Goal: Transaction & Acquisition: Book appointment/travel/reservation

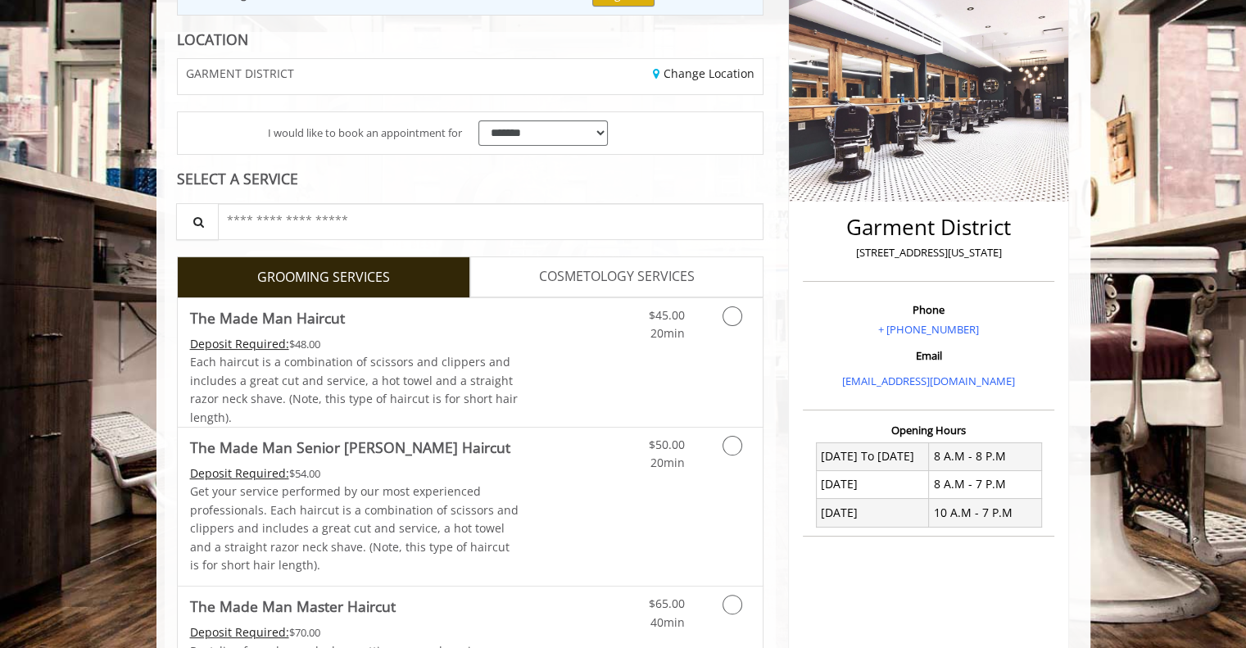
scroll to position [305, 0]
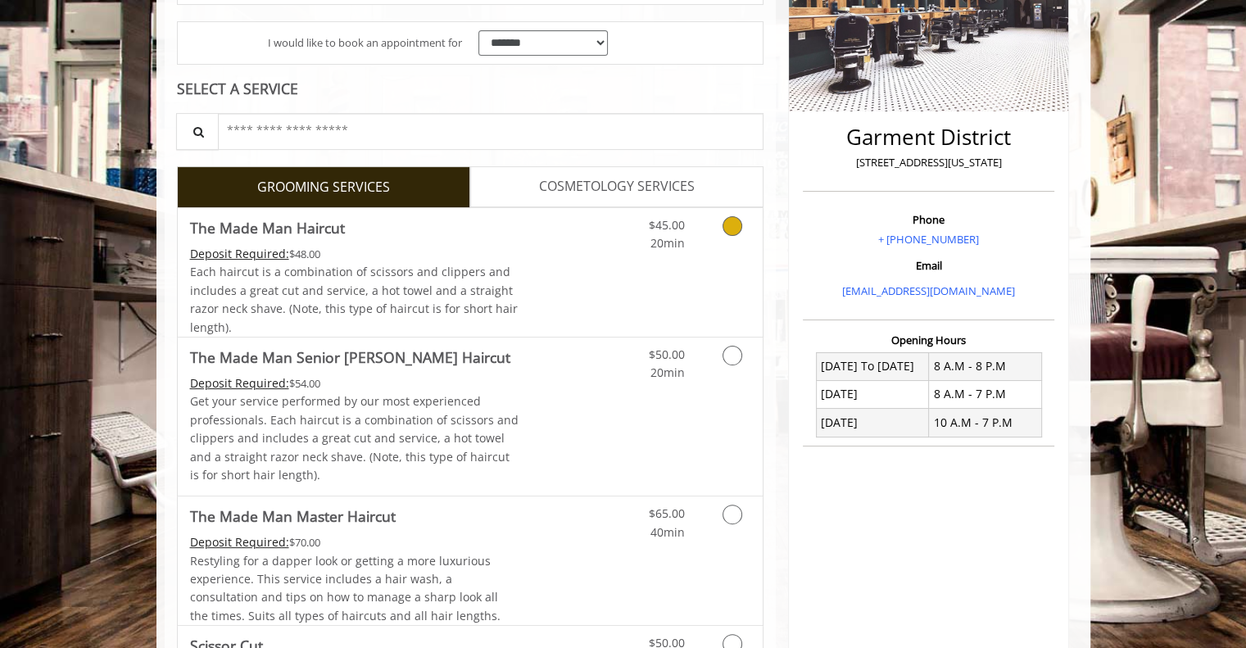
click at [725, 221] on icon "Grooming services" at bounding box center [733, 226] width 20 height 20
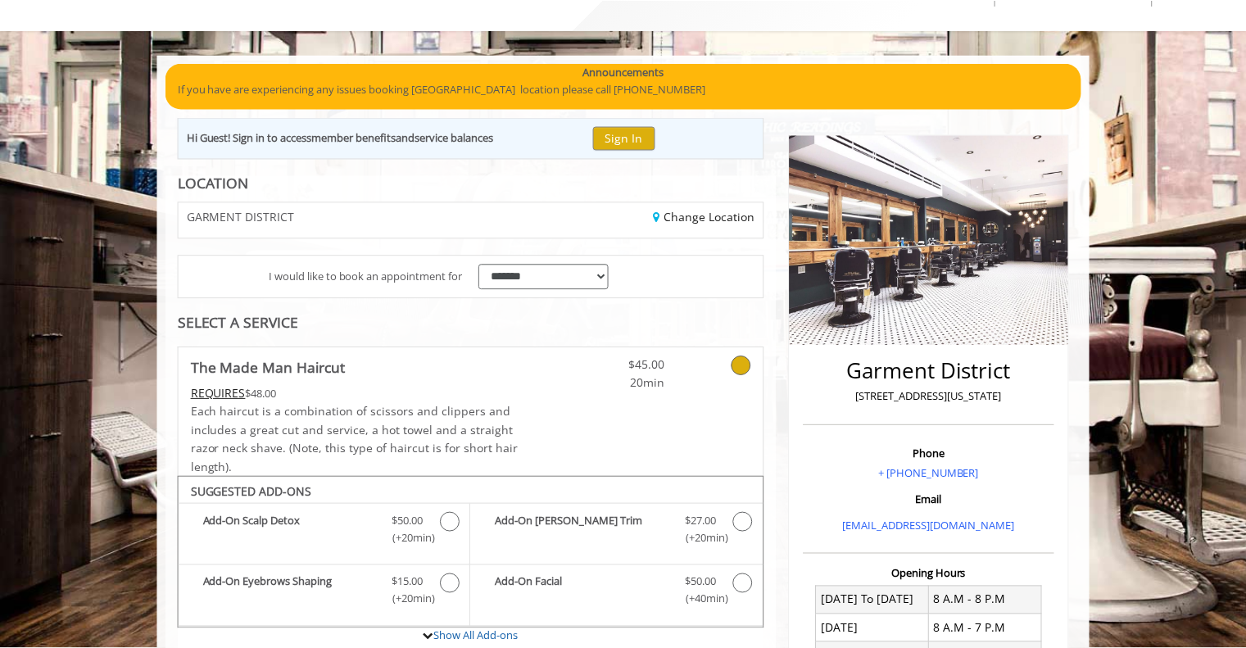
scroll to position [72, 0]
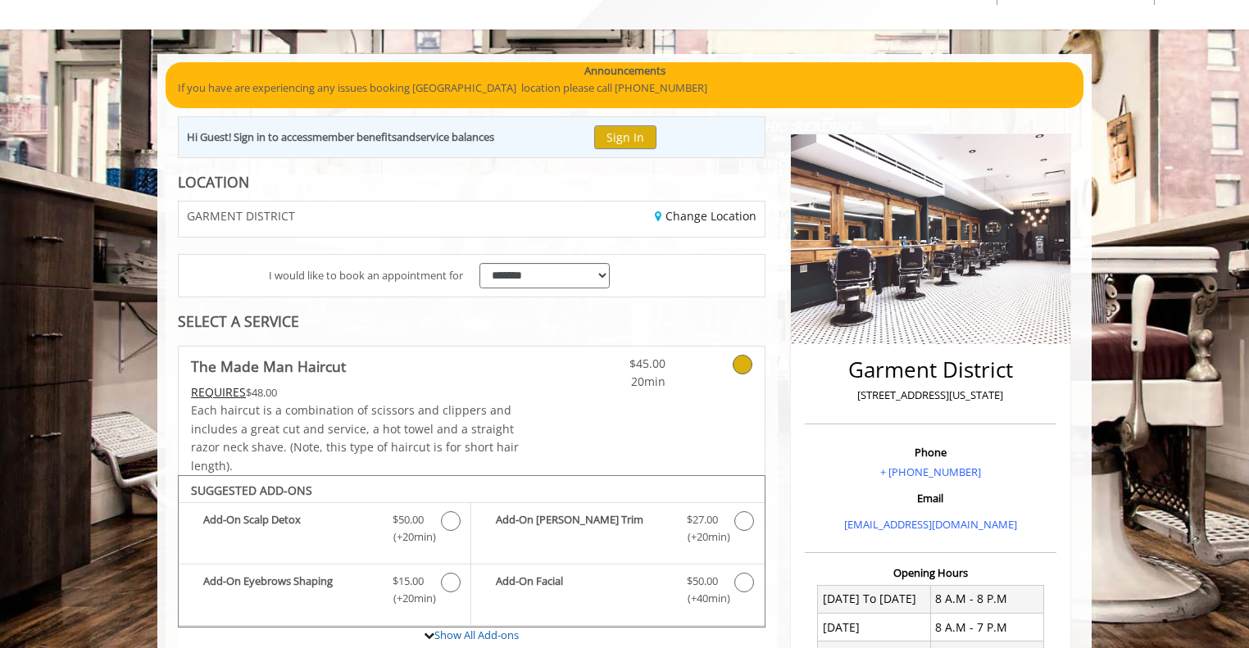
click at [742, 363] on icon at bounding box center [743, 365] width 20 height 20
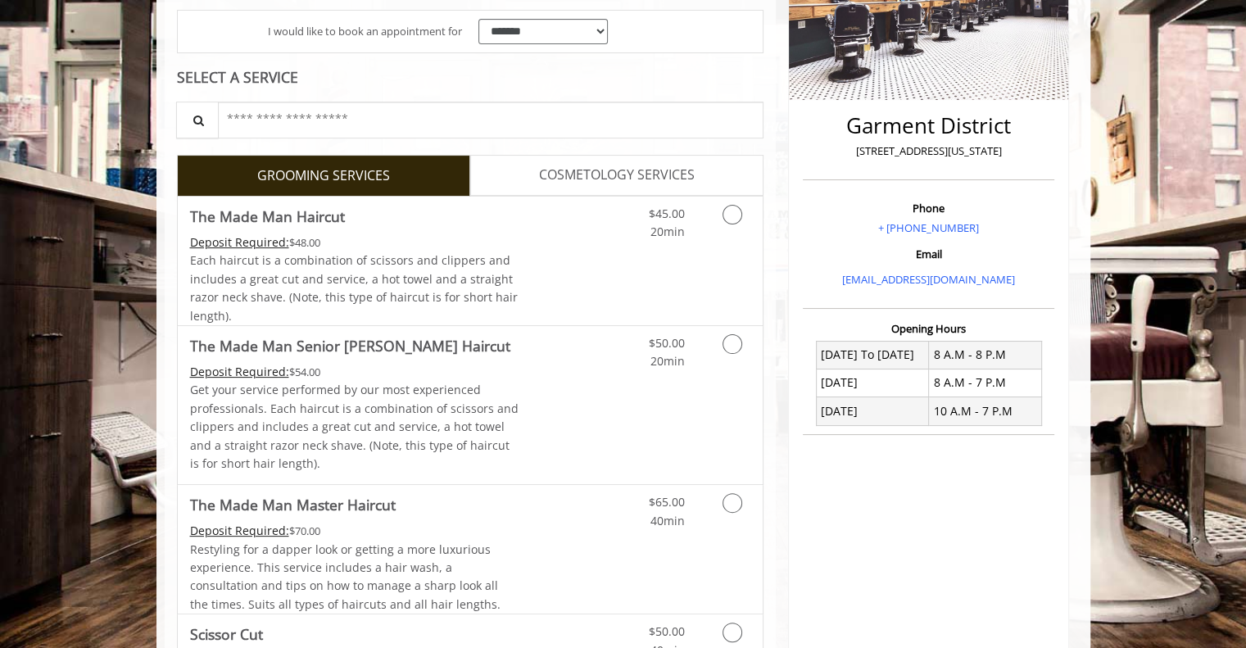
scroll to position [327, 0]
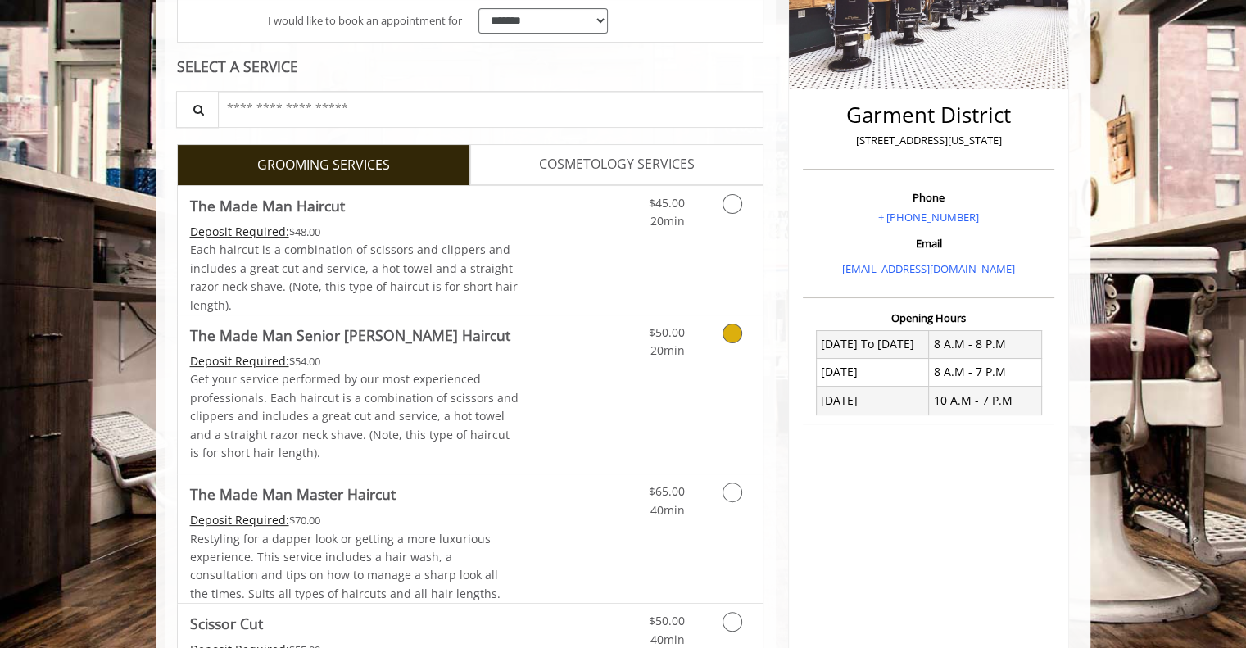
click at [735, 331] on icon "Grooming services" at bounding box center [733, 334] width 20 height 20
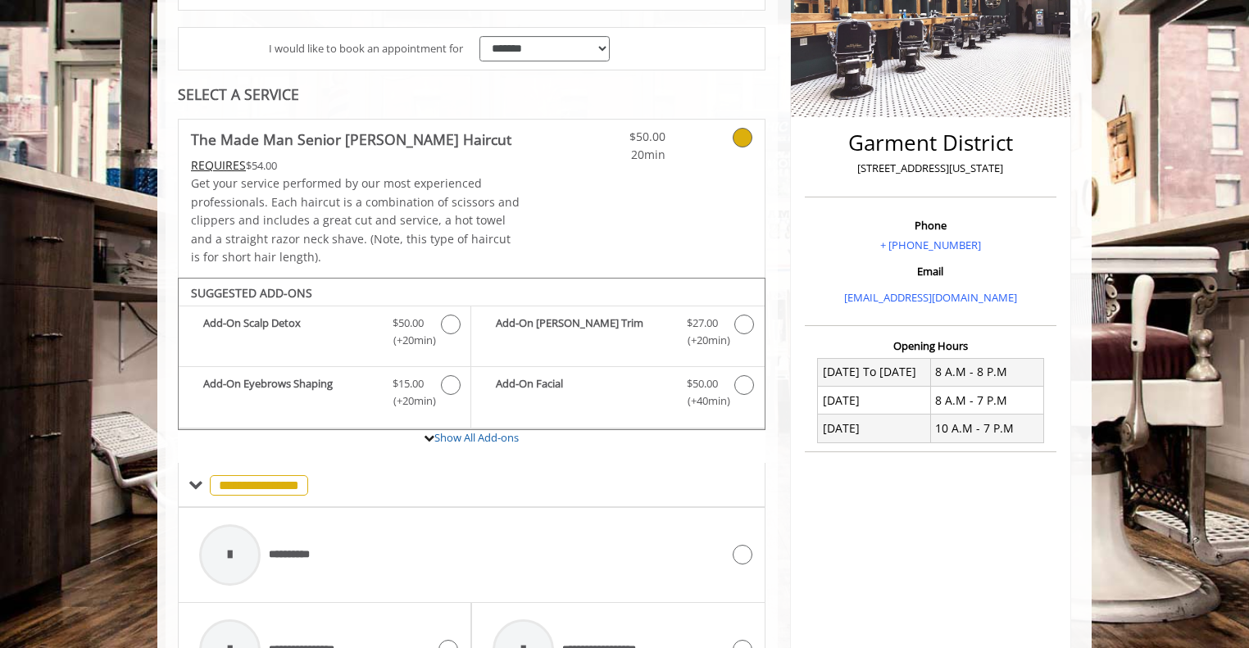
scroll to position [288, 0]
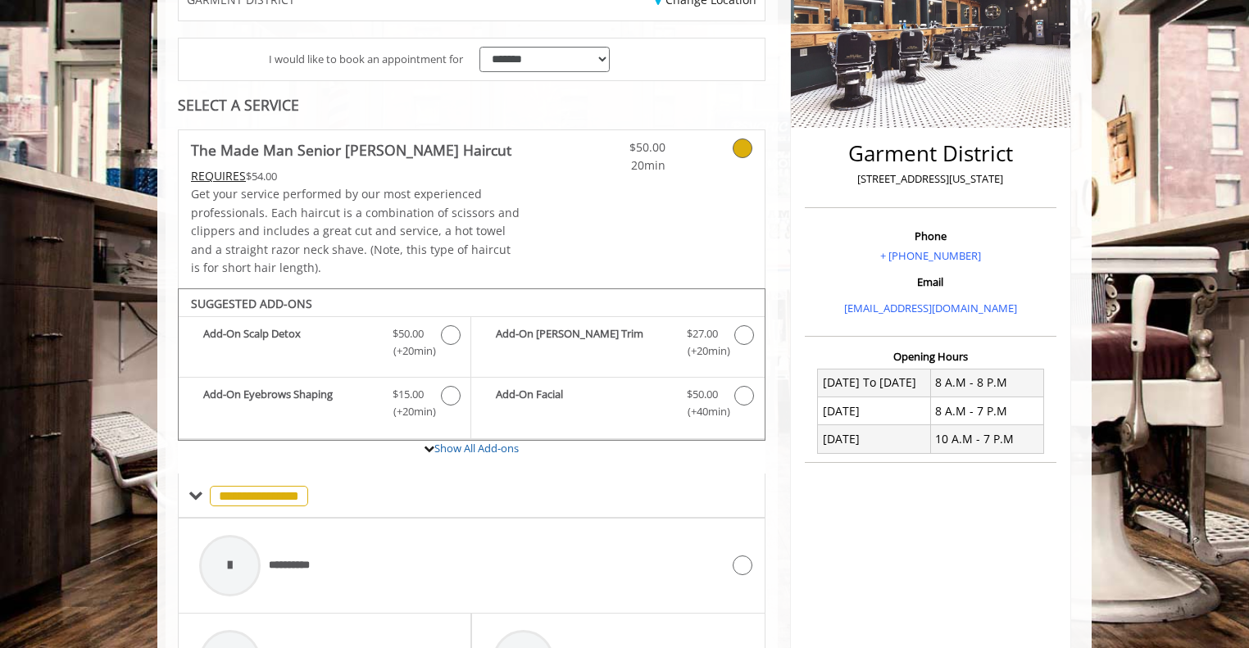
click at [745, 156] on icon at bounding box center [743, 148] width 20 height 20
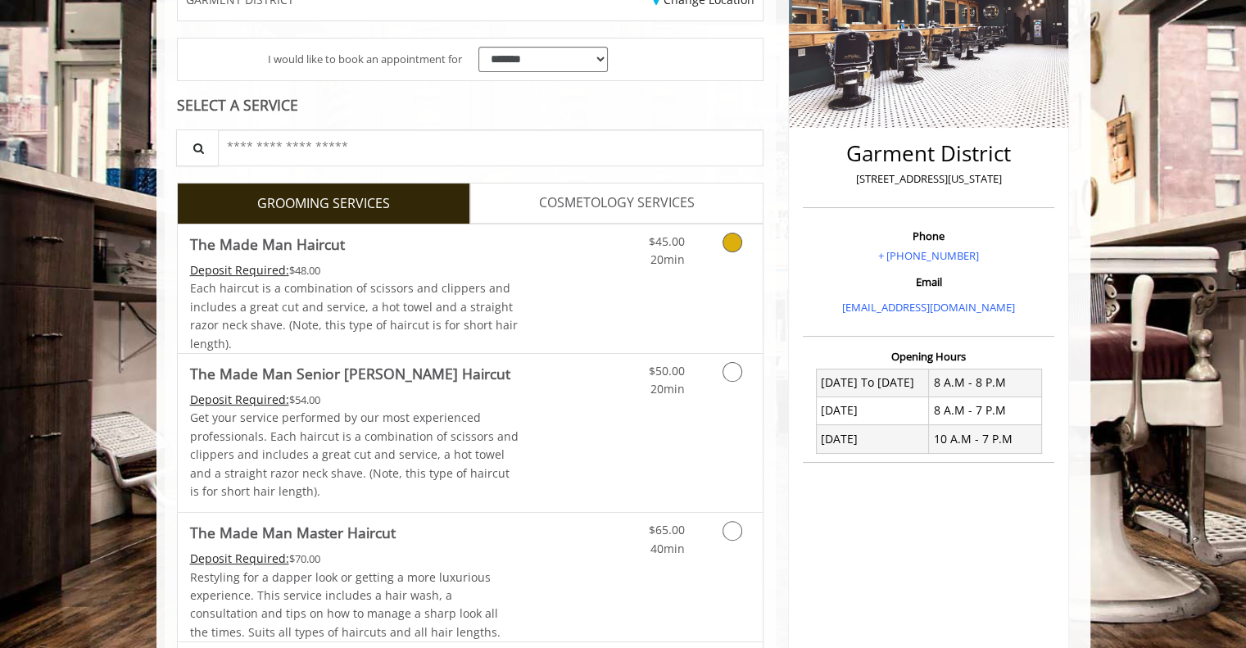
click at [737, 243] on icon "Grooming services" at bounding box center [733, 243] width 20 height 20
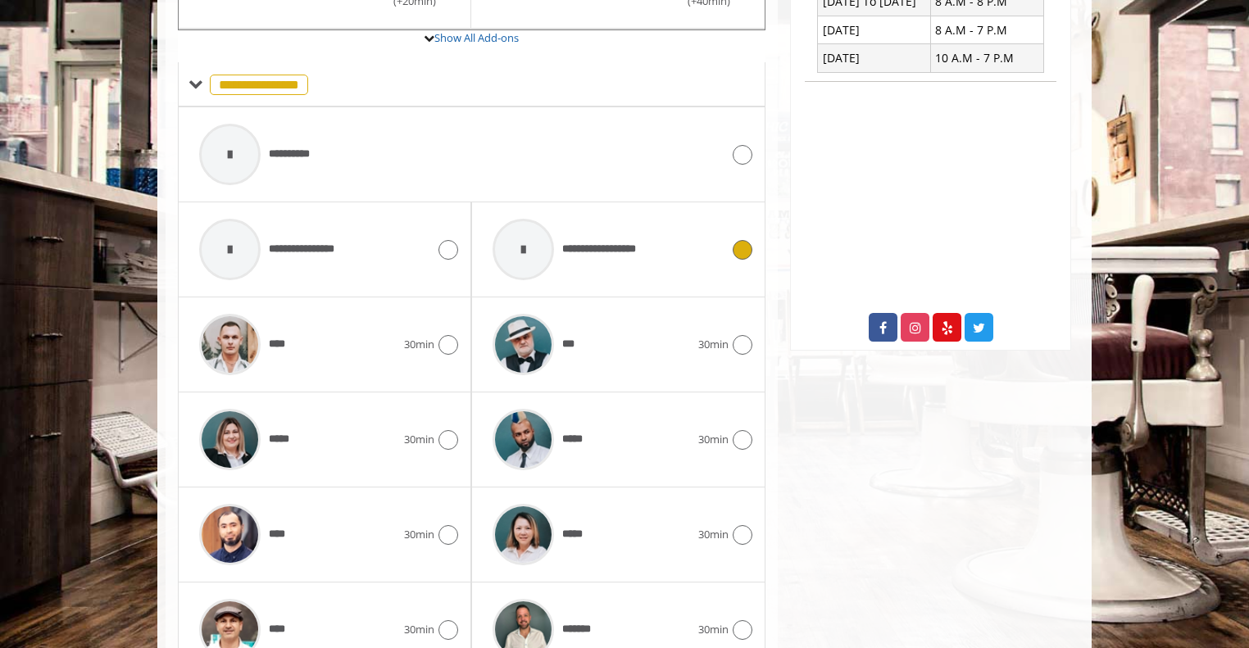
scroll to position [813, 0]
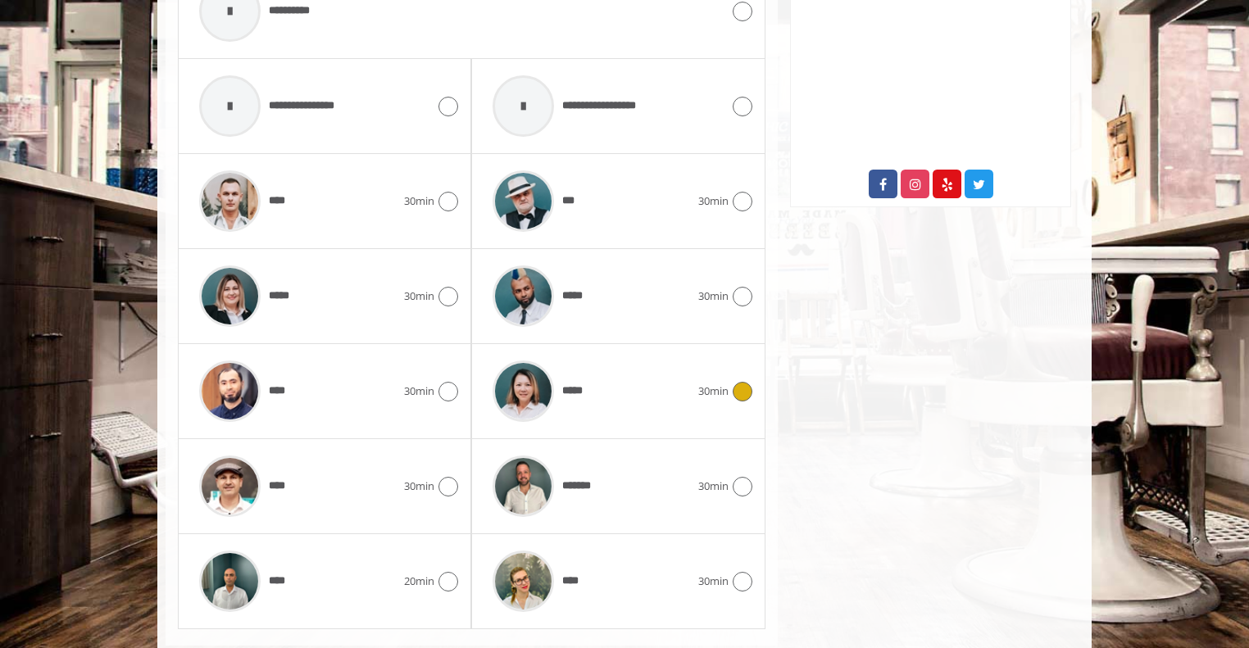
click at [742, 388] on icon at bounding box center [743, 392] width 20 height 20
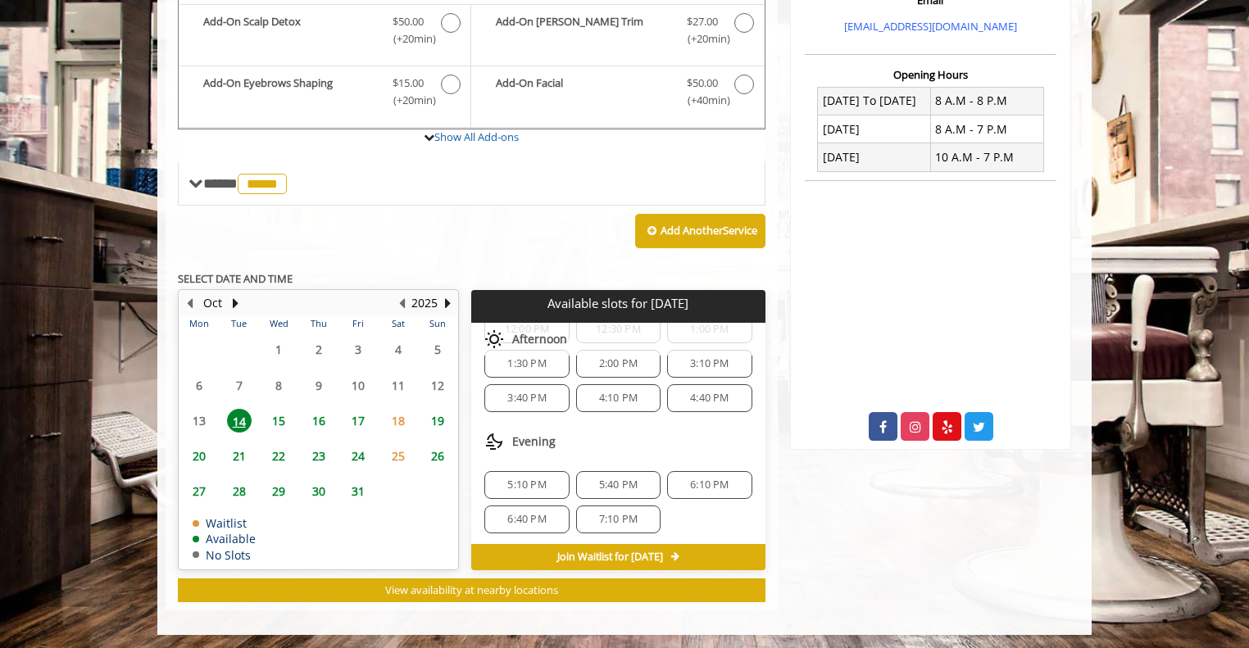
scroll to position [0, 0]
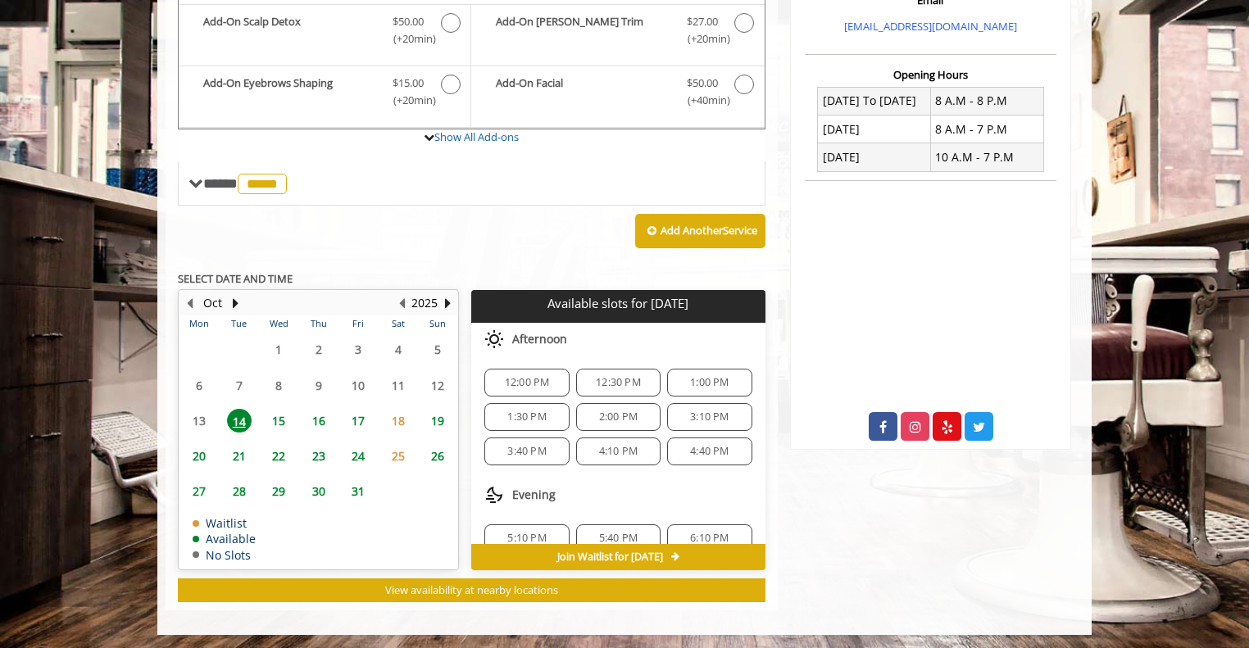
click at [320, 415] on span "16" at bounding box center [318, 421] width 25 height 24
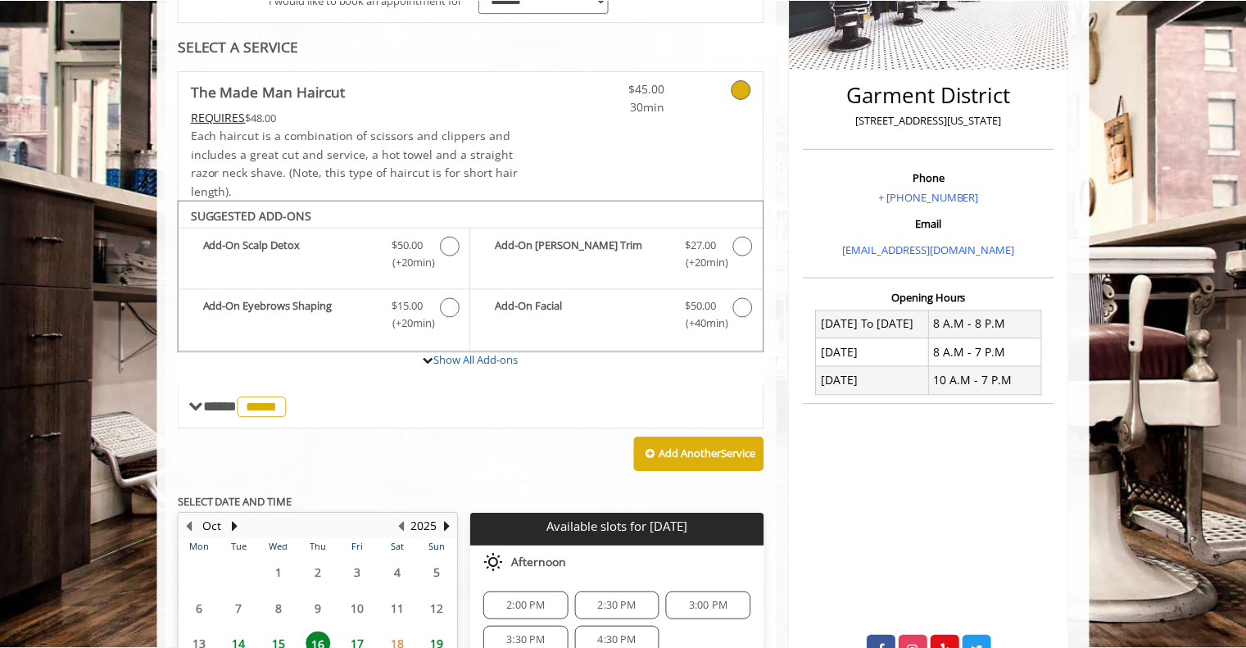
scroll to position [347, 0]
click at [741, 89] on icon at bounding box center [743, 89] width 20 height 20
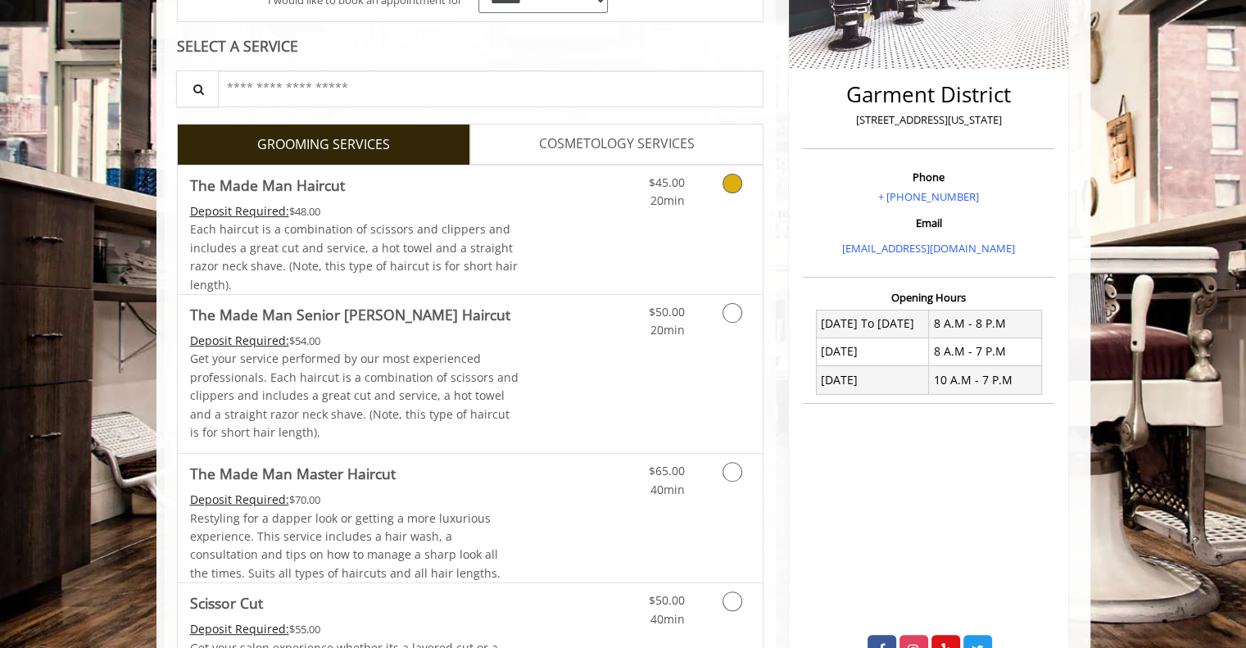
click at [737, 182] on icon "Grooming services" at bounding box center [733, 184] width 20 height 20
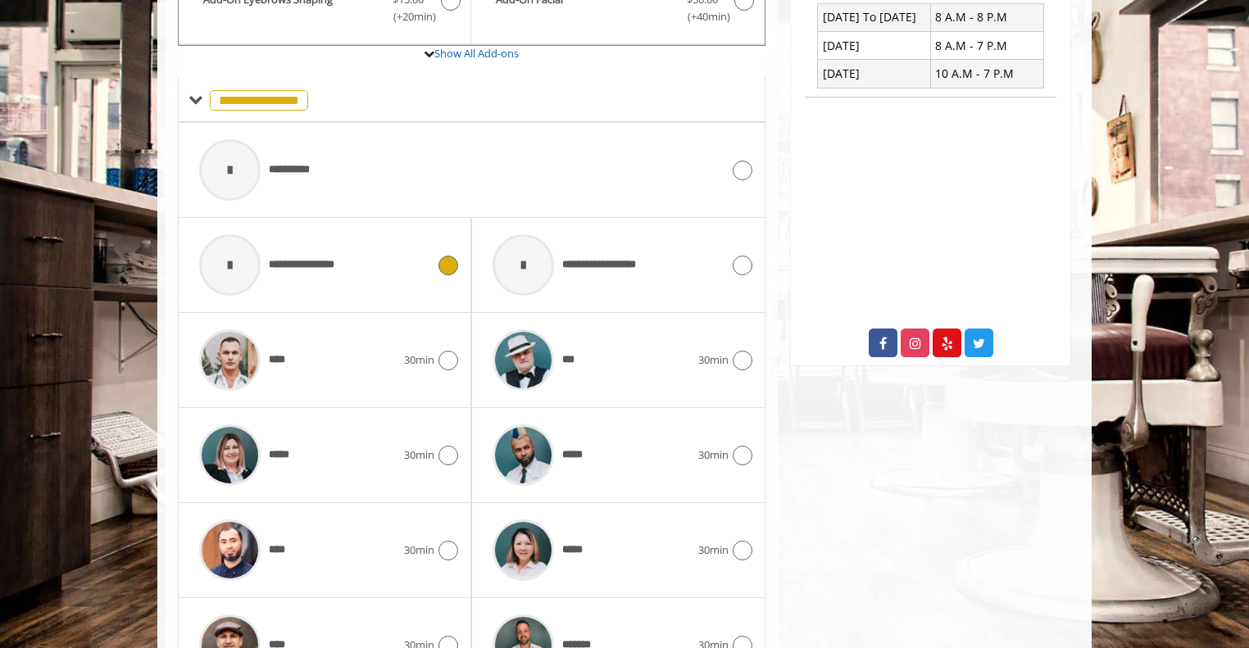
scroll to position [655, 0]
click at [443, 360] on icon at bounding box center [448, 360] width 20 height 20
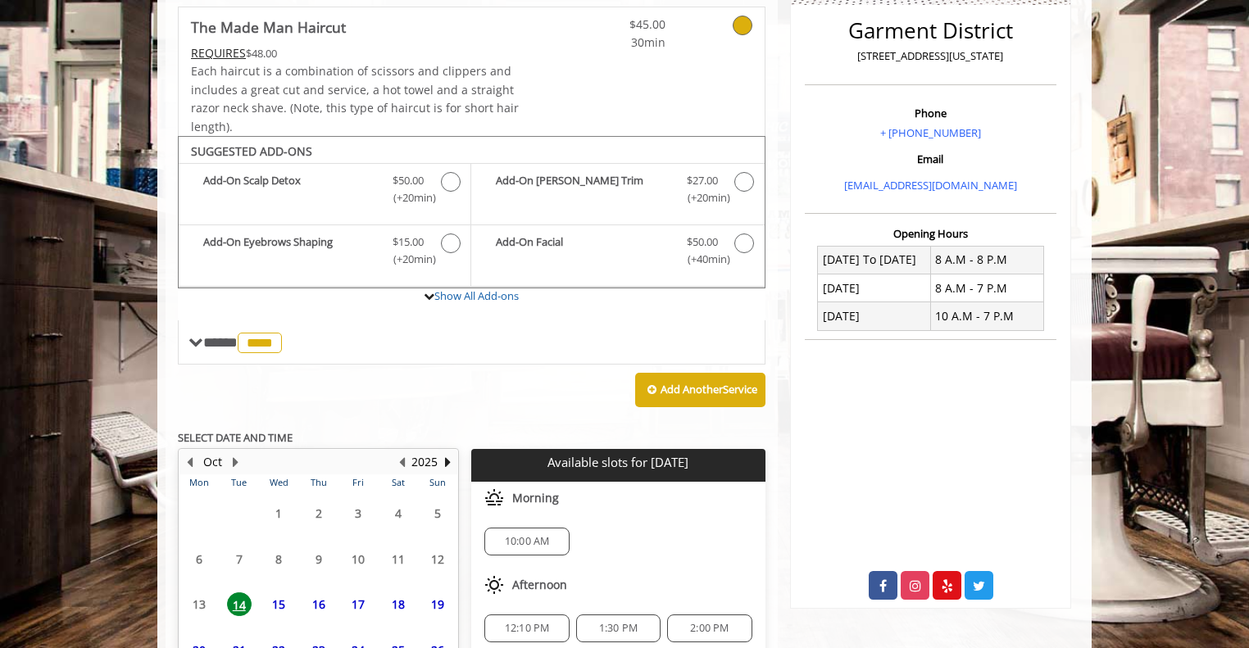
scroll to position [570, 0]
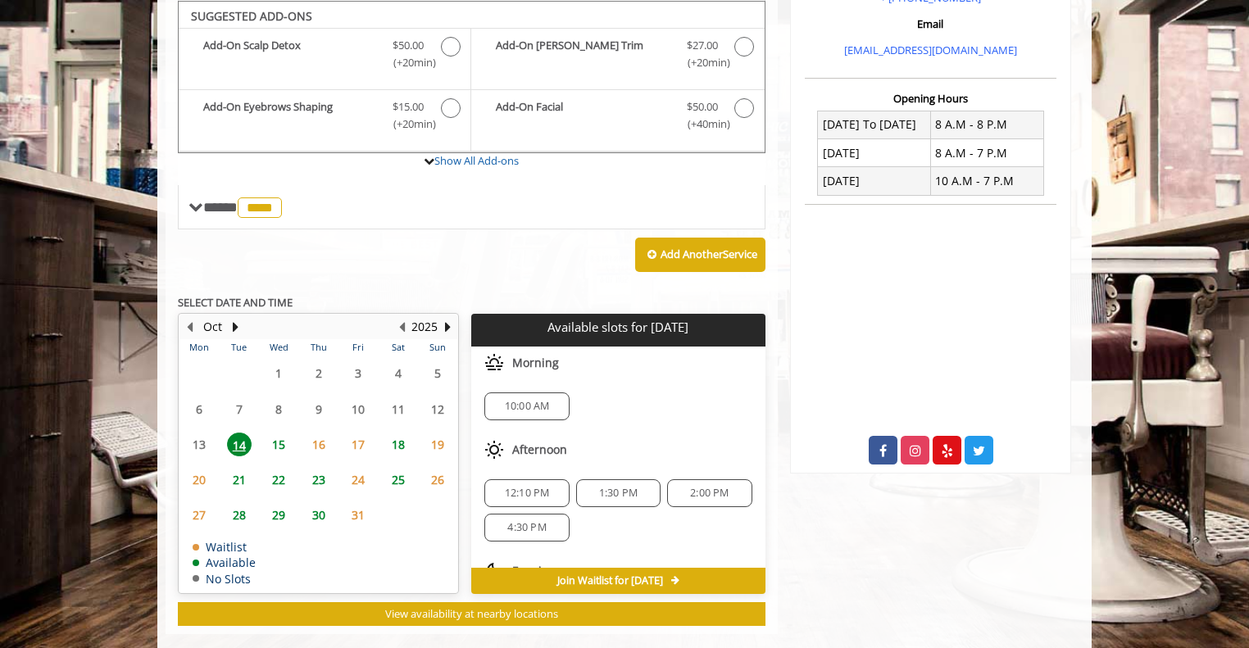
click at [321, 441] on span "16" at bounding box center [318, 445] width 25 height 24
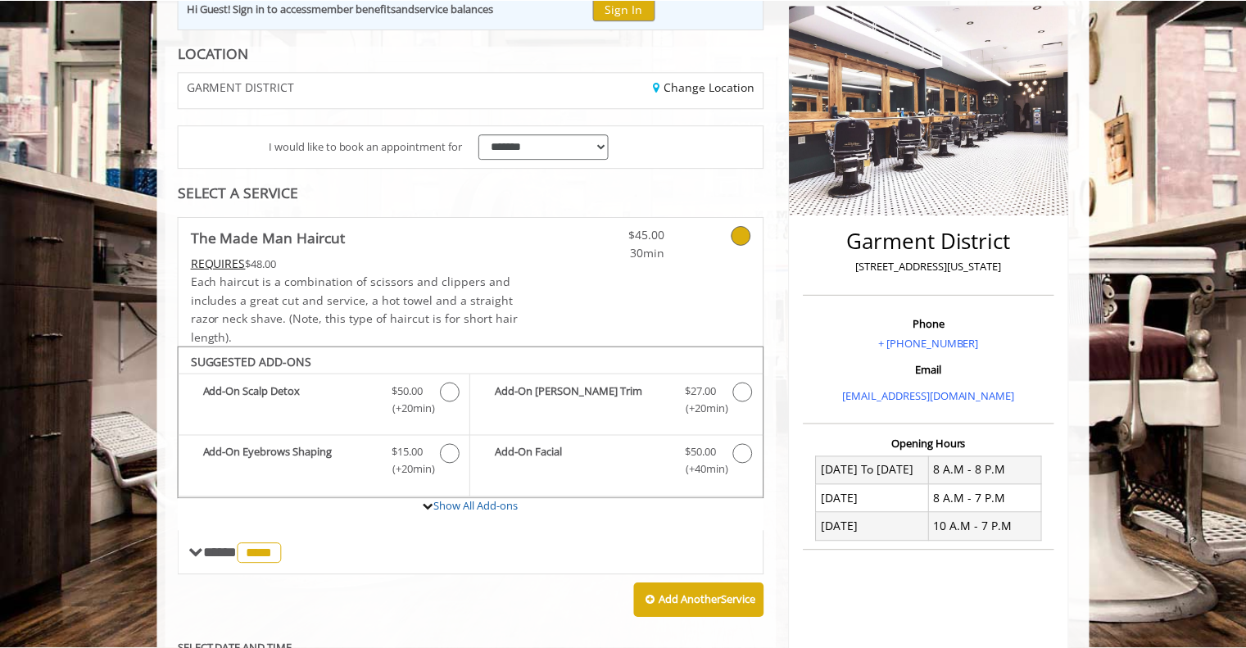
scroll to position [197, 0]
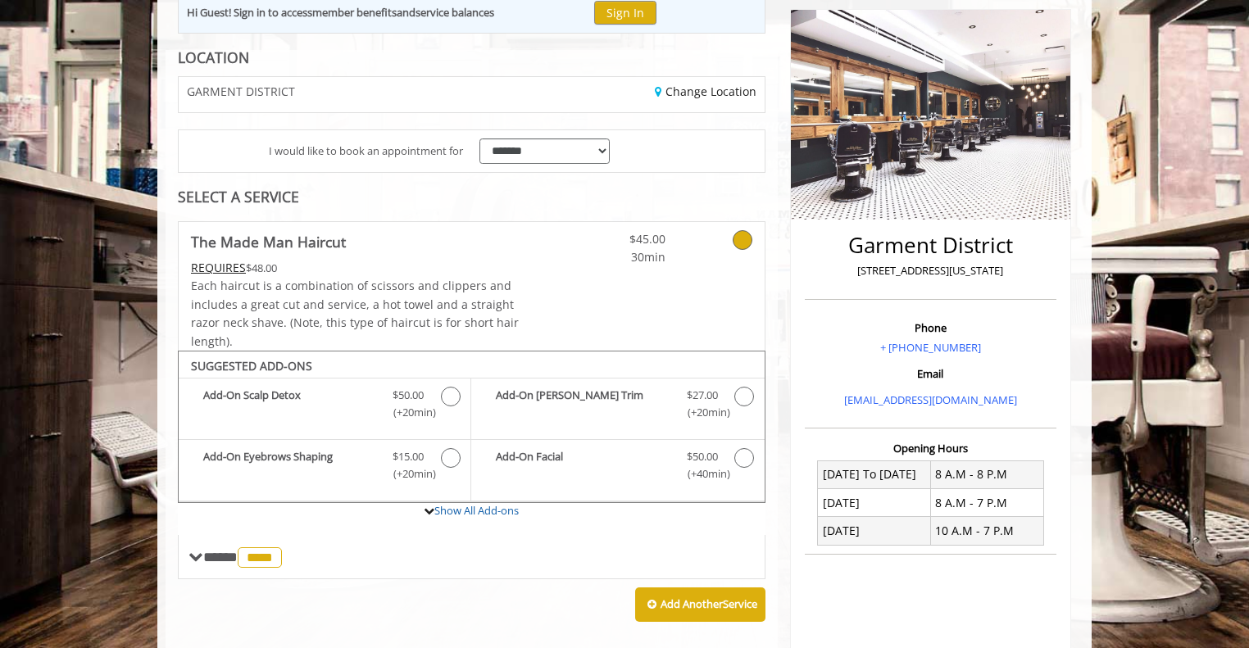
click at [738, 234] on icon at bounding box center [743, 240] width 20 height 20
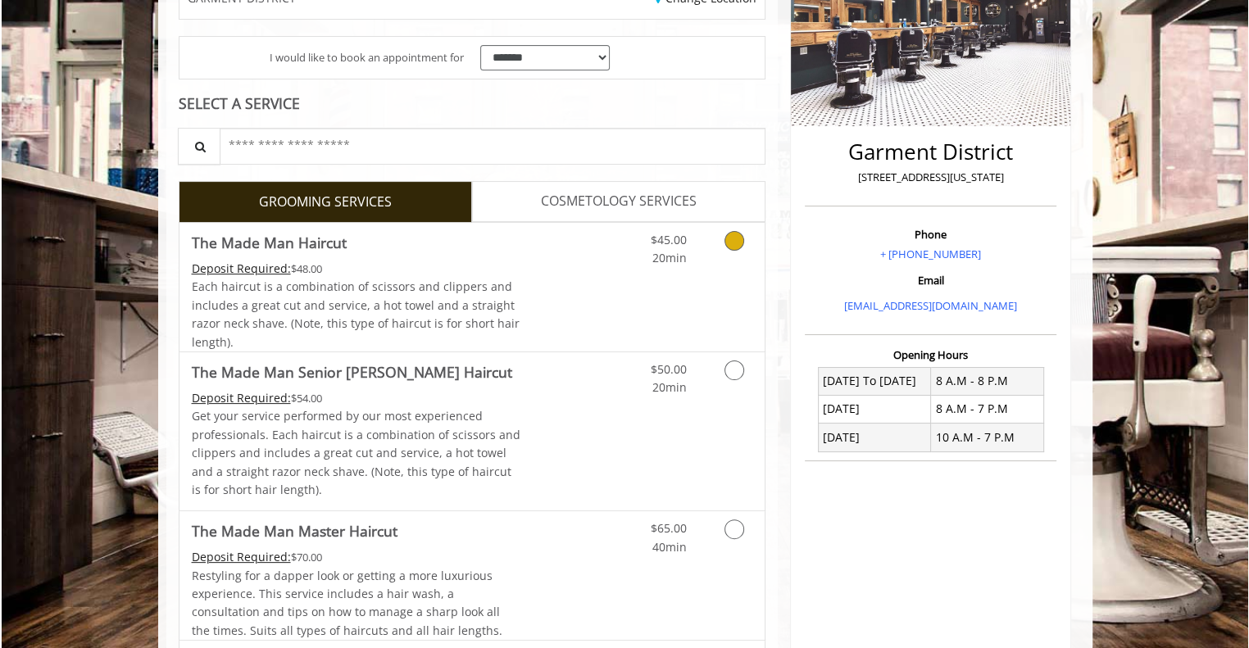
scroll to position [292, 0]
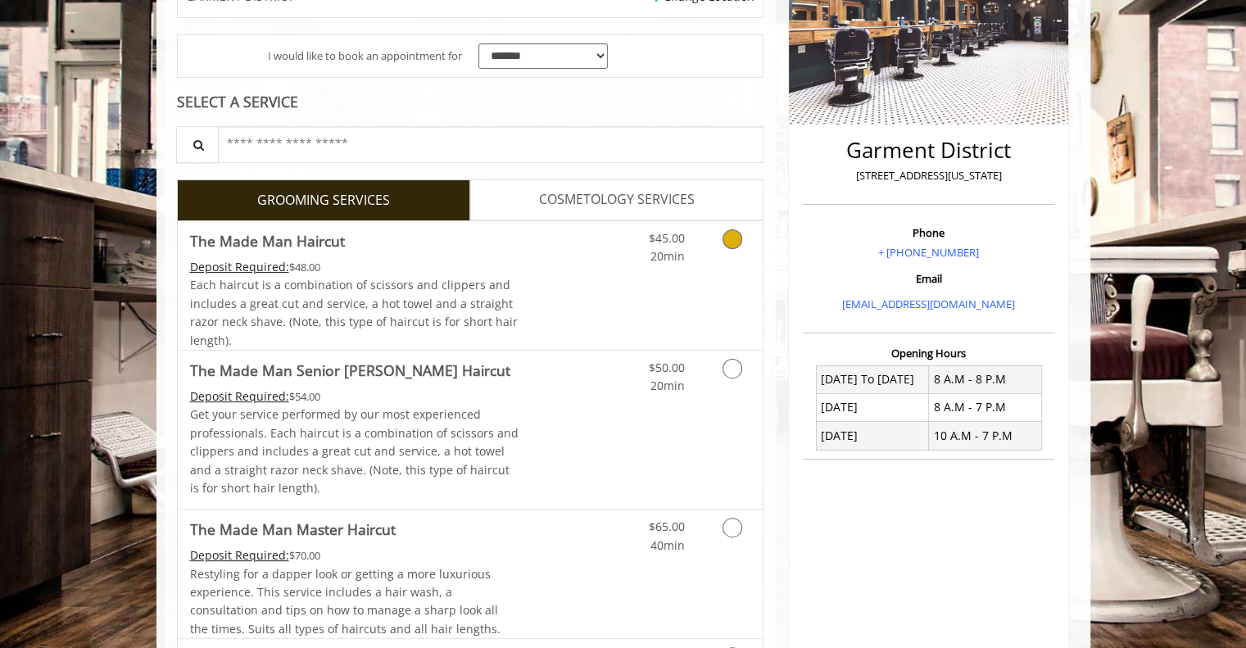
click at [727, 243] on icon "Grooming services" at bounding box center [733, 239] width 20 height 20
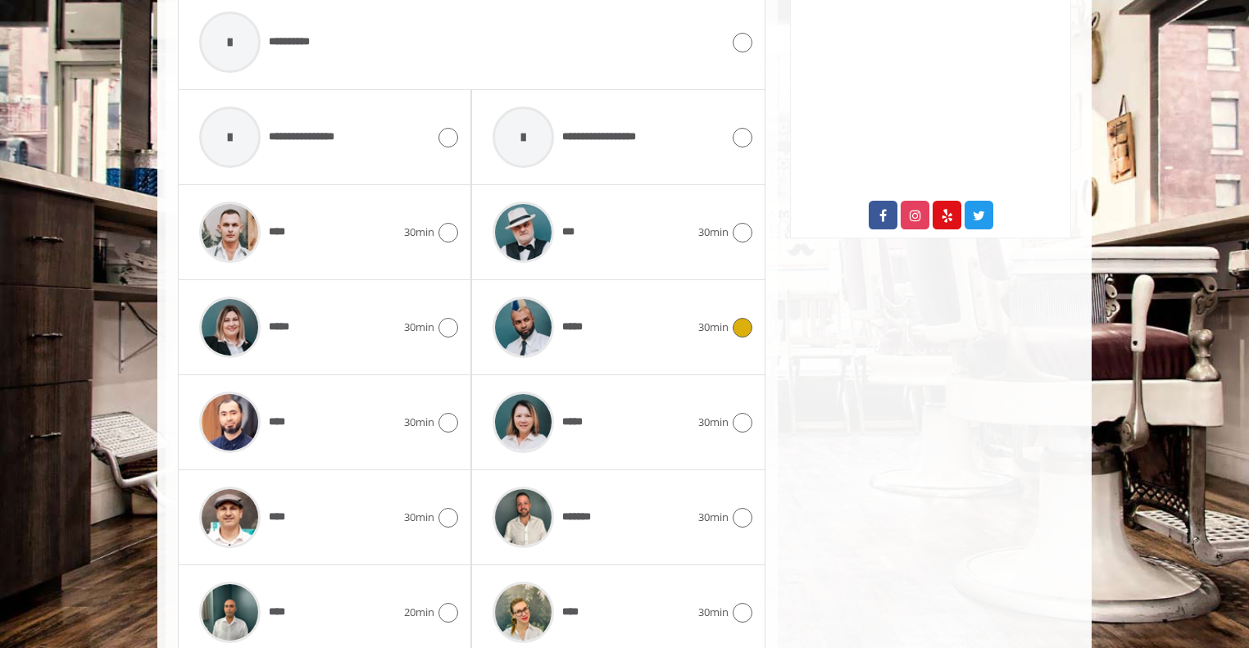
scroll to position [847, 0]
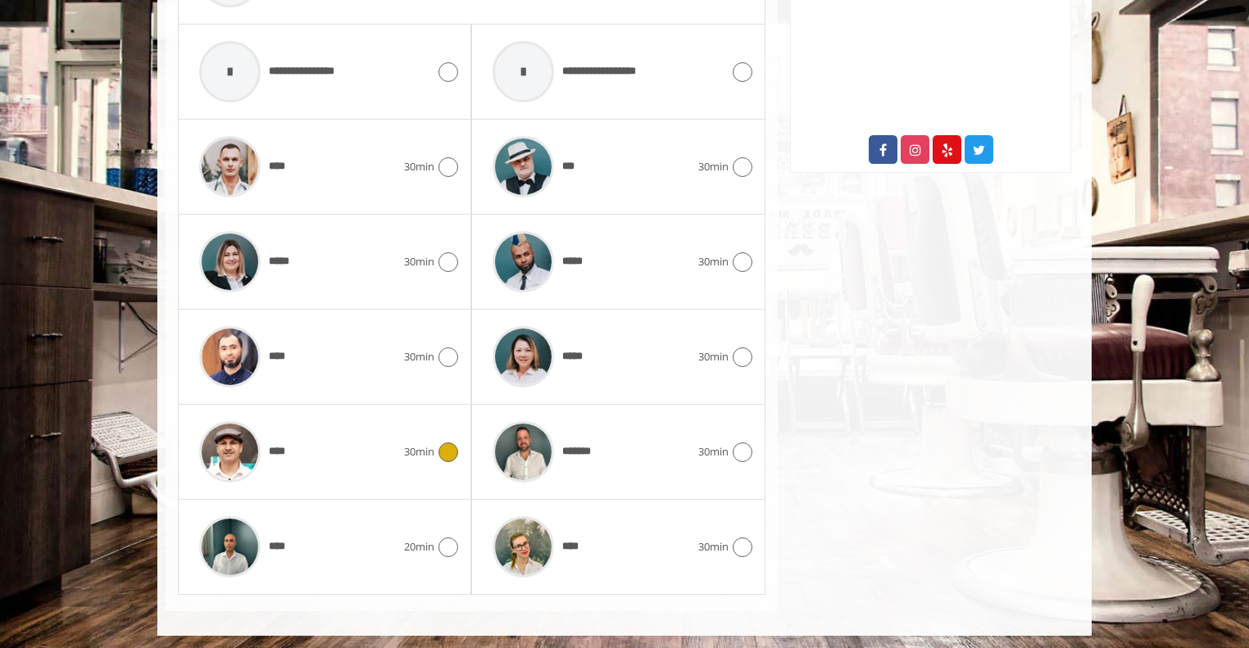
click at [447, 447] on icon at bounding box center [448, 453] width 20 height 20
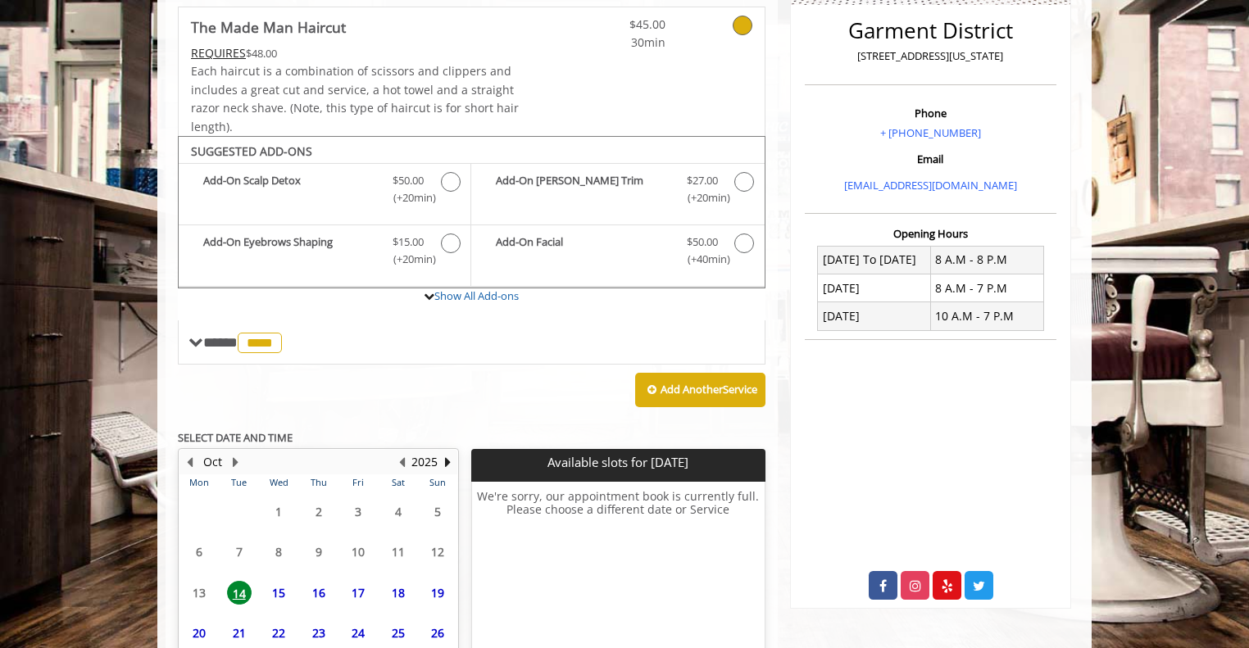
scroll to position [545, 0]
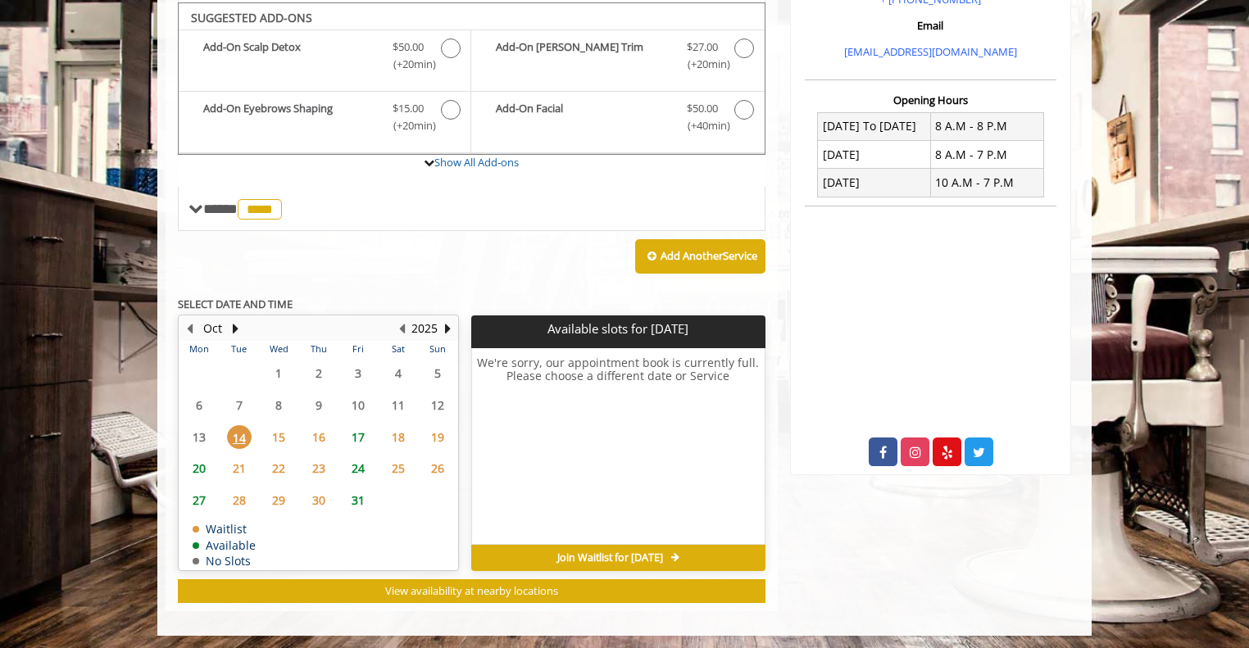
click at [359, 434] on span "17" at bounding box center [358, 437] width 25 height 24
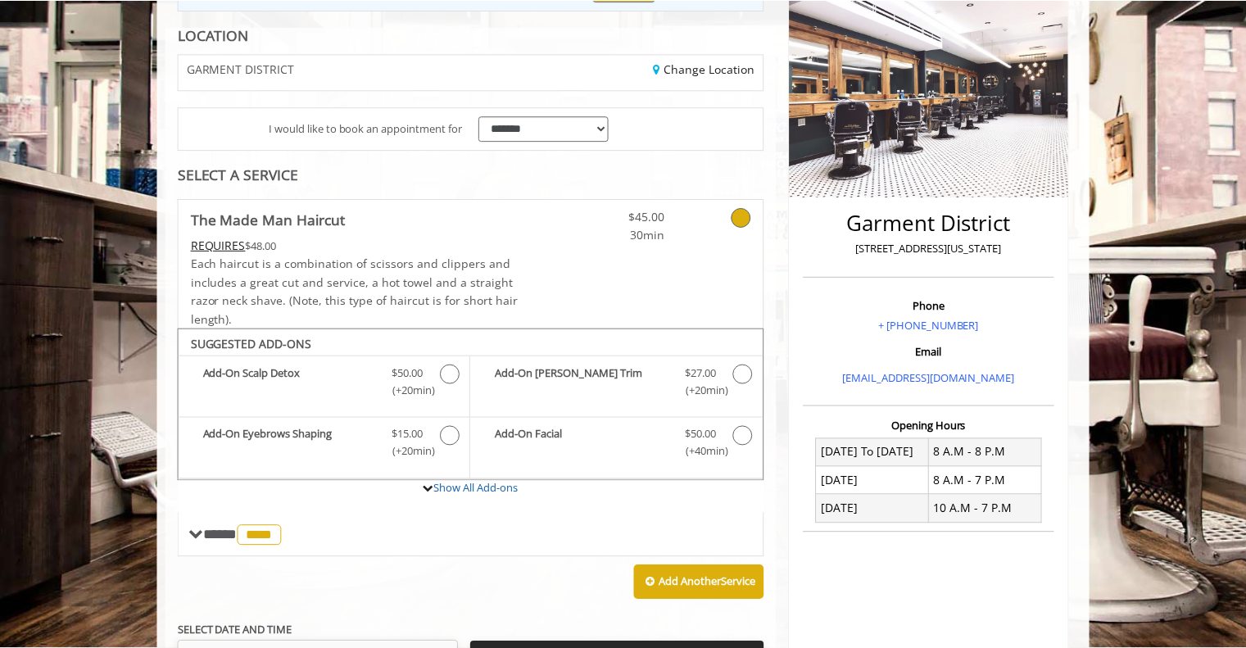
scroll to position [219, 0]
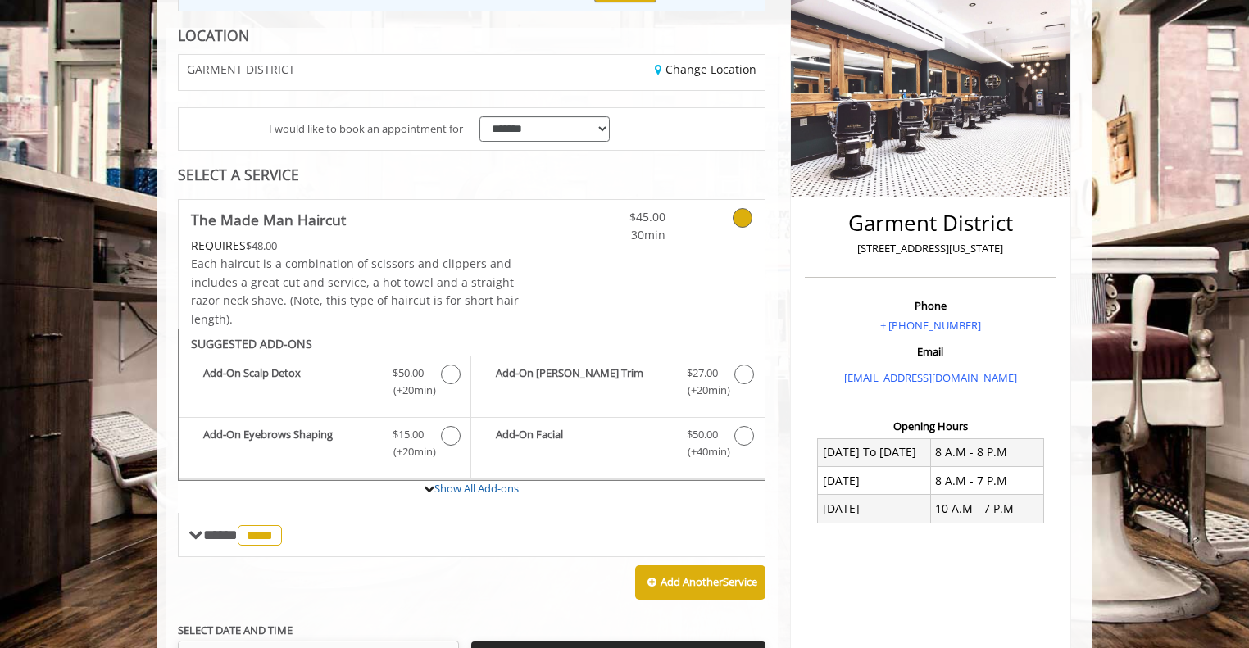
click at [739, 219] on icon at bounding box center [743, 218] width 20 height 20
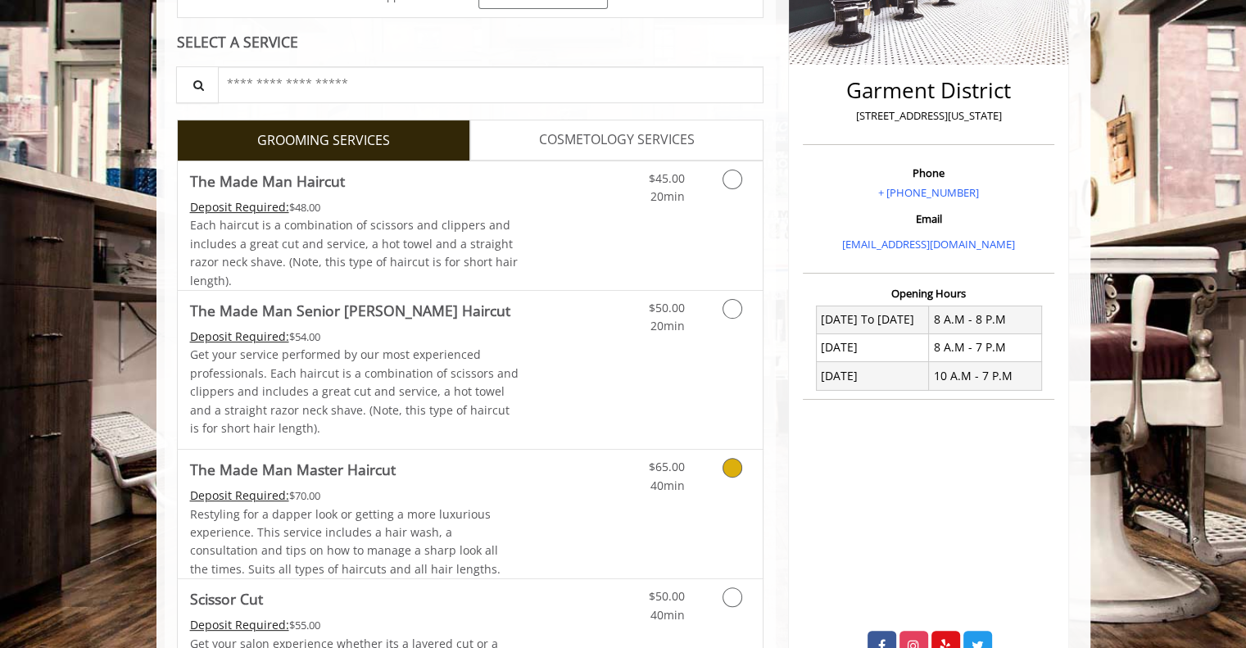
scroll to position [326, 0]
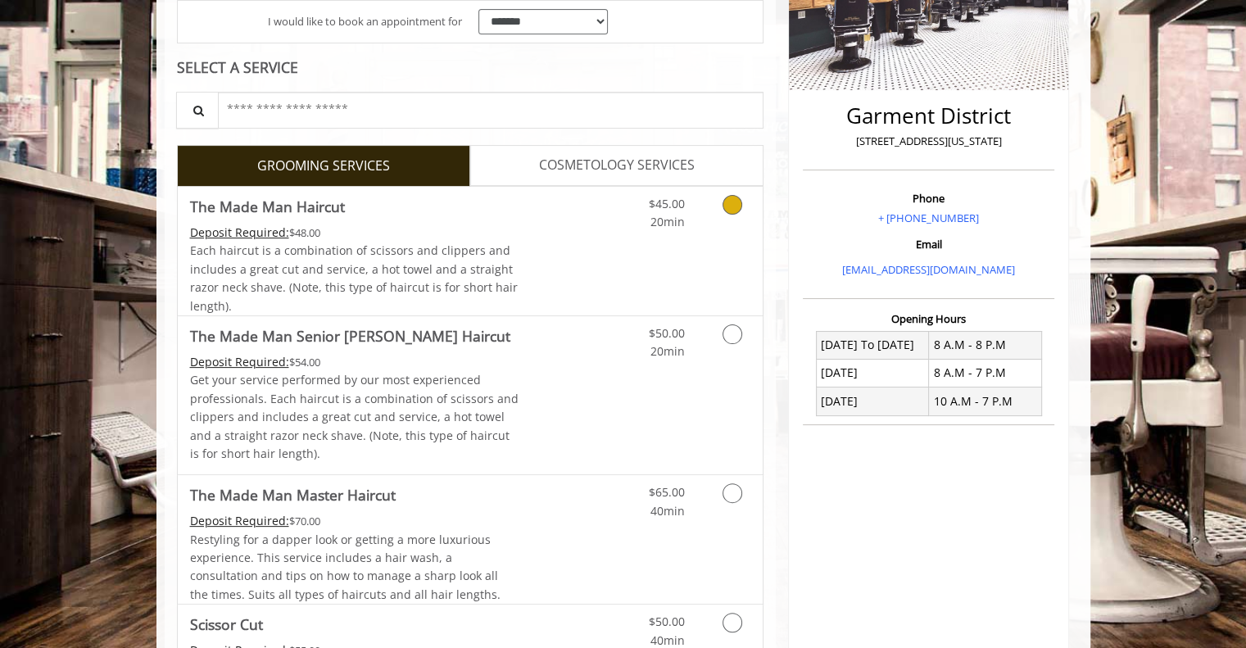
click at [733, 209] on icon "Grooming services" at bounding box center [733, 205] width 20 height 20
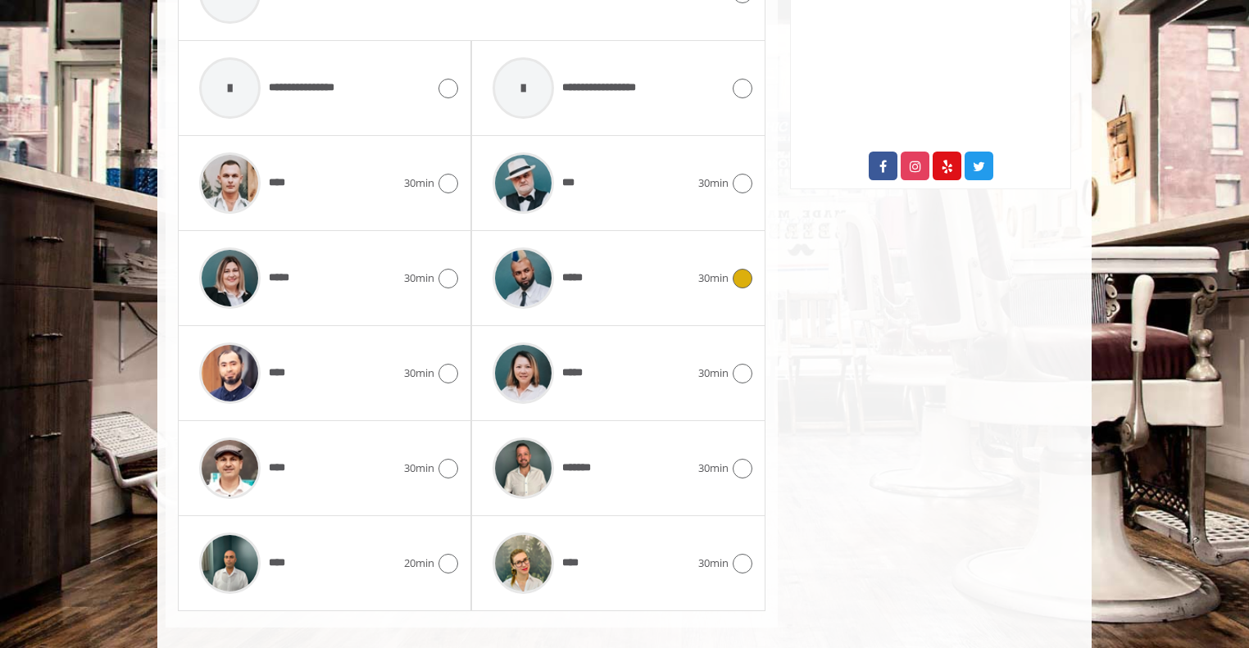
scroll to position [838, 0]
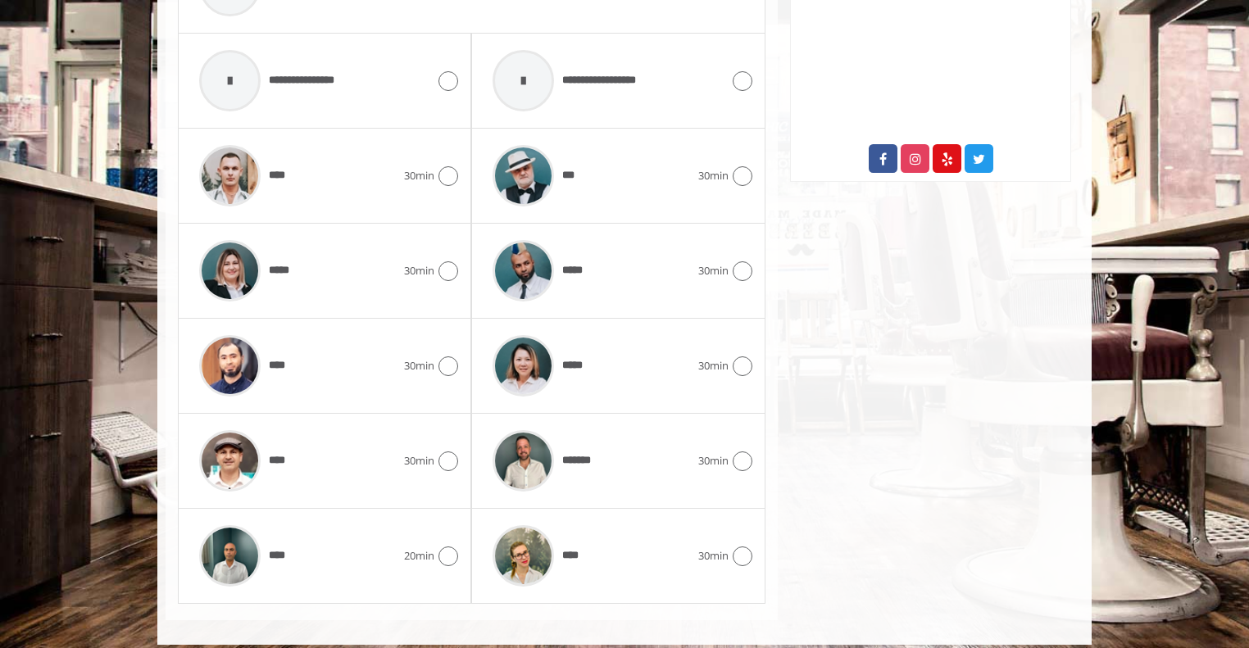
click at [754, 366] on div "***** 30min" at bounding box center [617, 366] width 293 height 95
click at [741, 363] on icon at bounding box center [743, 366] width 20 height 20
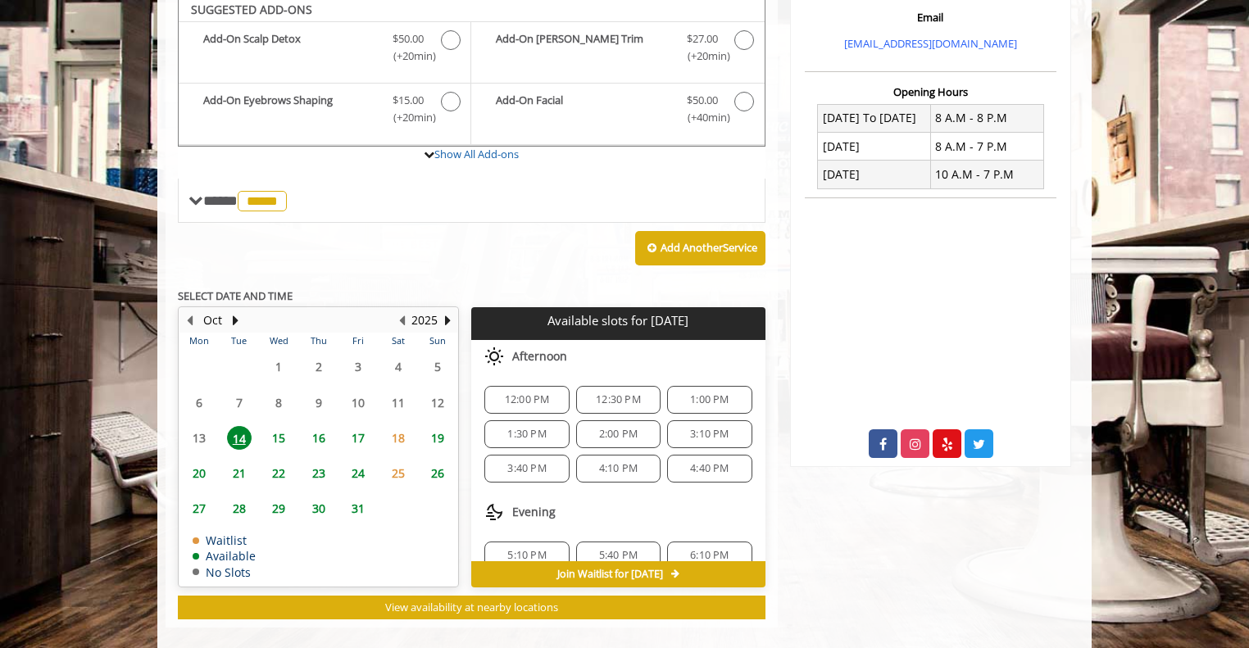
scroll to position [547, 0]
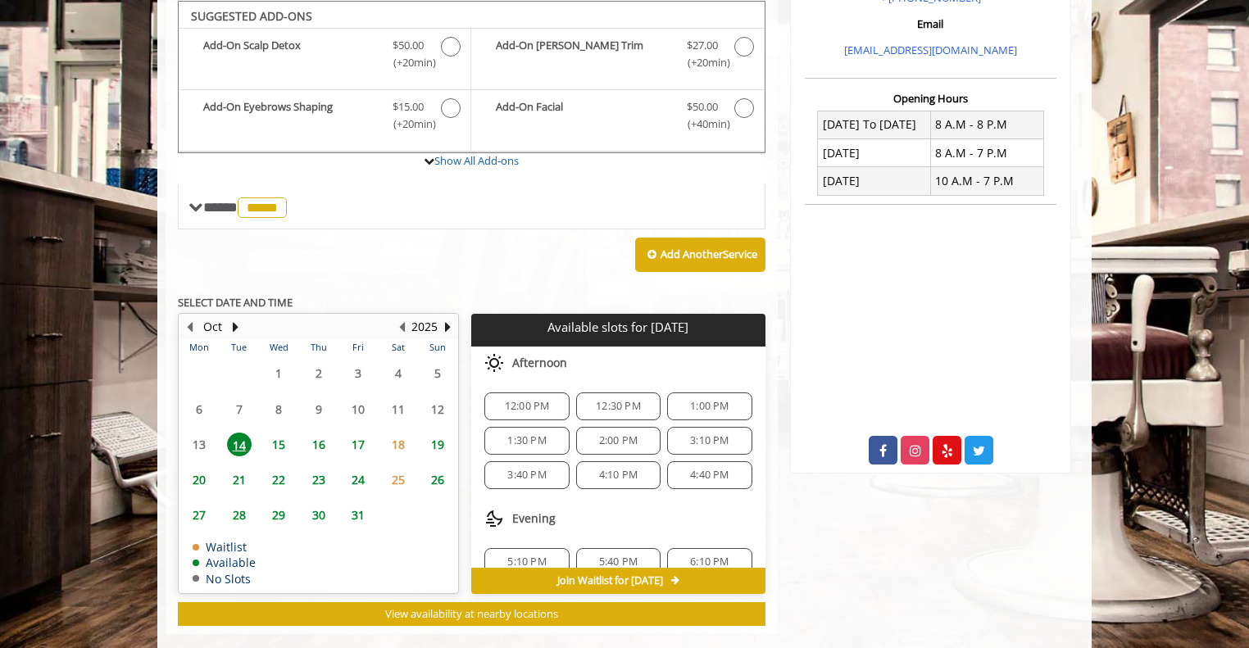
click at [315, 445] on span "16" at bounding box center [318, 445] width 25 height 24
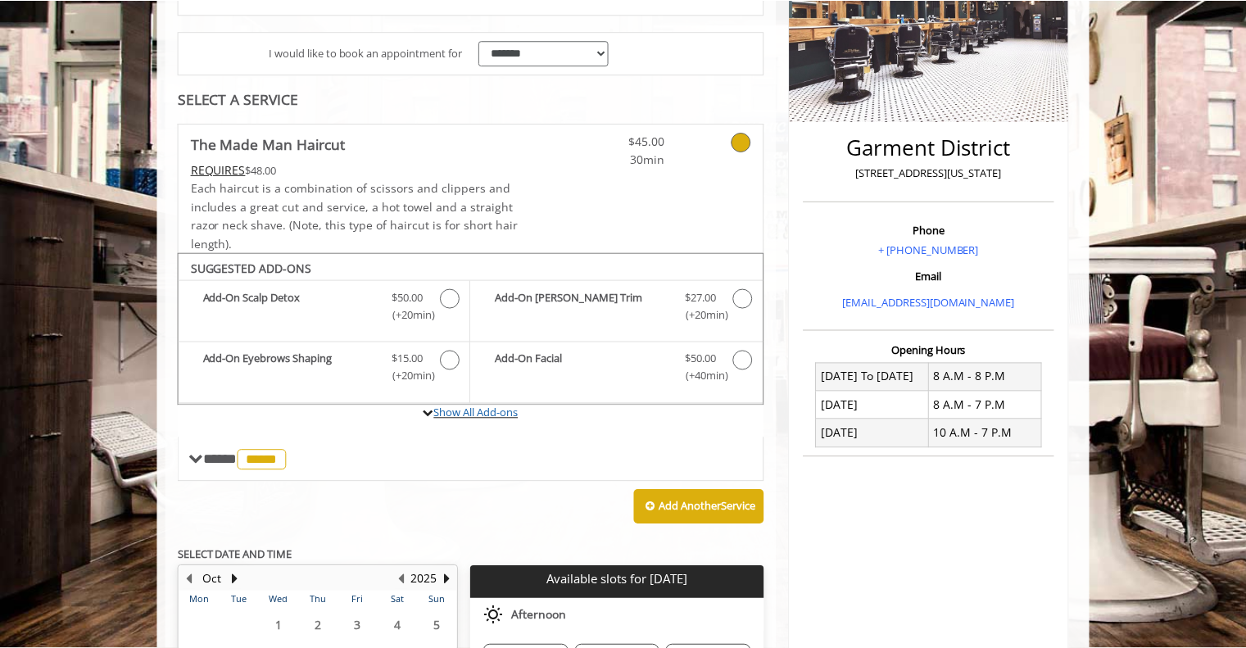
scroll to position [294, 0]
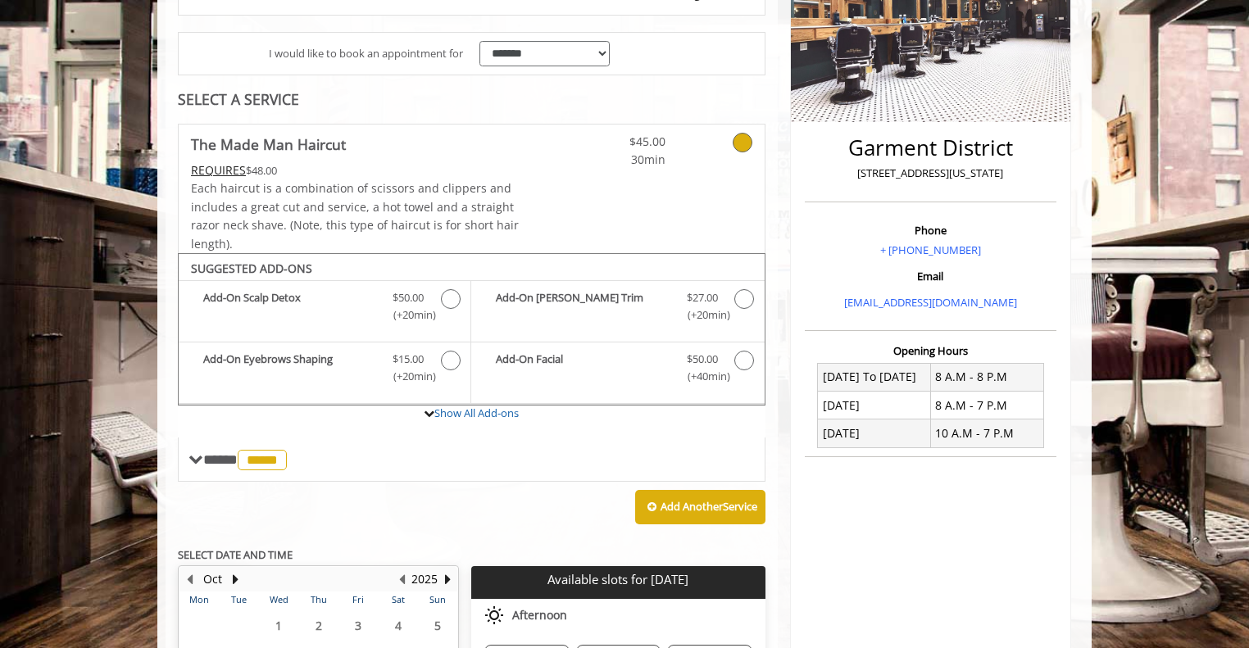
click at [741, 138] on icon at bounding box center [743, 143] width 20 height 20
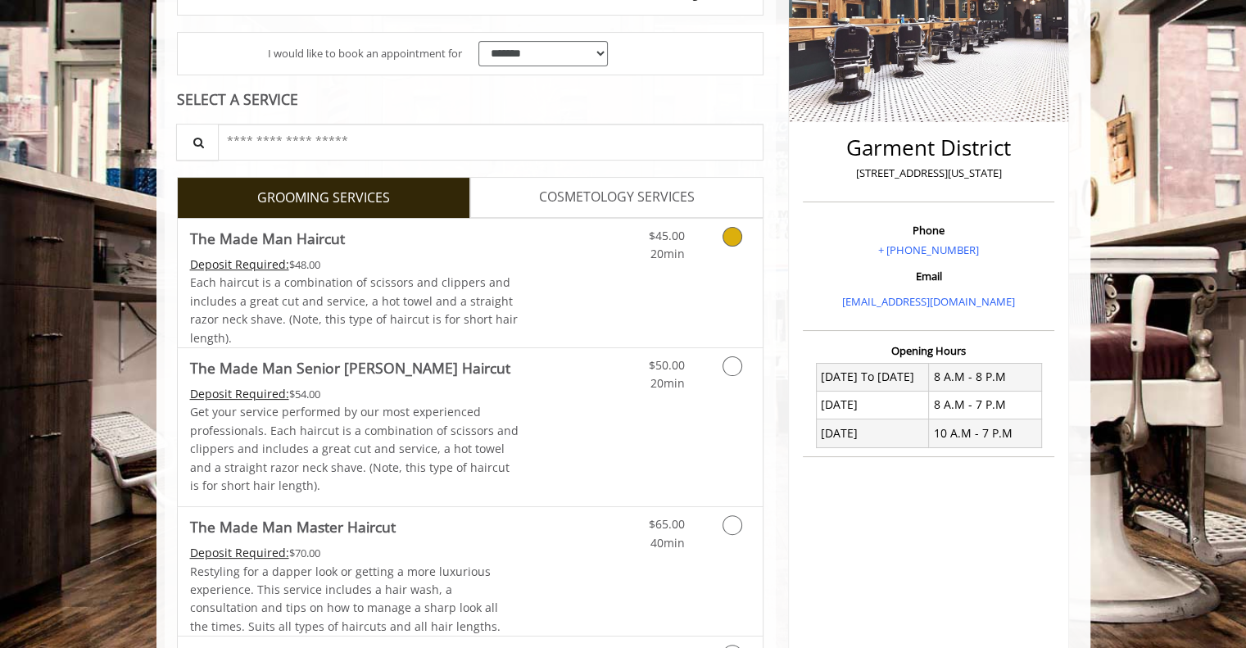
click at [738, 235] on icon "Grooming services" at bounding box center [733, 237] width 20 height 20
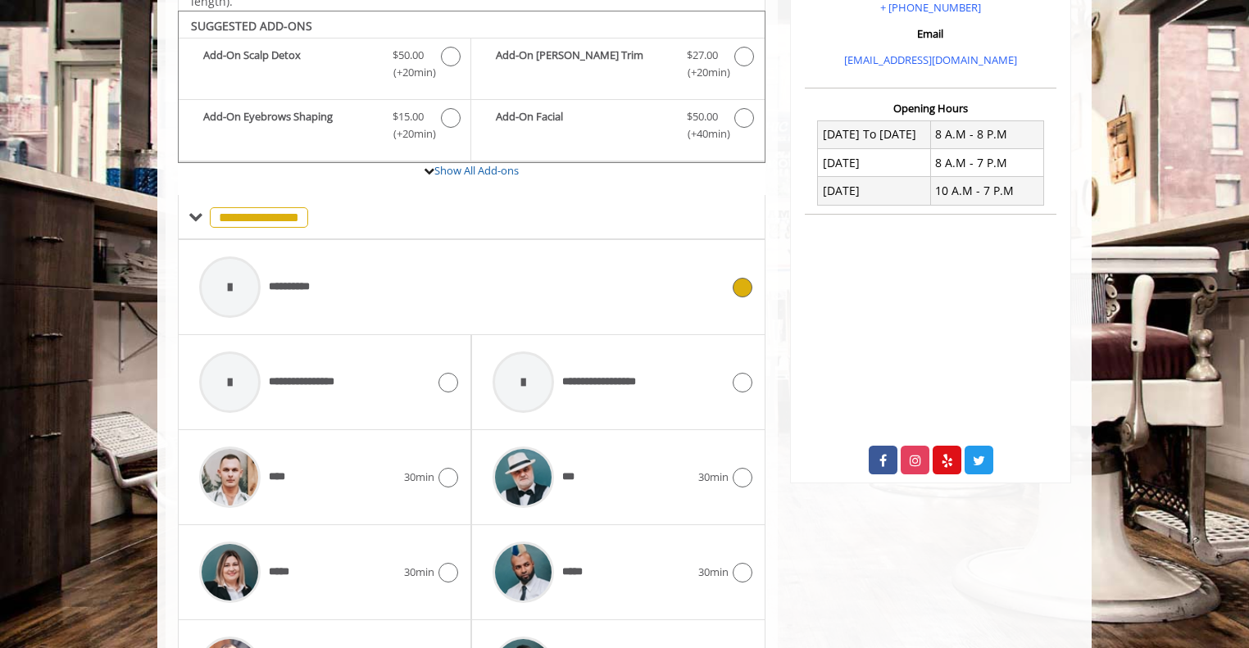
scroll to position [546, 0]
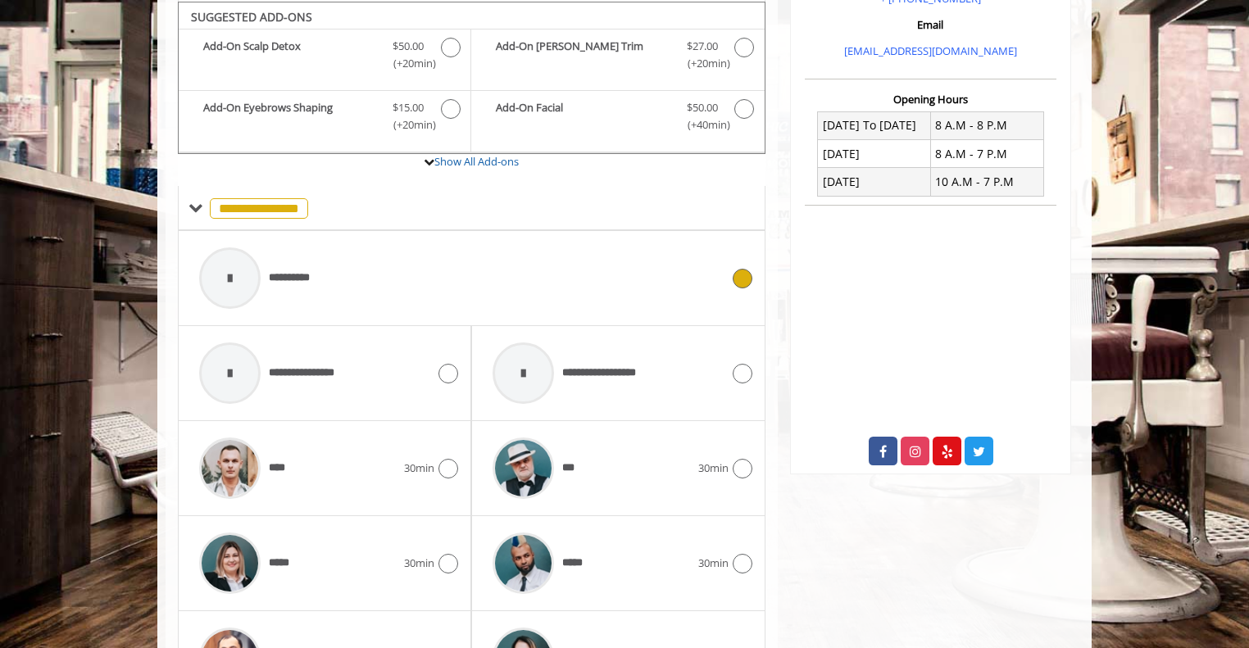
click at [738, 279] on icon at bounding box center [743, 279] width 20 height 20
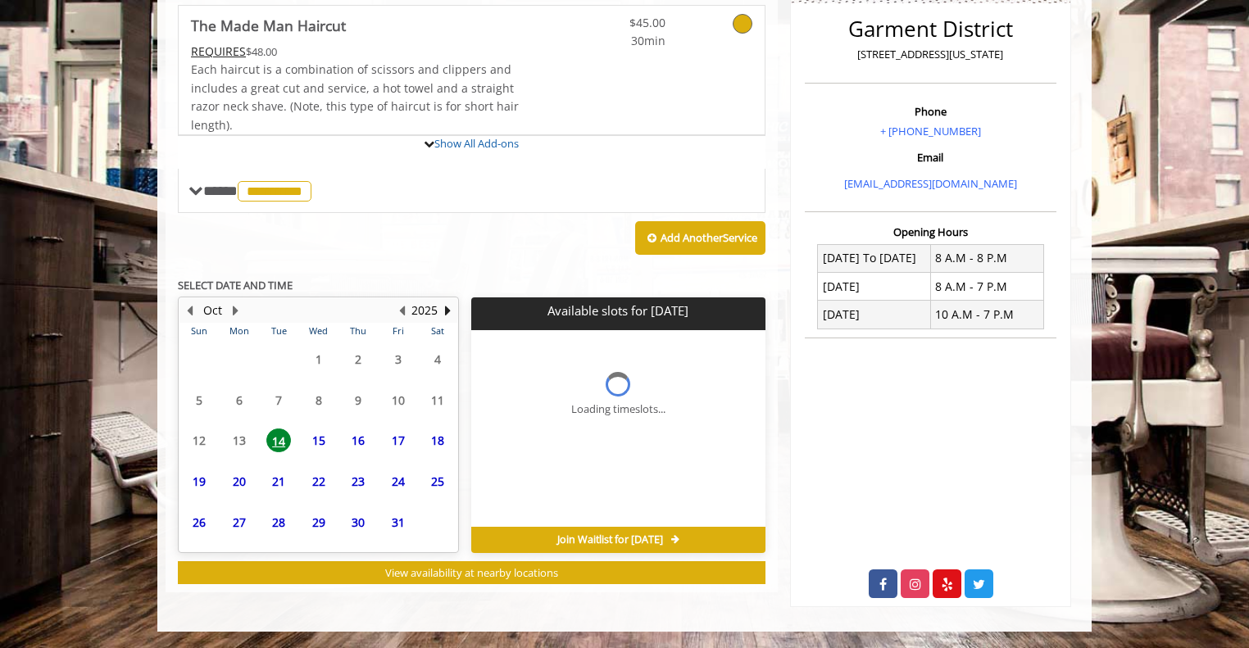
scroll to position [411, 0]
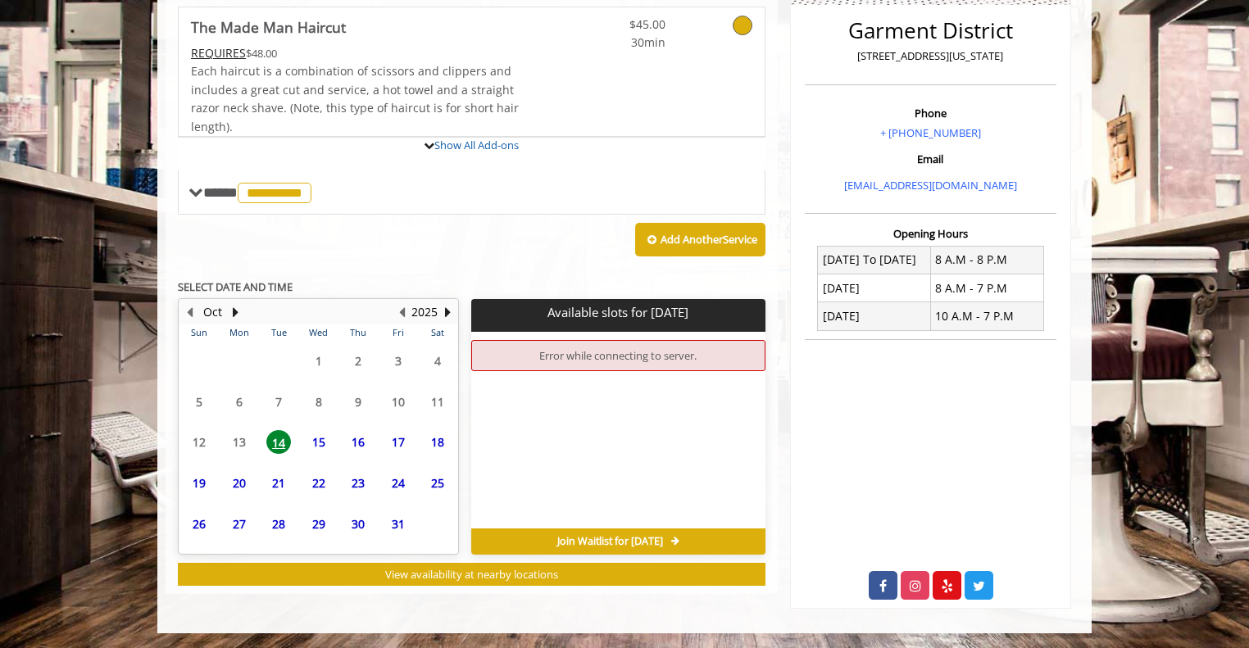
click at [361, 438] on span "16" at bounding box center [358, 442] width 25 height 24
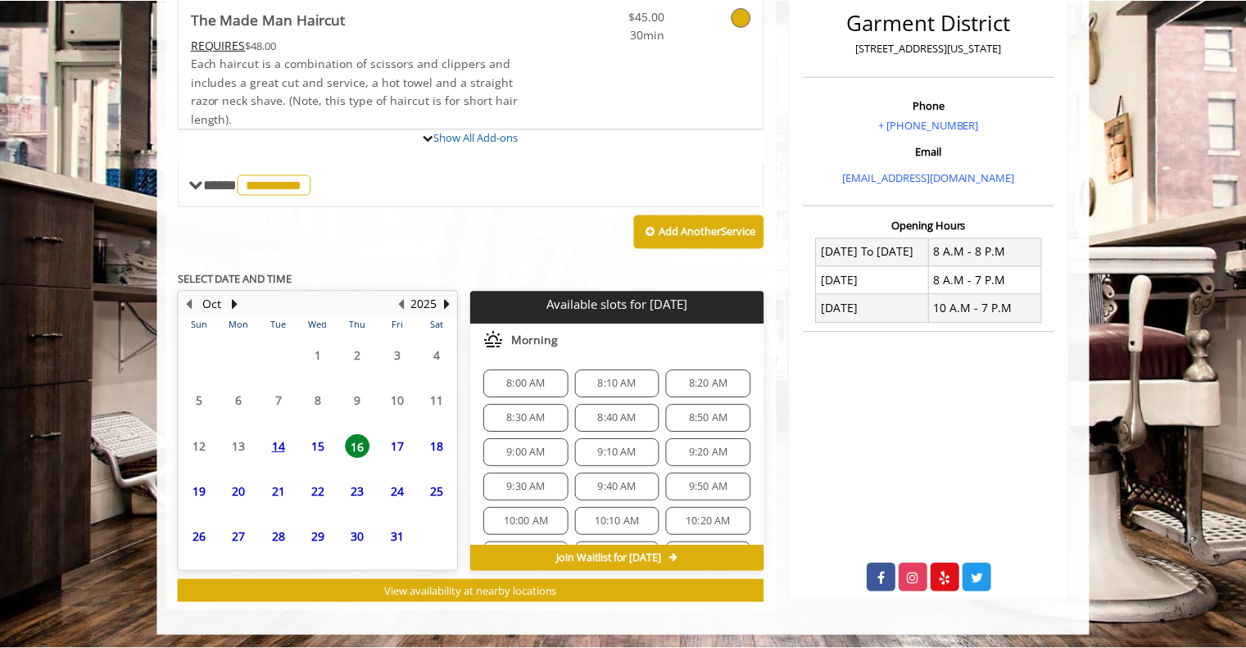
scroll to position [256, 0]
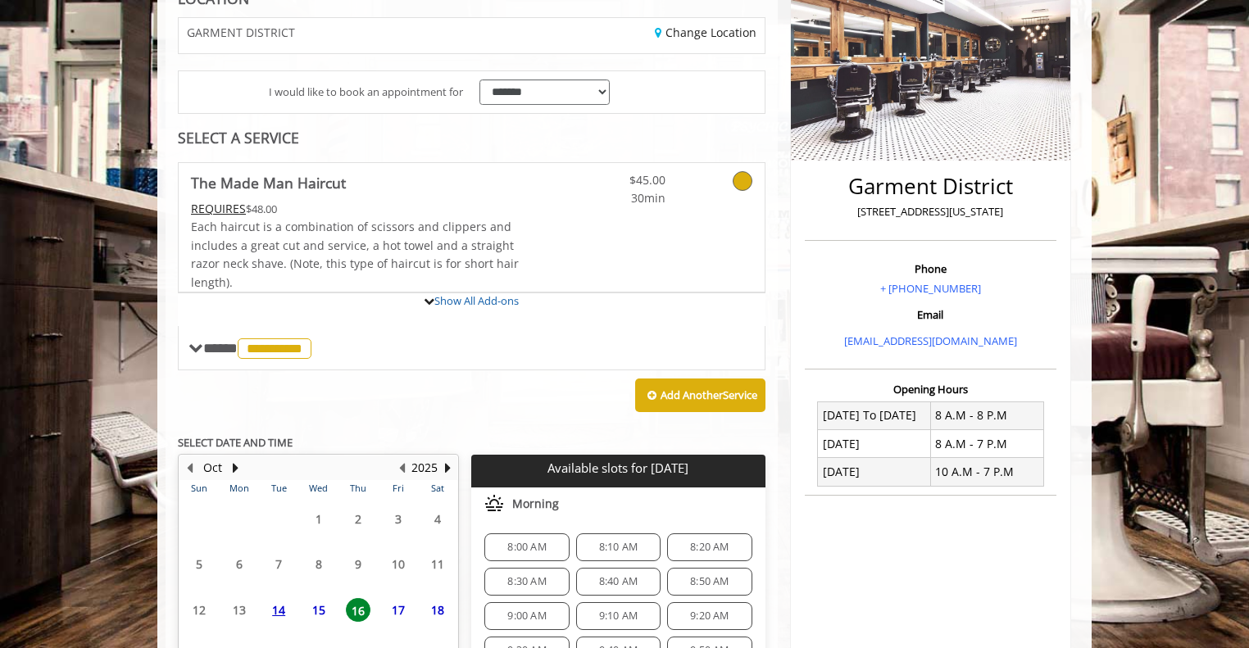
click at [741, 182] on icon at bounding box center [743, 181] width 20 height 20
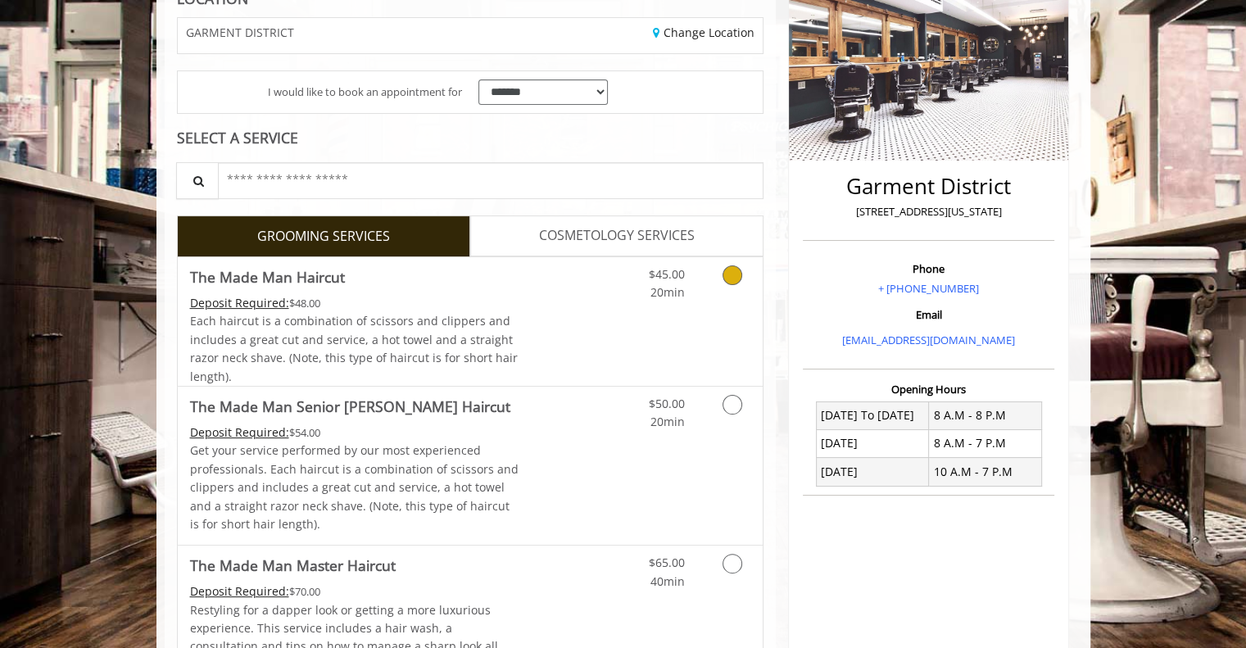
click at [728, 277] on icon "Grooming services" at bounding box center [733, 276] width 20 height 20
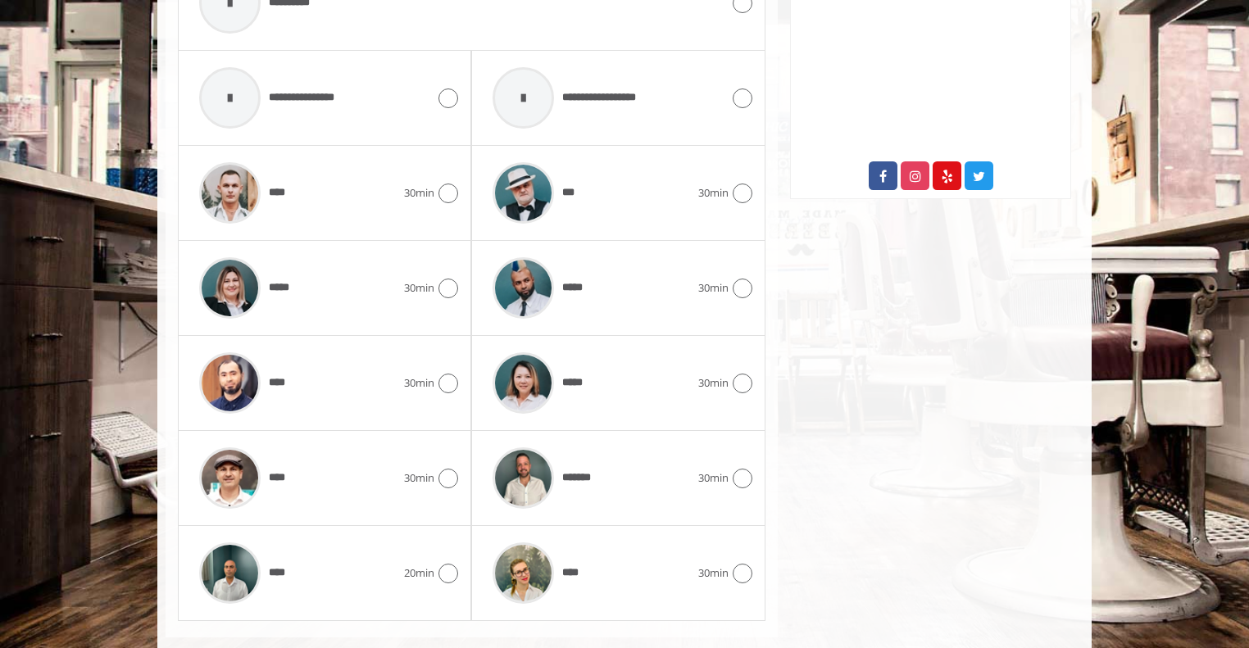
scroll to position [823, 0]
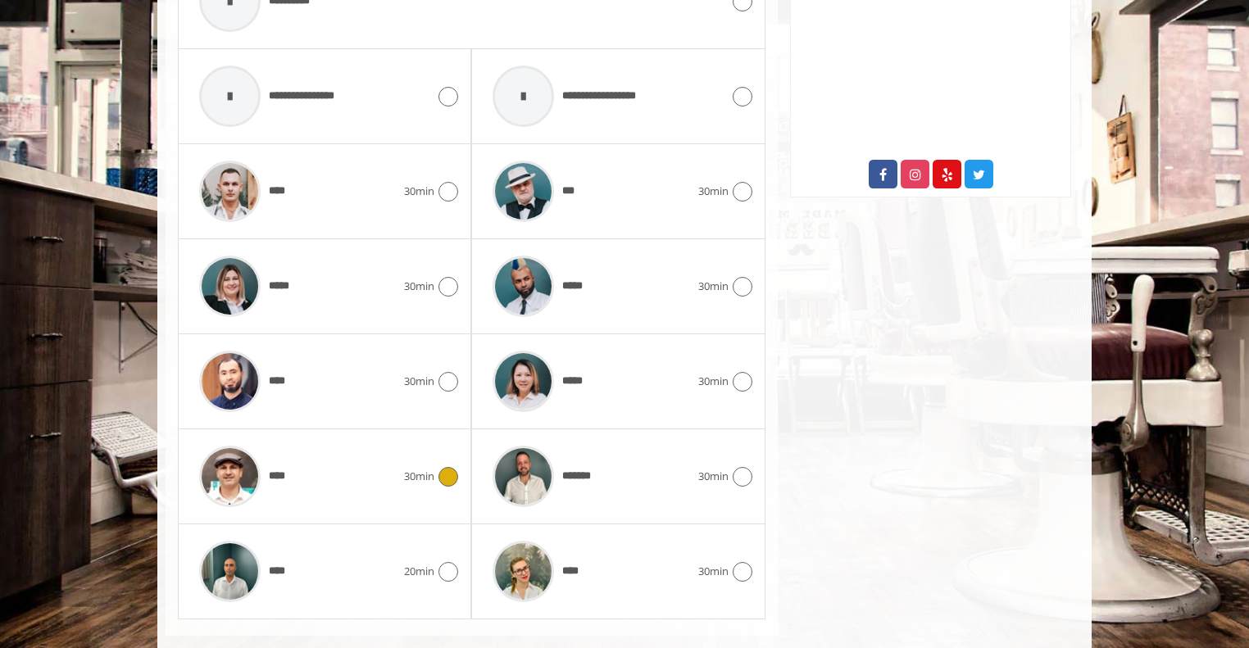
click at [448, 472] on icon at bounding box center [448, 477] width 20 height 20
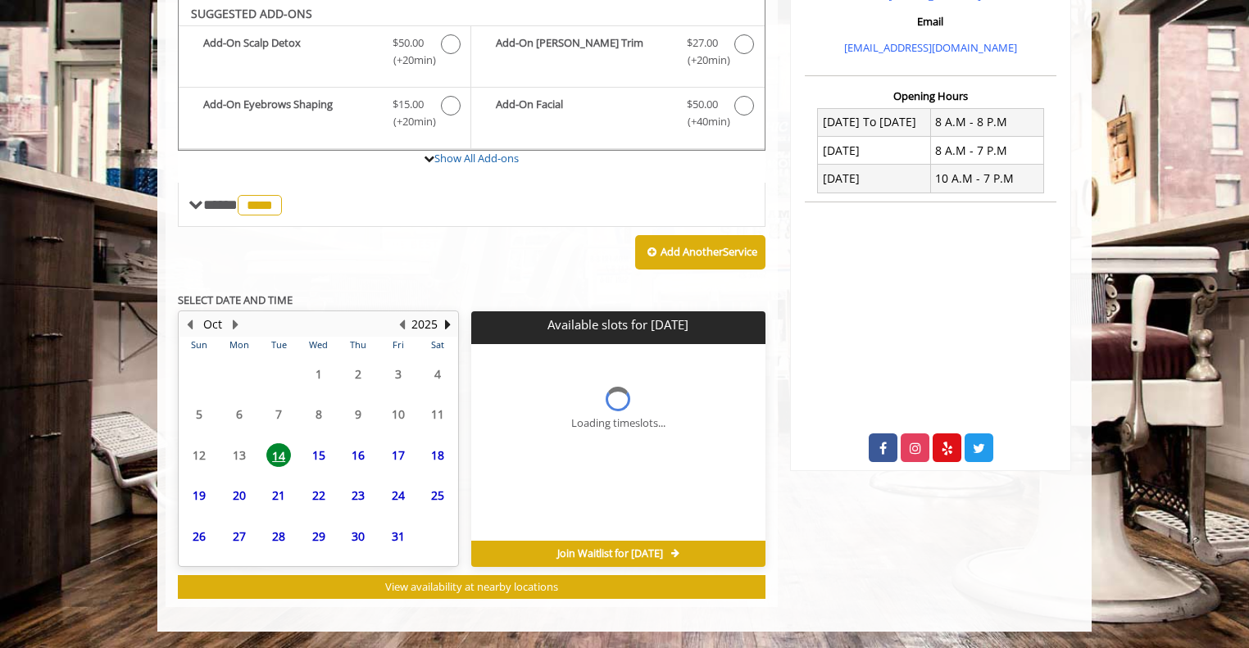
scroll to position [545, 0]
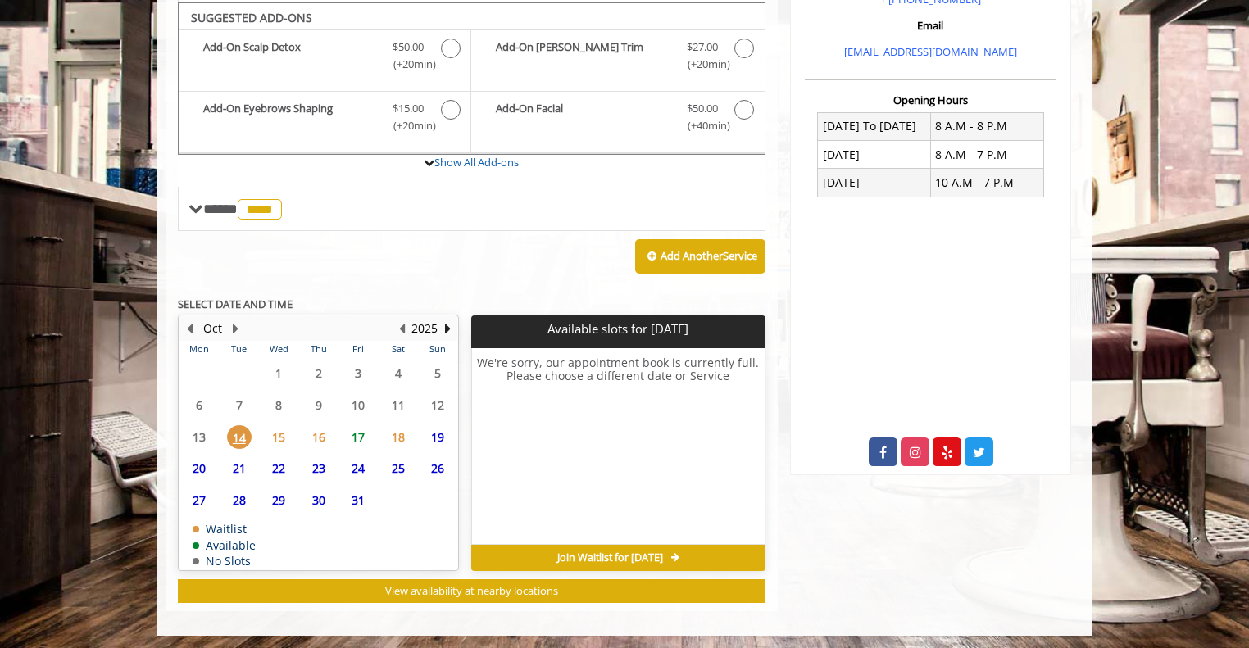
click at [316, 432] on span "16" at bounding box center [318, 437] width 25 height 24
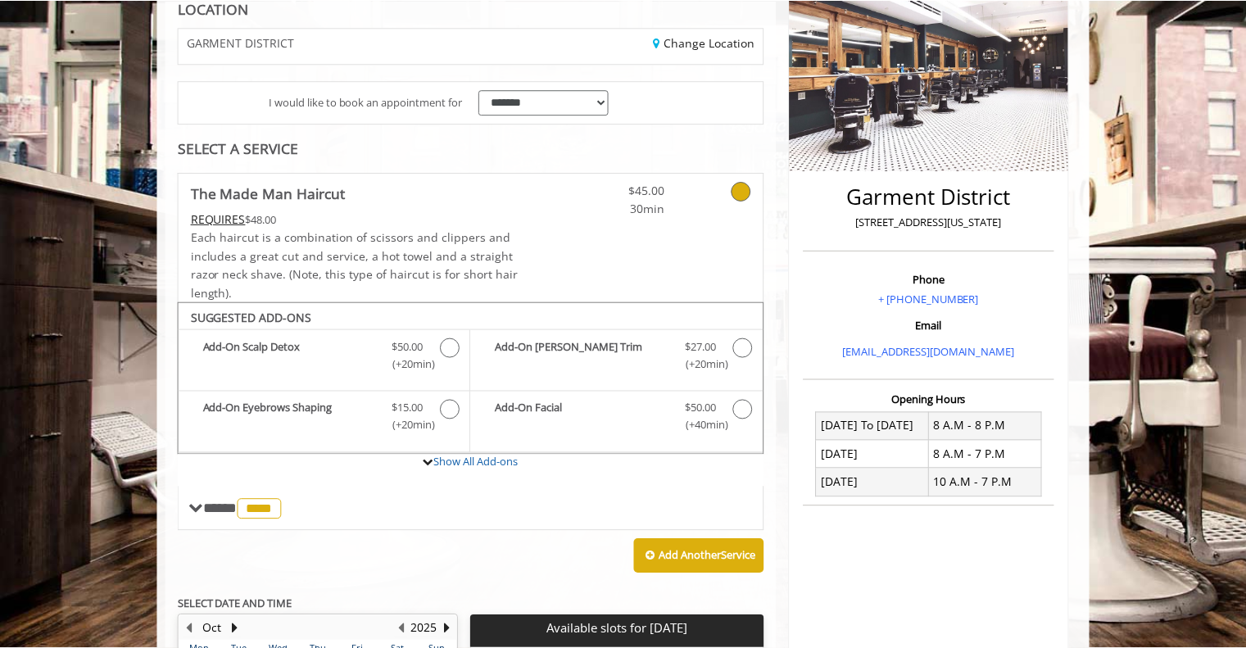
scroll to position [246, 0]
click at [741, 190] on icon at bounding box center [743, 191] width 20 height 20
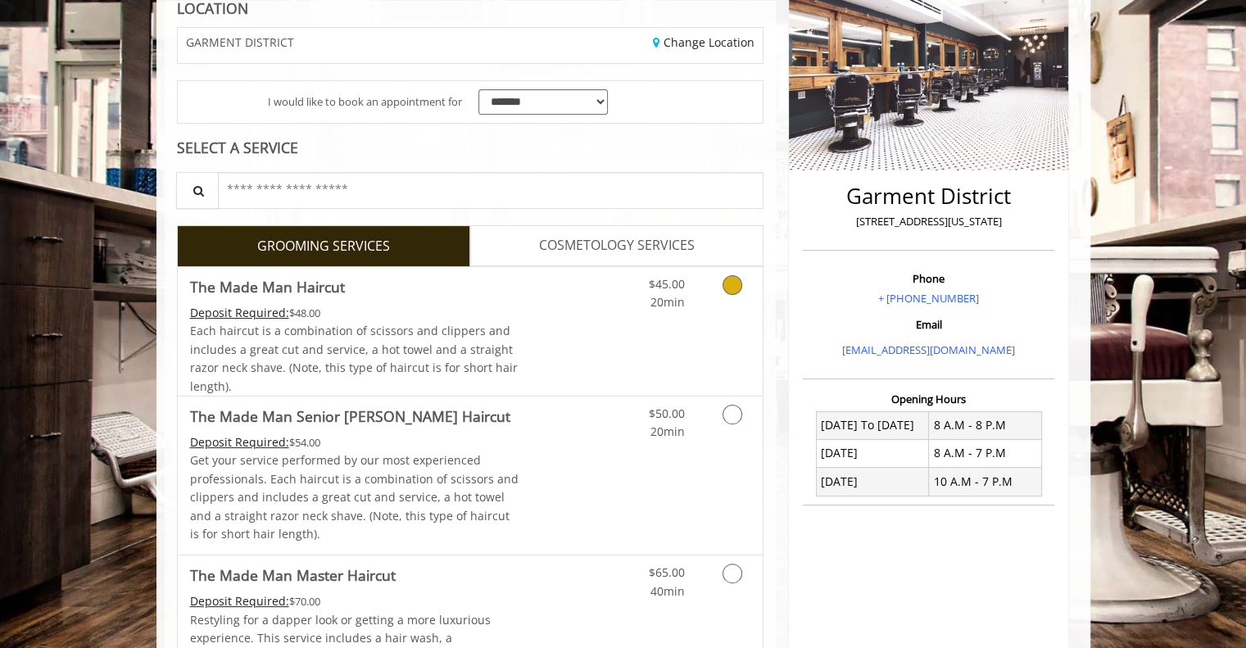
click at [730, 278] on icon "Grooming services" at bounding box center [733, 285] width 20 height 20
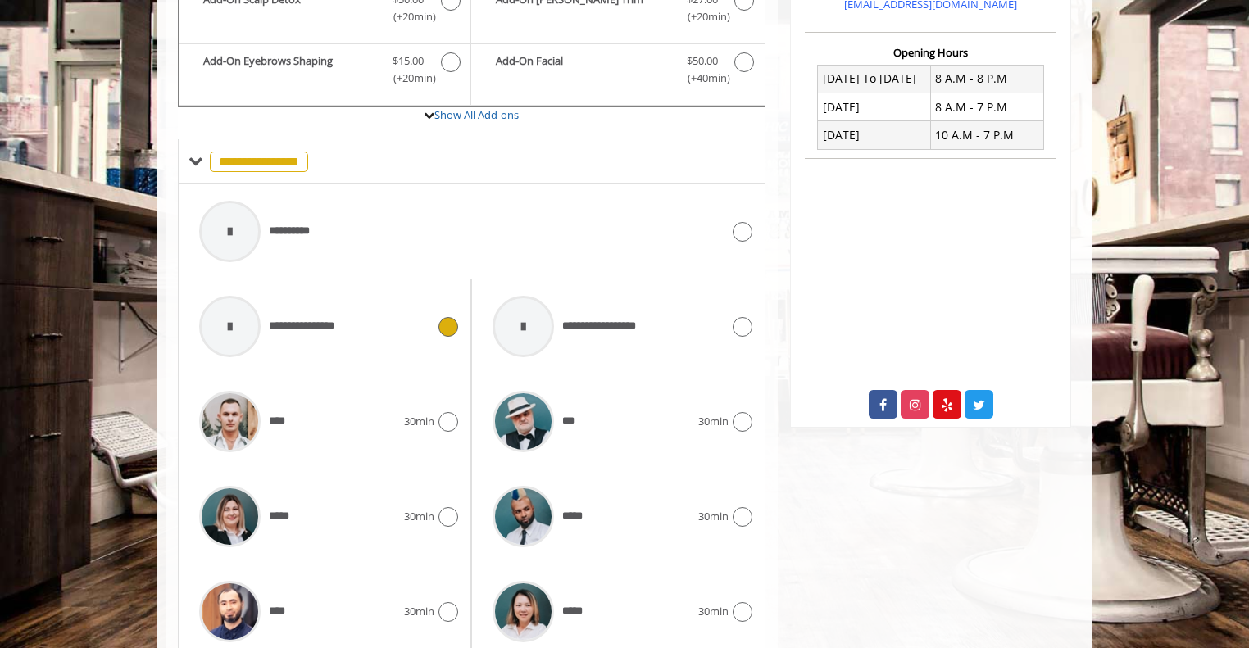
scroll to position [592, 0]
click at [443, 421] on icon at bounding box center [448, 423] width 20 height 20
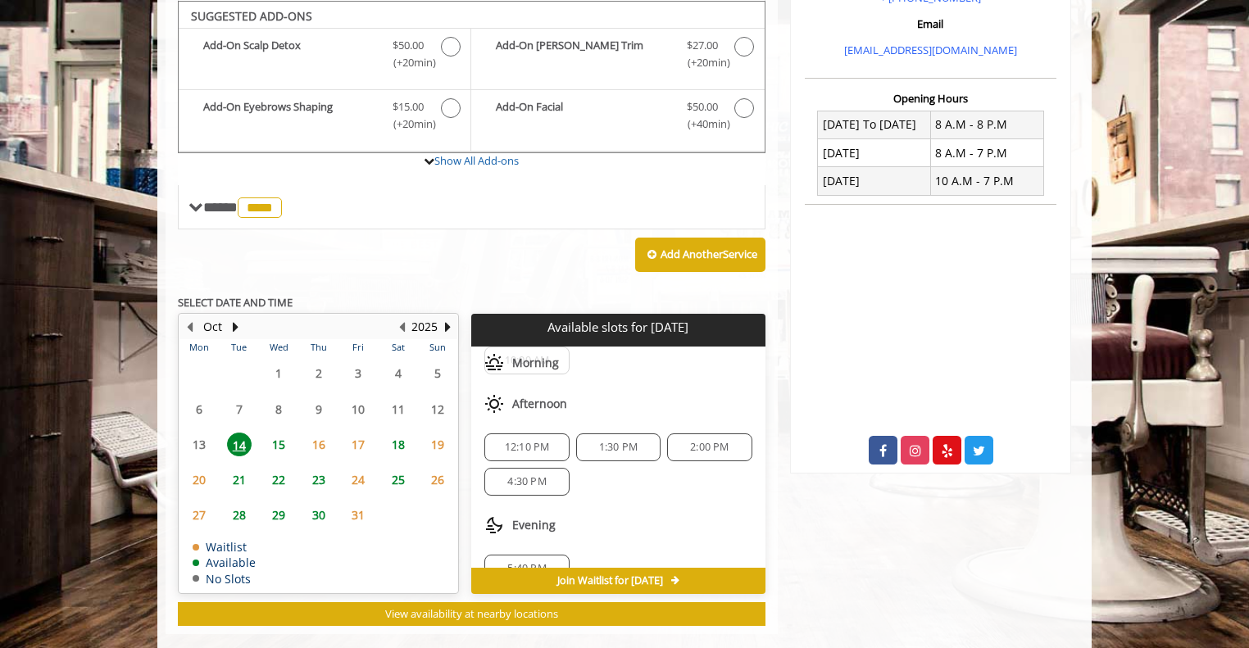
scroll to position [0, 0]
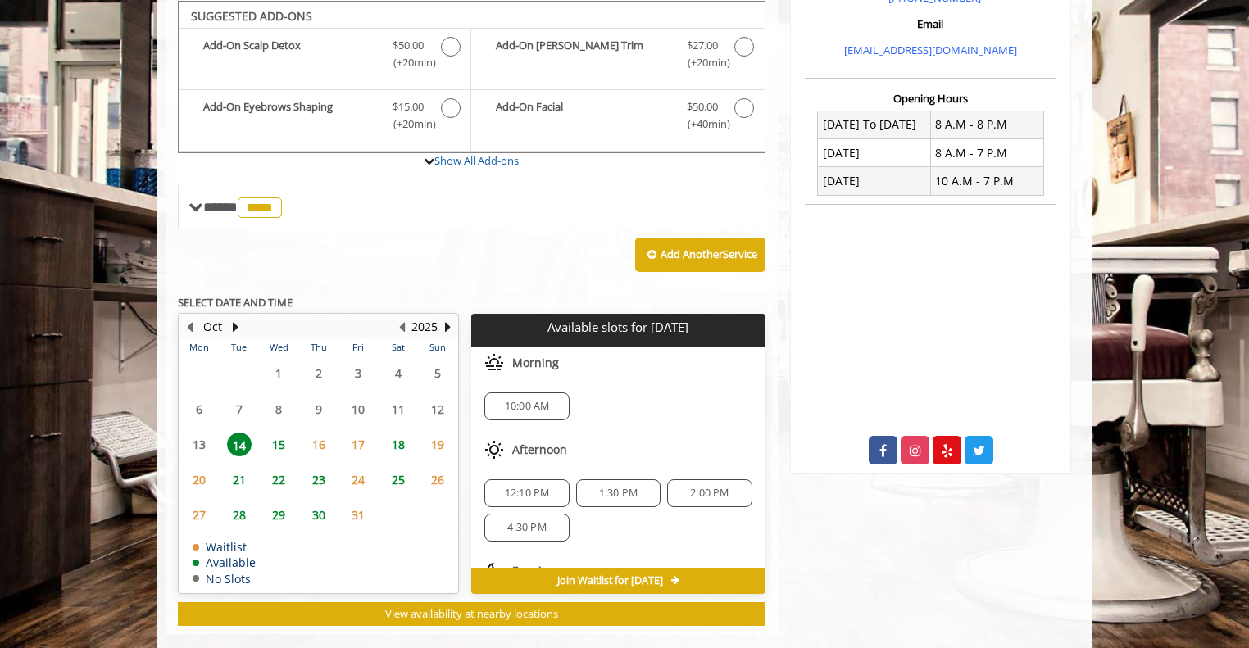
click at [533, 487] on span "12:10 PM" at bounding box center [527, 493] width 45 height 13
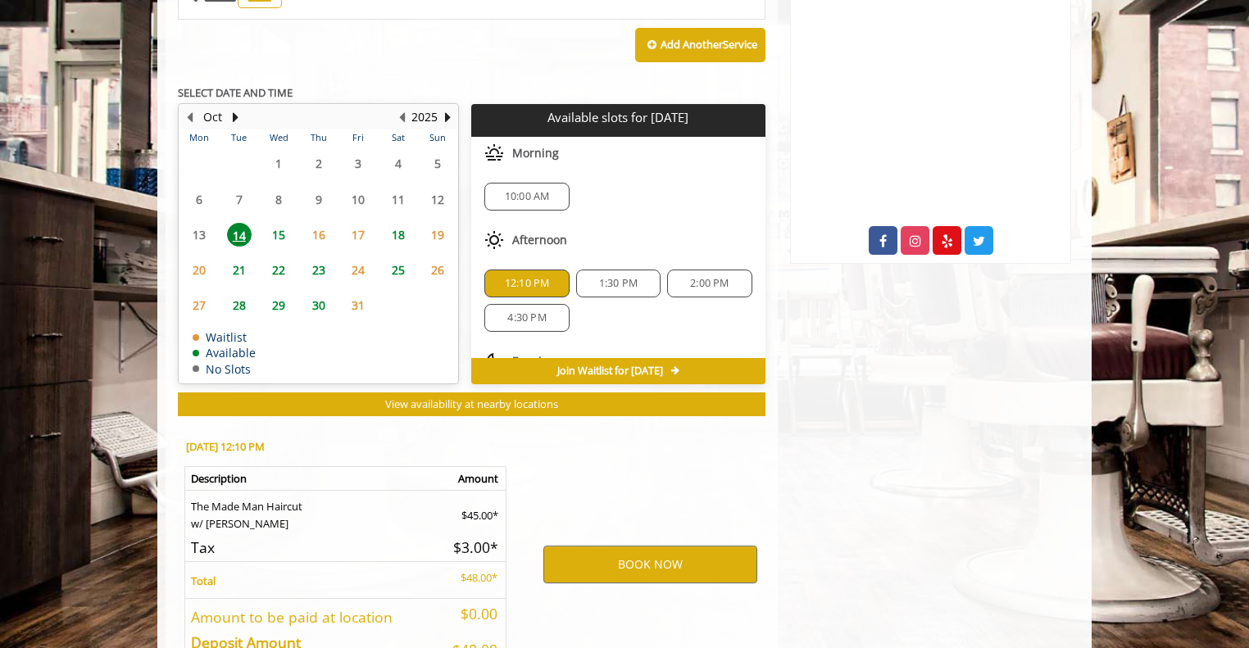
scroll to position [865, 0]
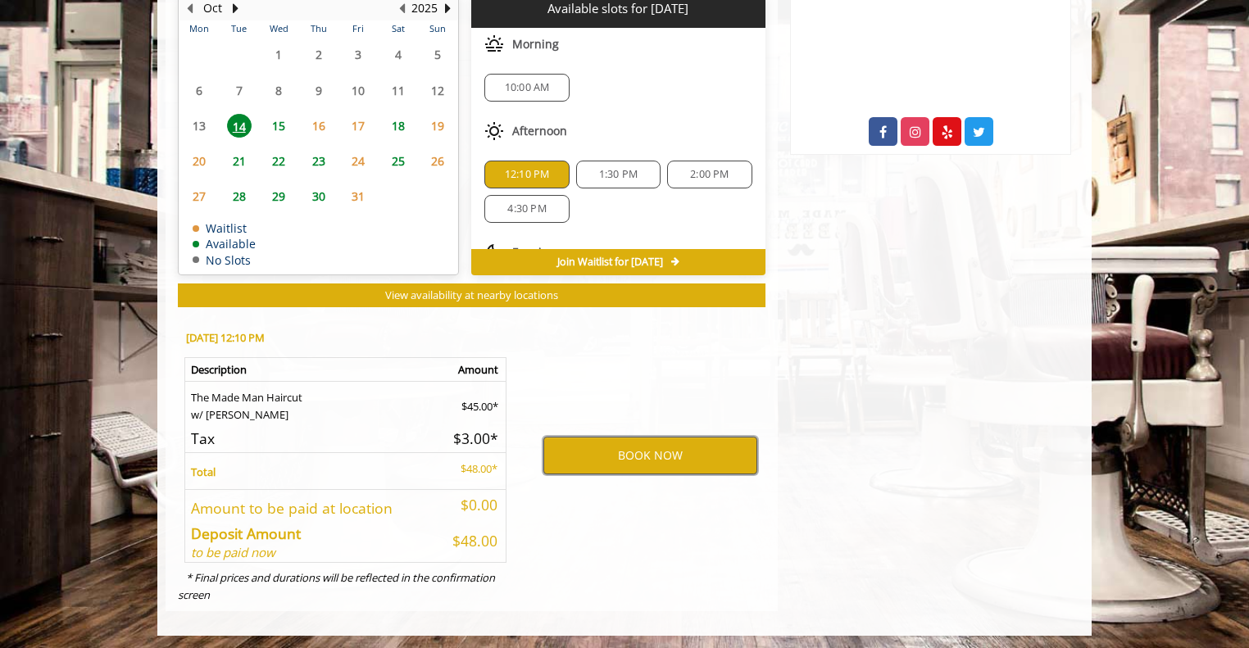
click at [595, 463] on button "BOOK NOW" at bounding box center [650, 456] width 214 height 38
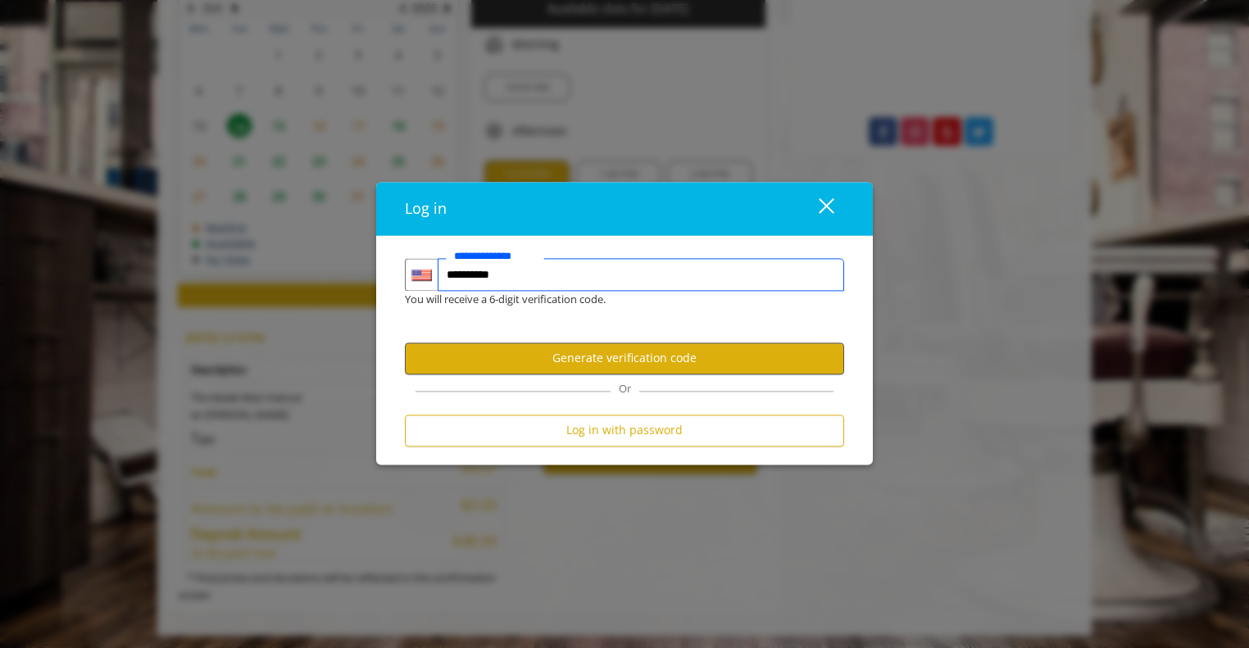
type input "**********"
click at [647, 356] on button "Generate verification code" at bounding box center [624, 359] width 439 height 32
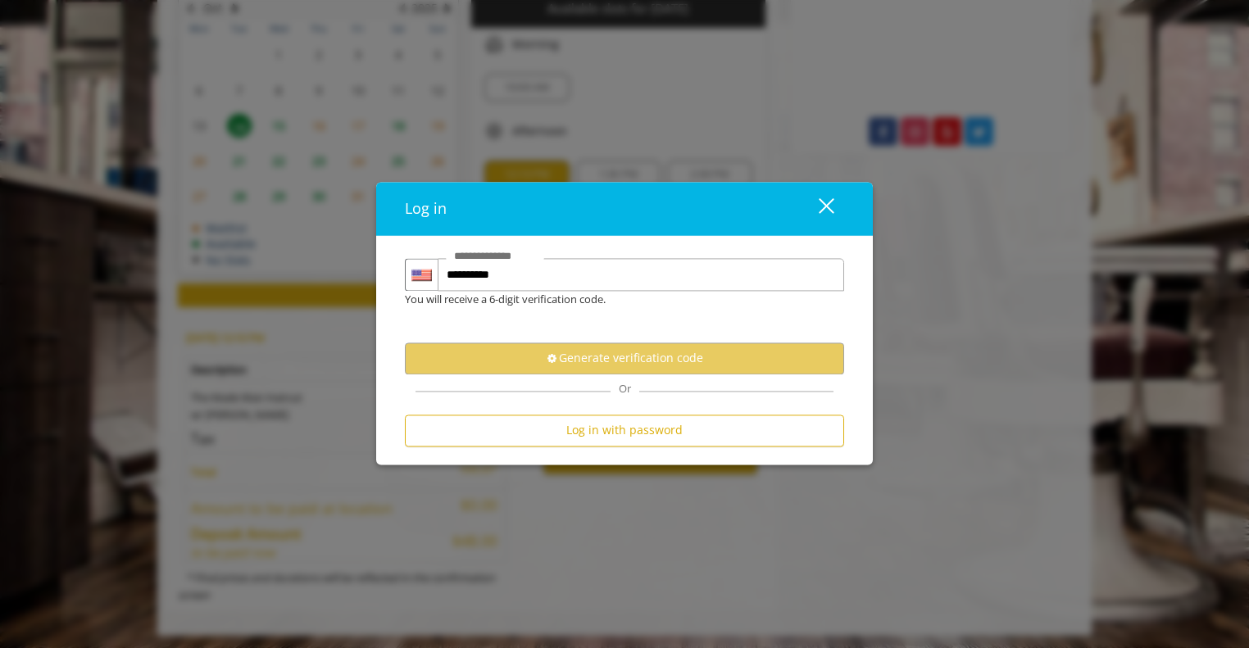
scroll to position [0, 0]
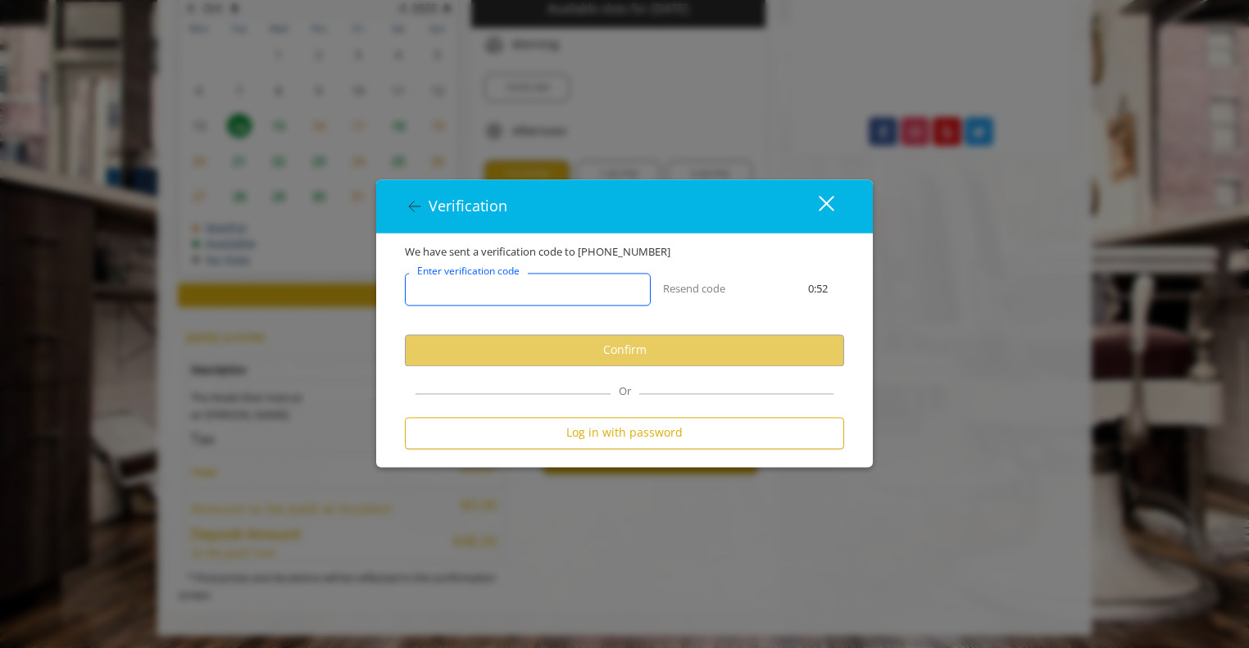
click at [549, 297] on input "Enter verification code" at bounding box center [528, 289] width 246 height 33
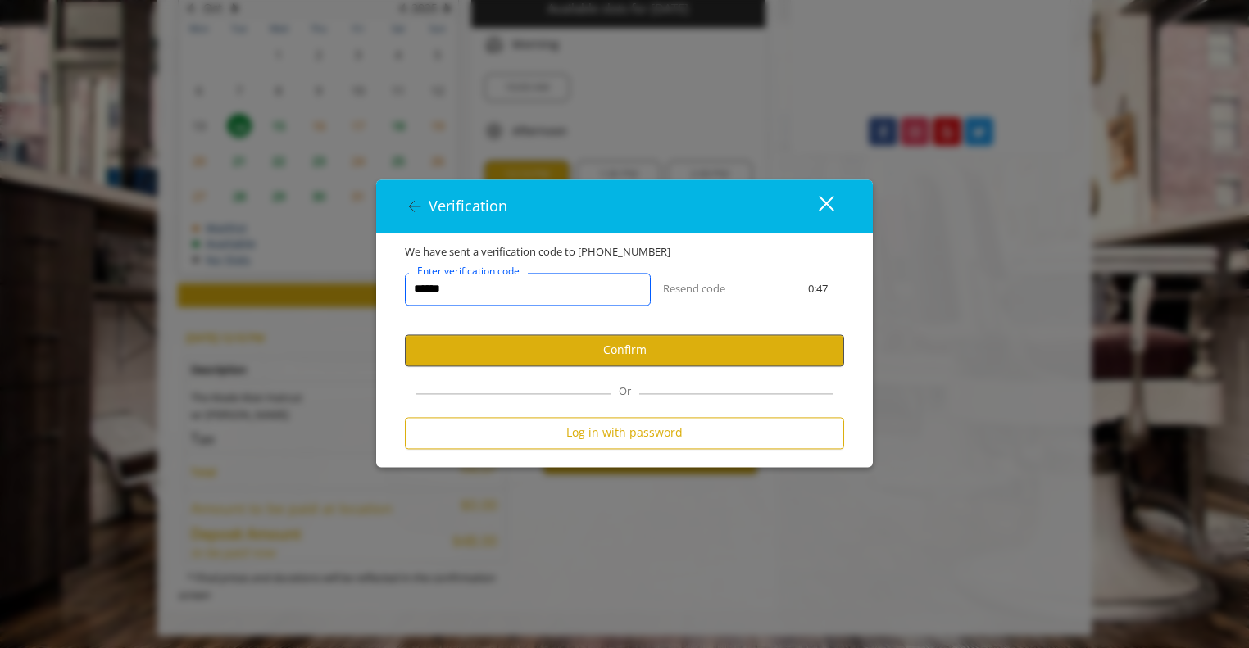
type input "******"
click at [614, 357] on button "Confirm" at bounding box center [624, 350] width 439 height 32
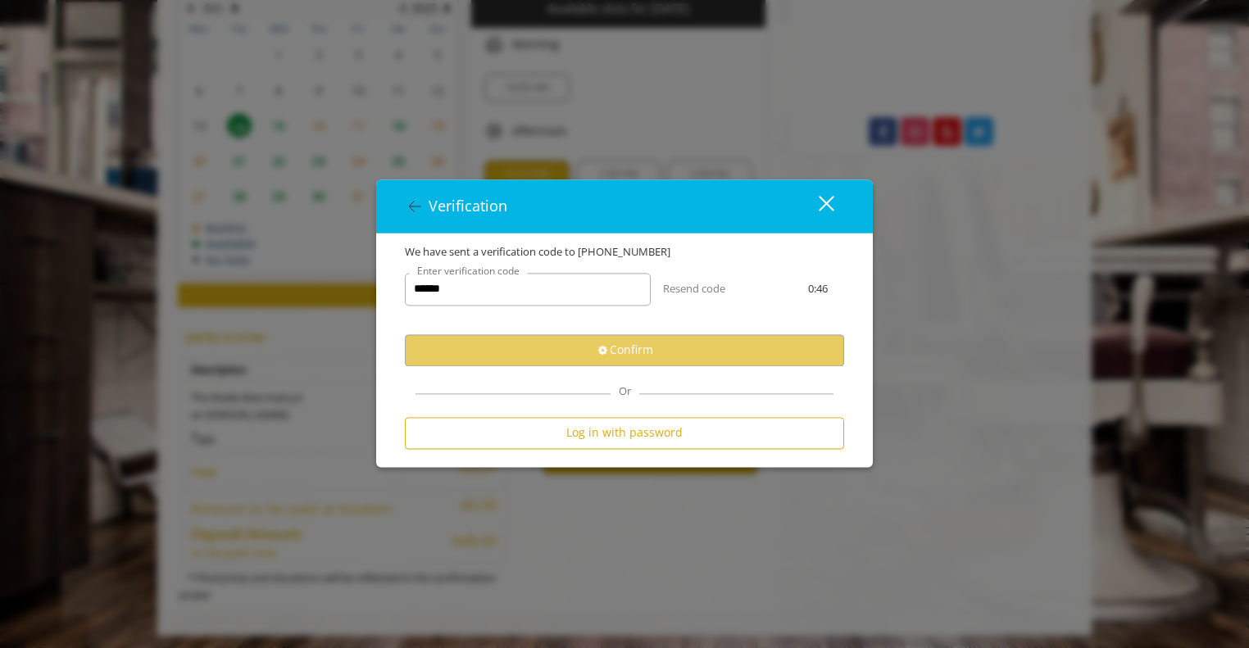
select select "Choose your Gender"
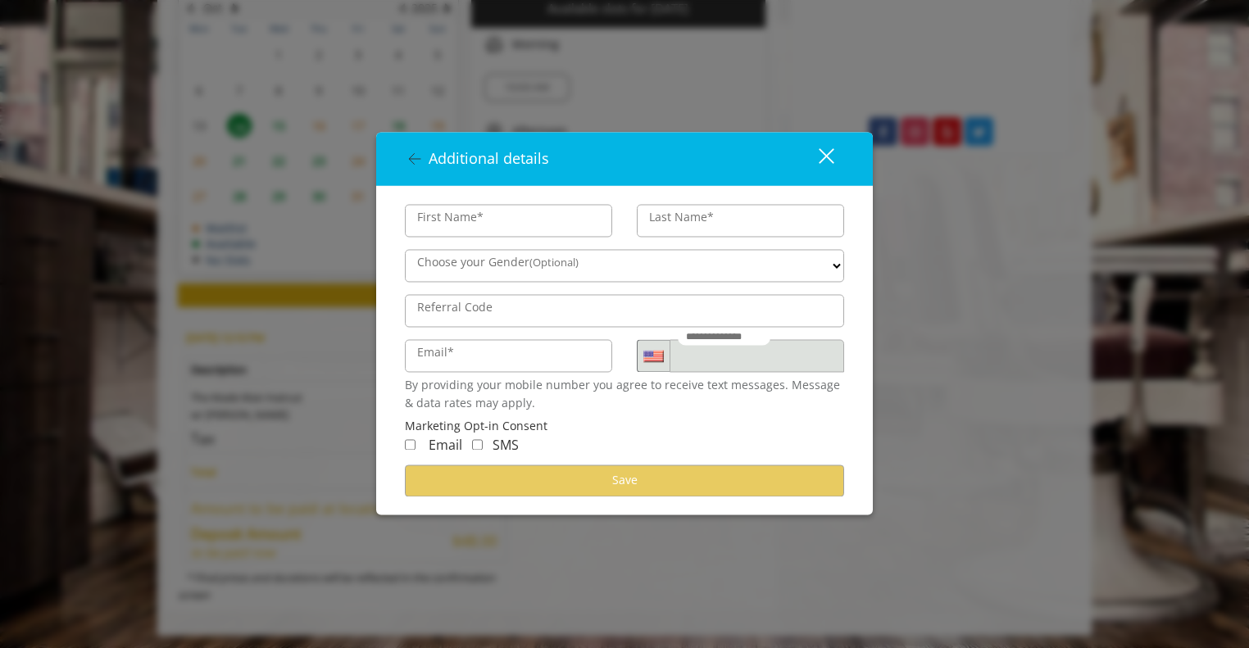
type input "*******"
type input "**********"
click at [674, 272] on select "**** ****** *****" at bounding box center [624, 266] width 439 height 33
select select "****"
click at [405, 250] on select "**** ****** *****" at bounding box center [624, 266] width 439 height 33
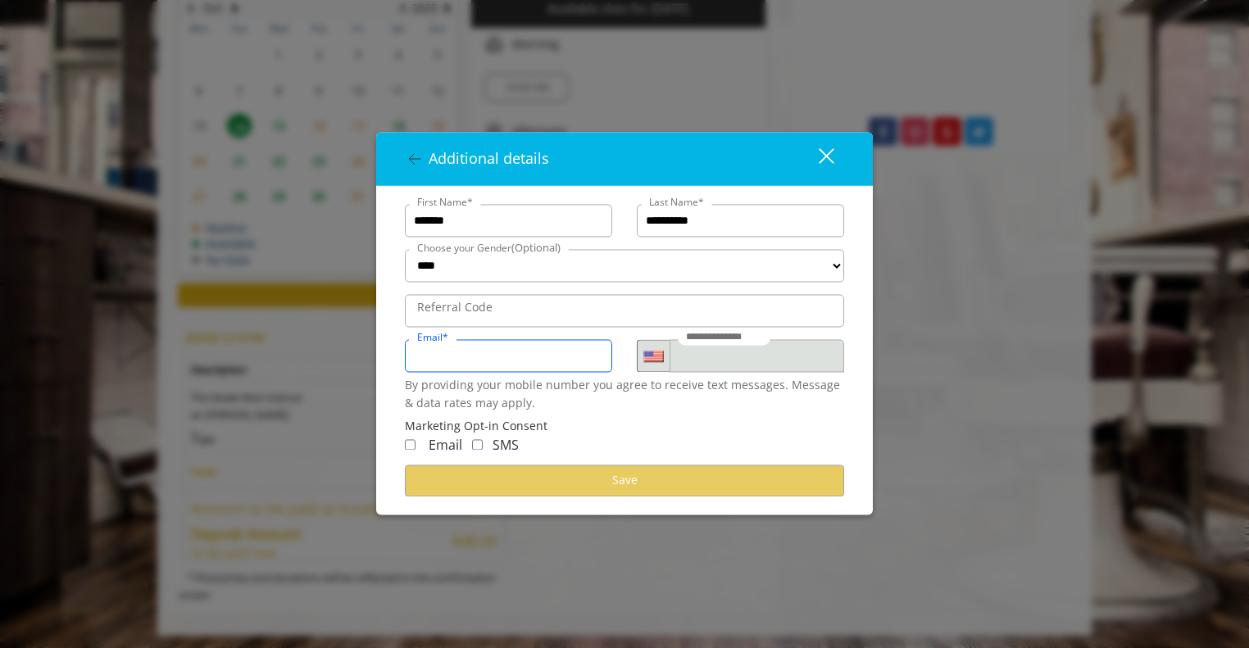
click at [534, 356] on input "Email*" at bounding box center [508, 356] width 207 height 33
type input "**********"
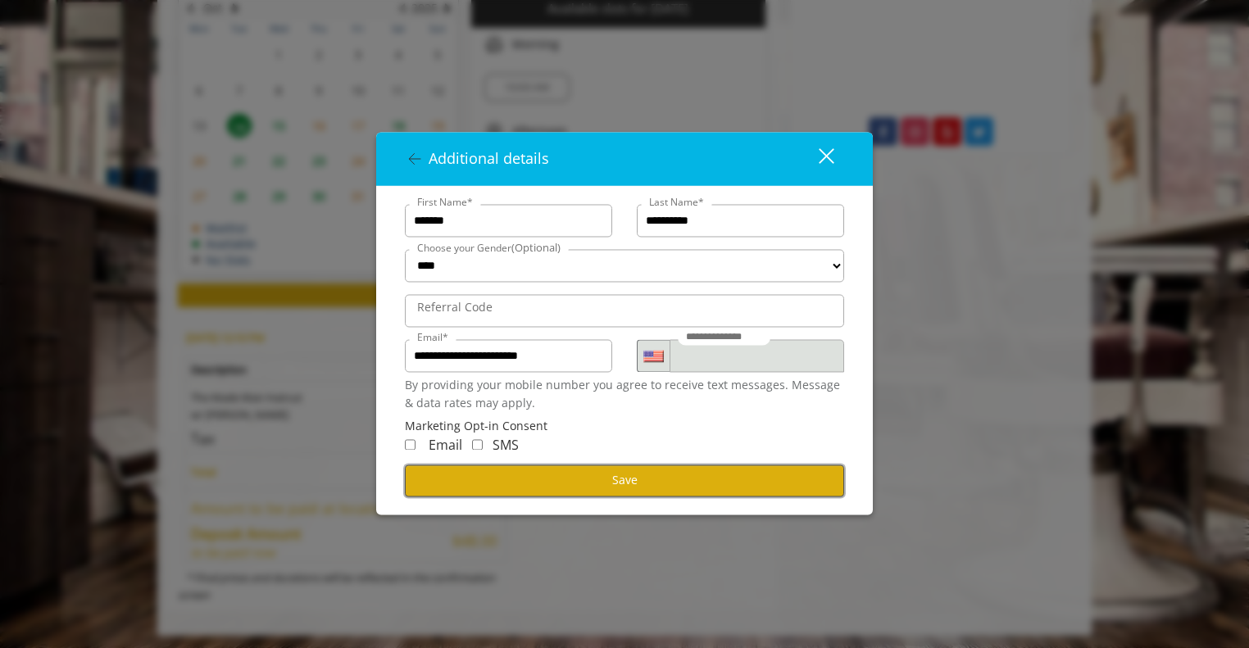
click at [649, 481] on button "Save" at bounding box center [624, 481] width 439 height 32
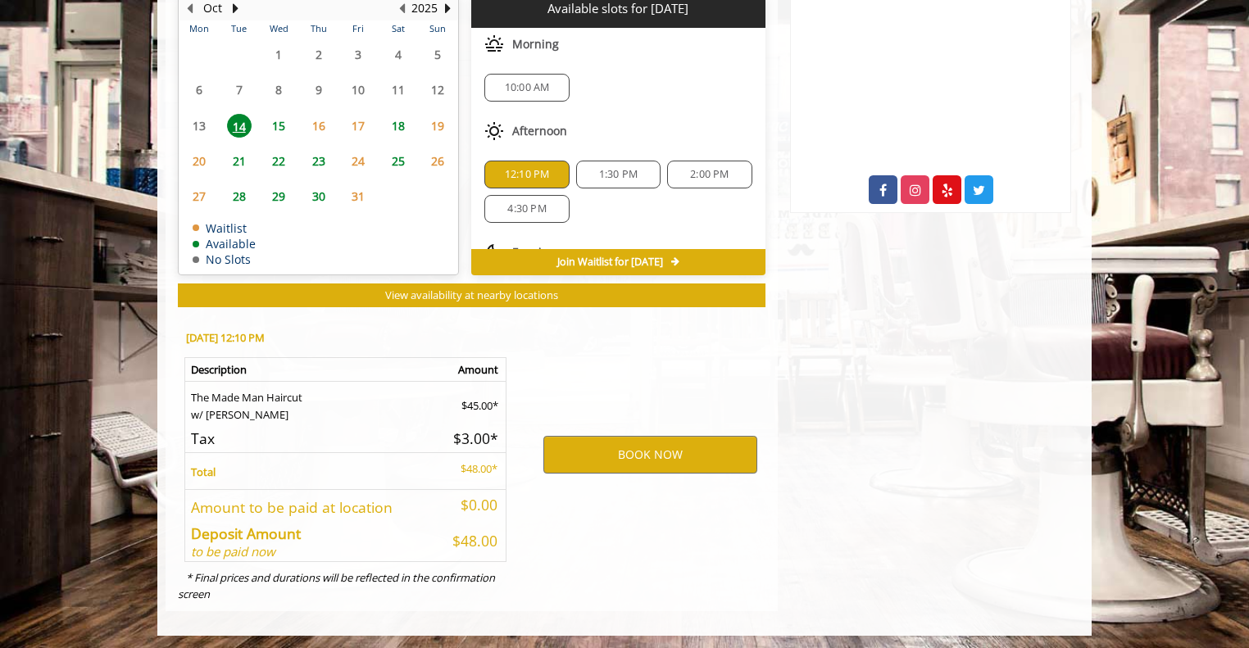
scroll to position [673, 0]
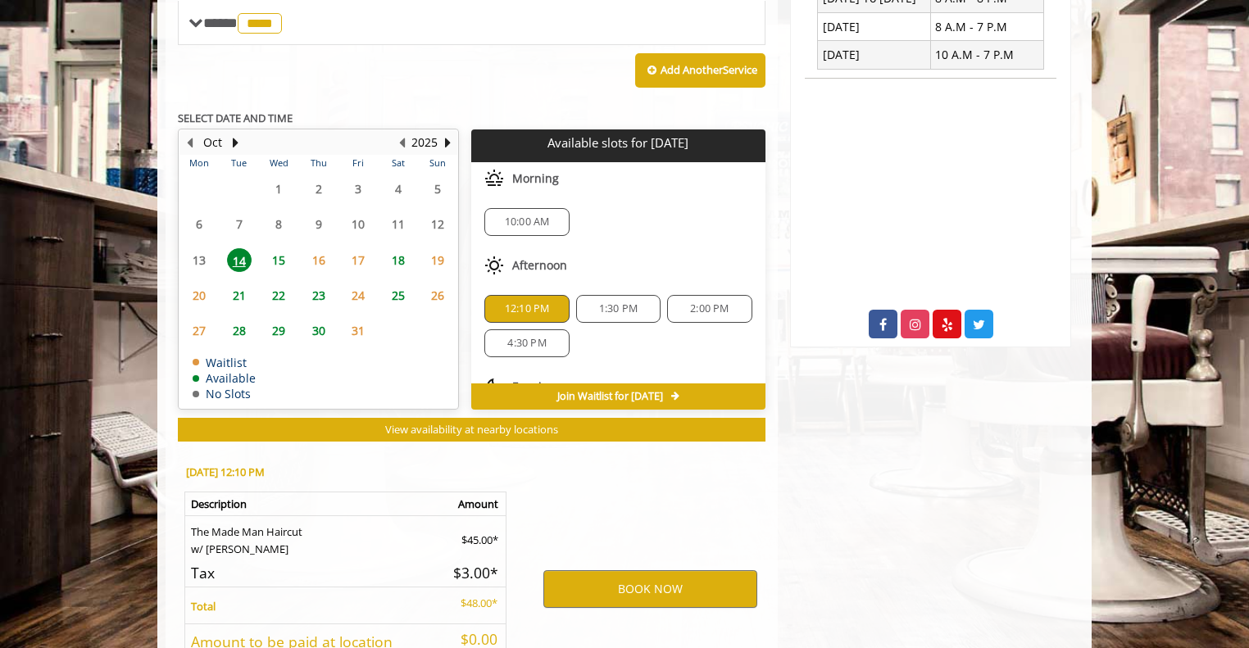
click at [915, 508] on div "[GEOGRAPHIC_DATA][STREET_ADDRESS][US_STATE] Phone + [PHONE_NUMBER] Email [EMAIL…" at bounding box center [931, 131] width 306 height 1230
click at [695, 588] on button "BOOK NOW" at bounding box center [650, 589] width 214 height 38
click at [642, 582] on button "BOOK NOW" at bounding box center [650, 589] width 214 height 38
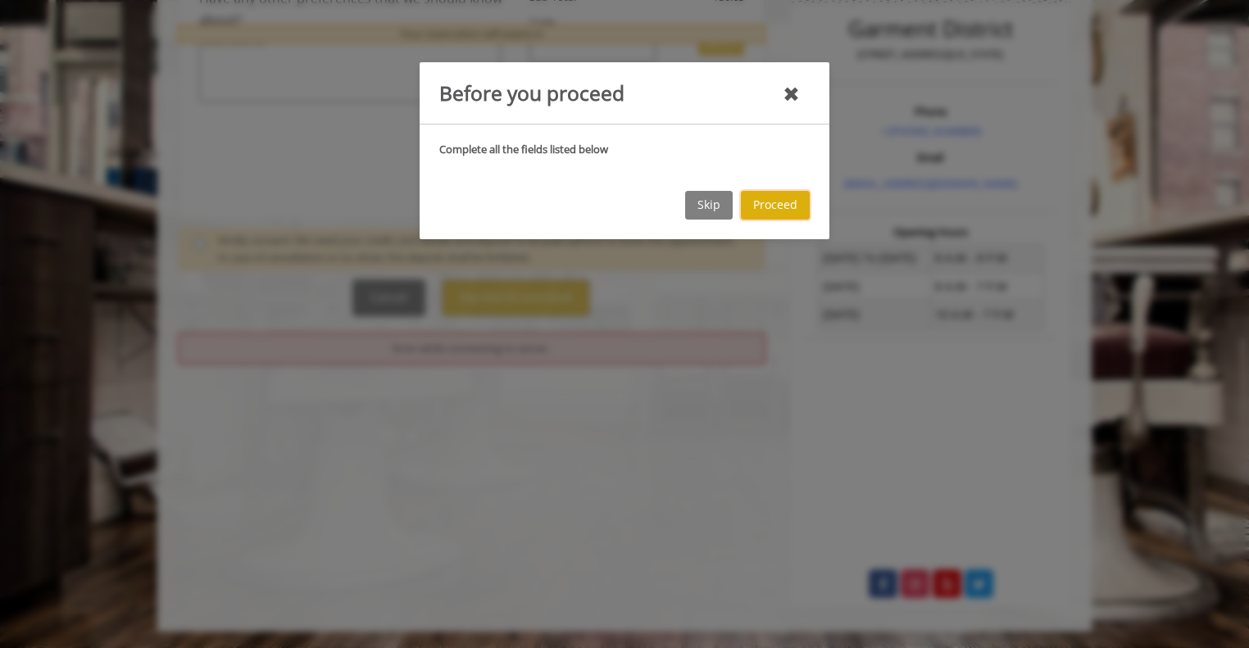
click at [765, 208] on button "Proceed" at bounding box center [775, 205] width 69 height 29
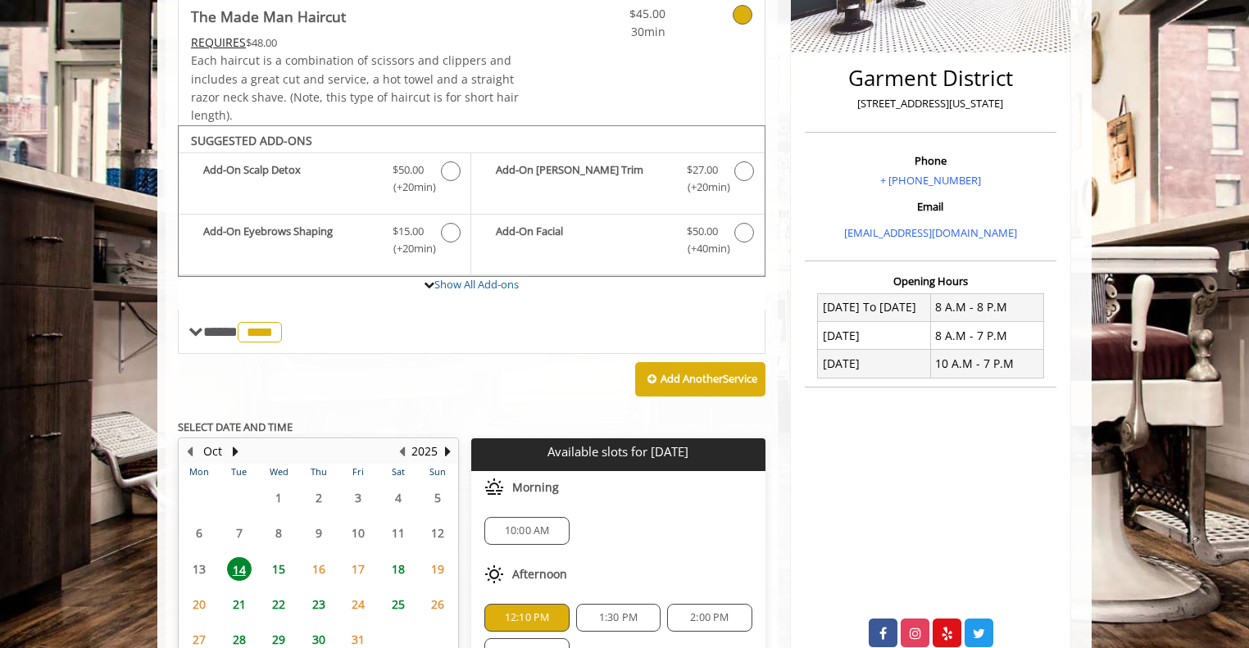
scroll to position [428, 0]
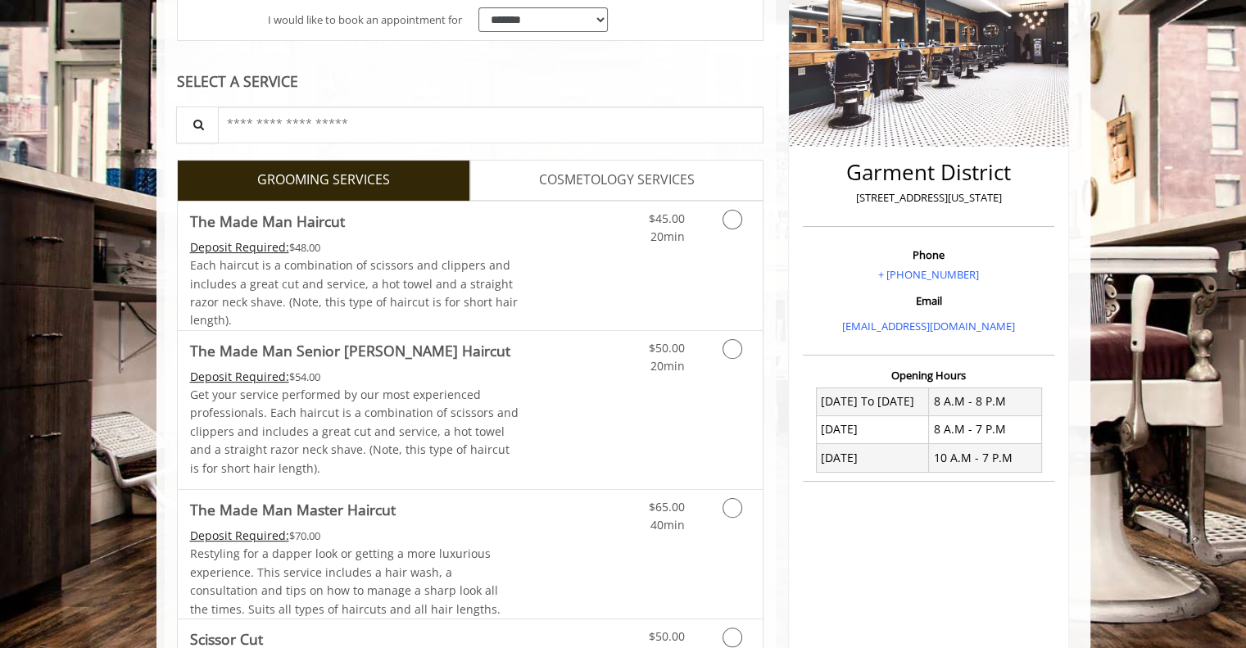
scroll to position [269, 0]
click at [733, 225] on icon "Grooming services" at bounding box center [733, 221] width 20 height 20
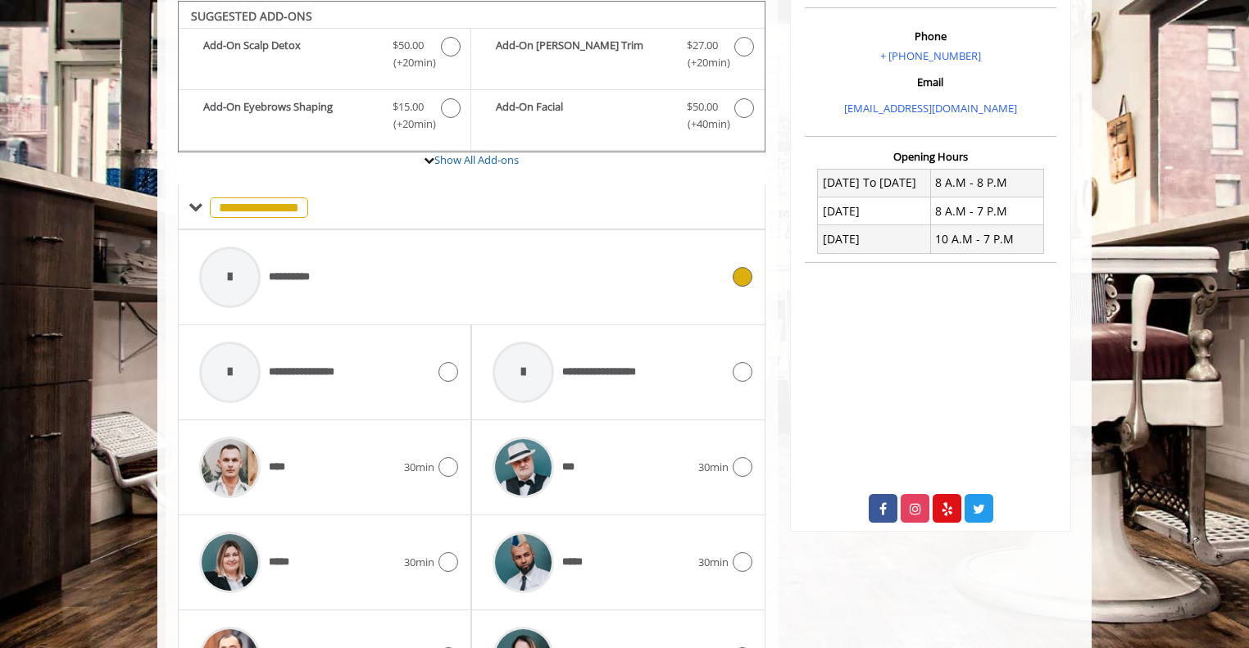
scroll to position [654, 0]
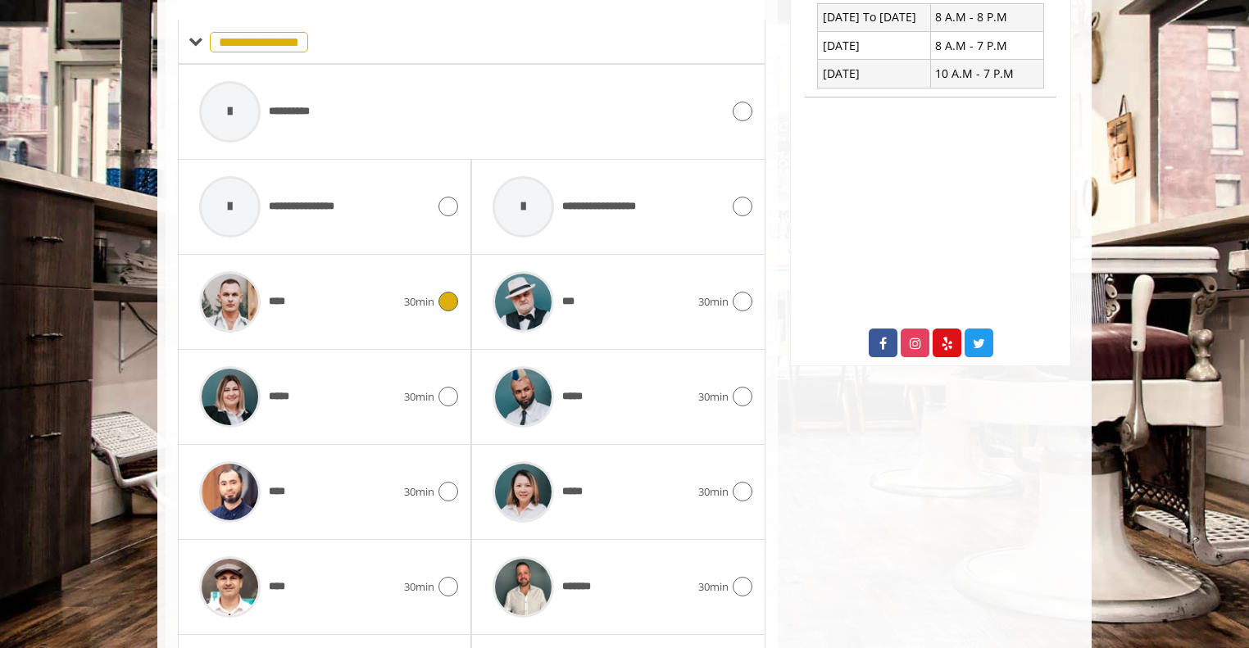
click at [448, 298] on icon at bounding box center [448, 302] width 20 height 20
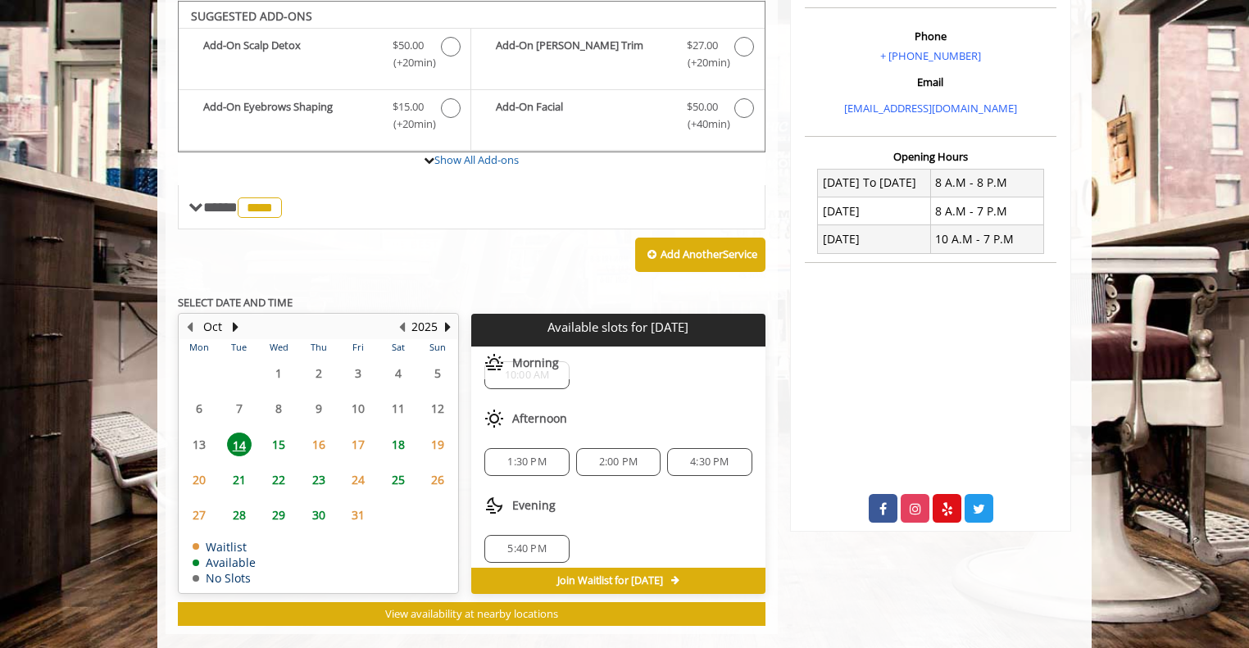
scroll to position [38, 0]
click at [326, 442] on span "16" at bounding box center [318, 445] width 25 height 24
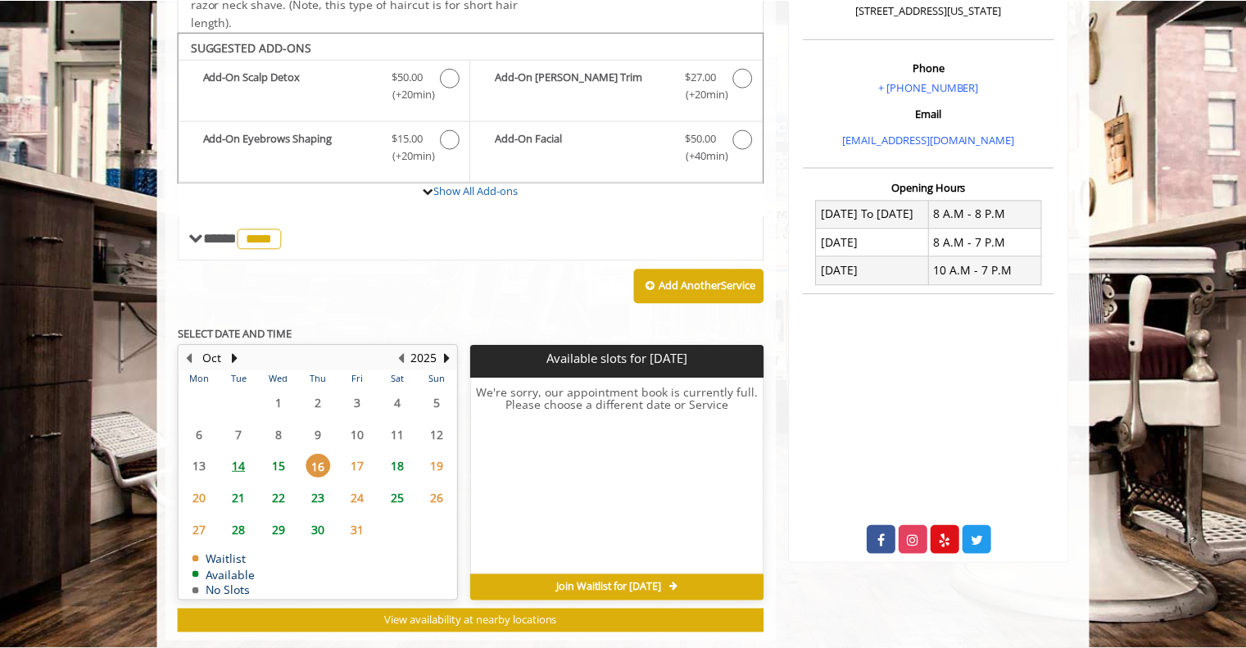
scroll to position [131, 0]
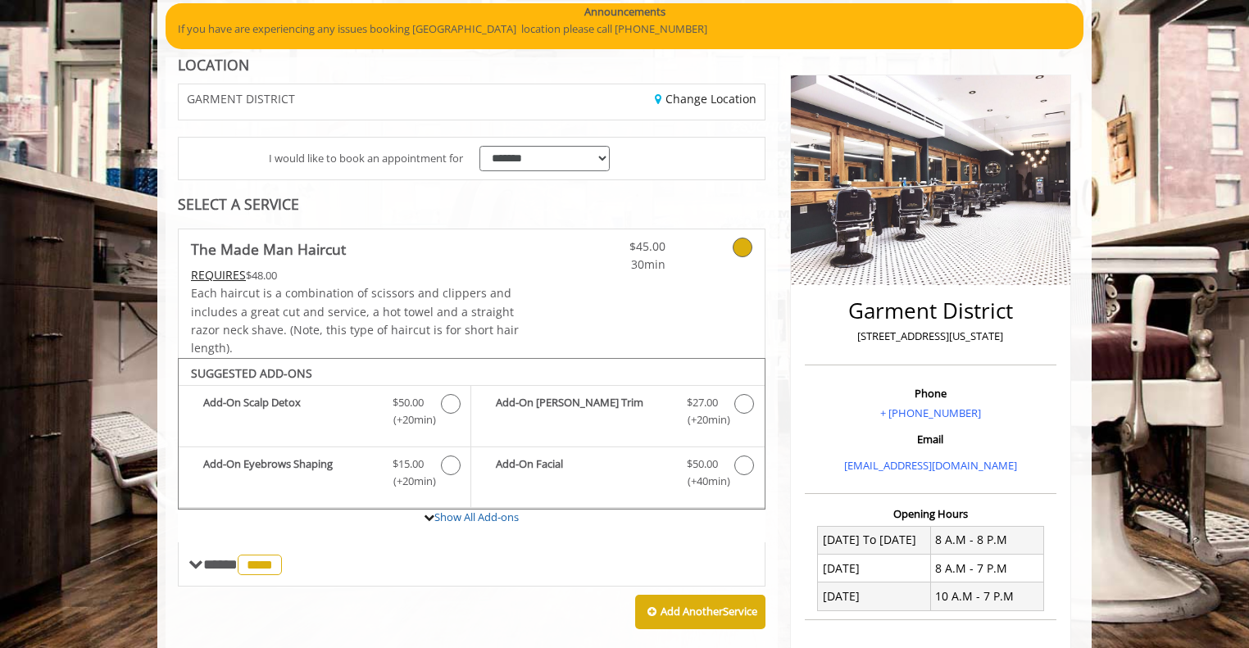
click at [738, 245] on icon at bounding box center [743, 248] width 20 height 20
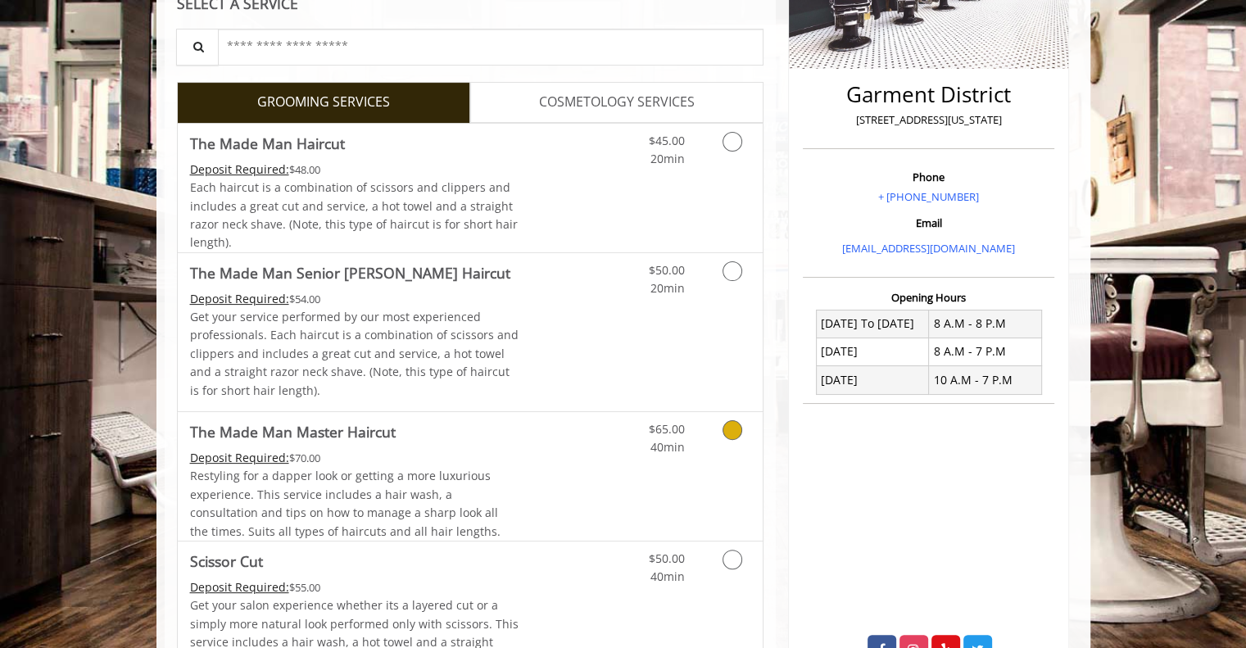
scroll to position [347, 0]
click at [729, 147] on icon "Grooming services" at bounding box center [733, 143] width 20 height 20
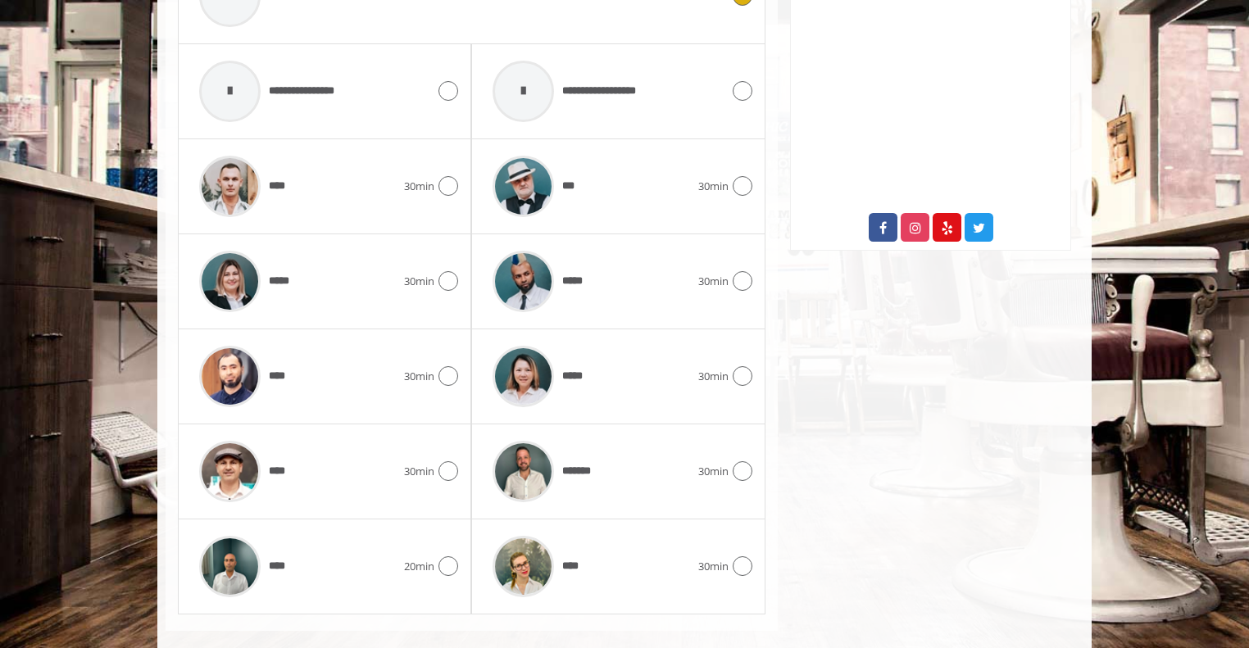
scroll to position [790, 0]
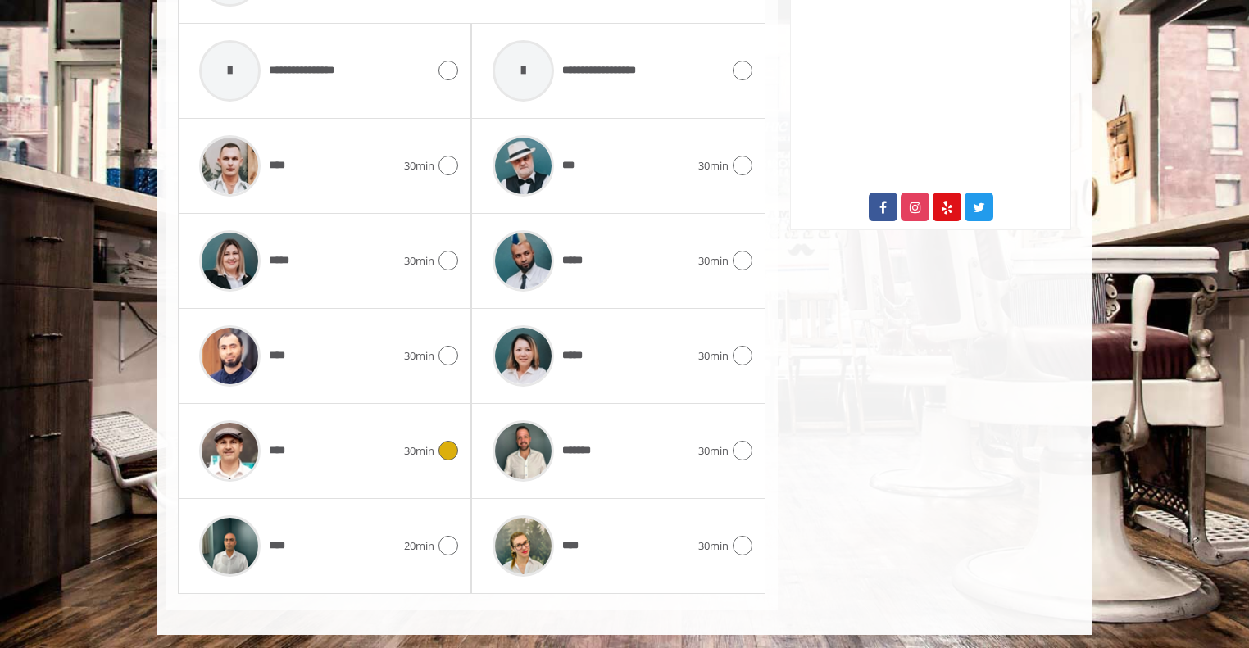
click at [443, 447] on icon at bounding box center [448, 451] width 20 height 20
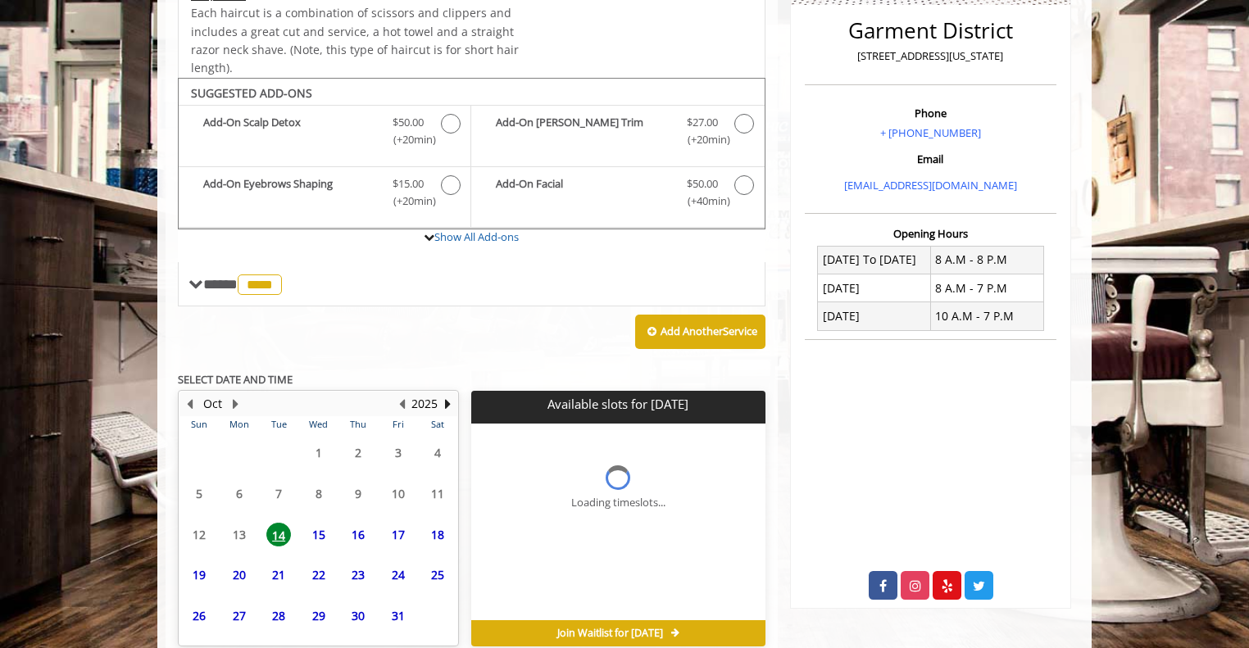
scroll to position [488, 0]
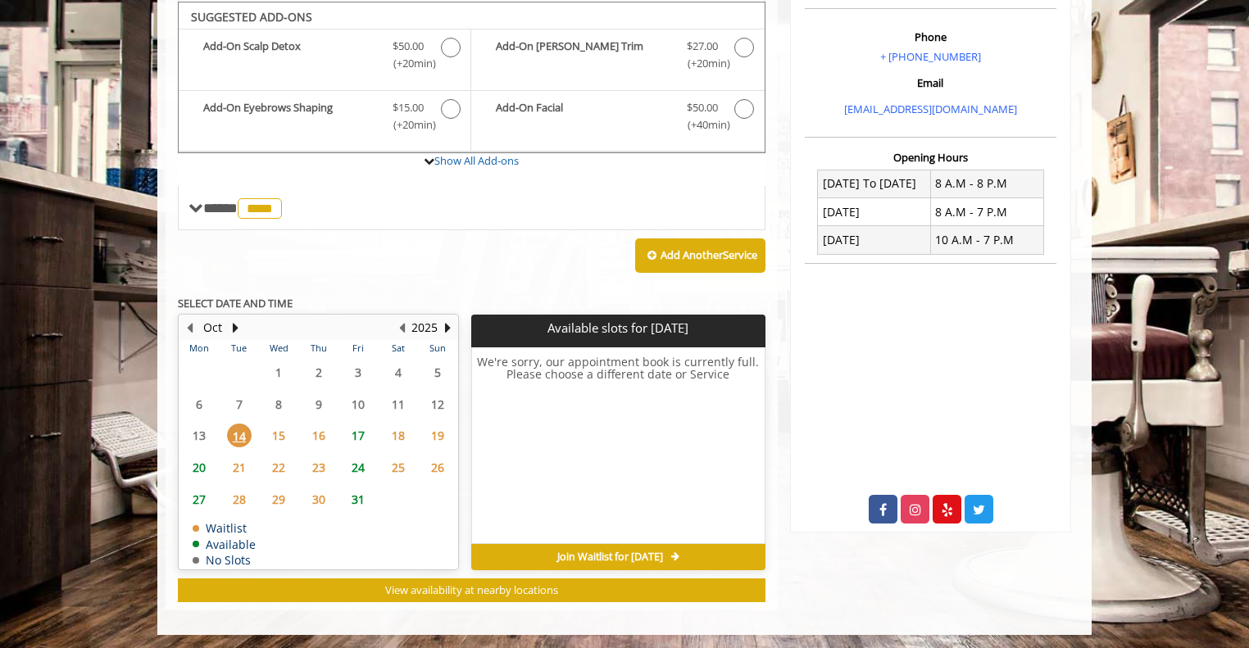
click at [321, 432] on span "16" at bounding box center [318, 436] width 25 height 24
drag, startPoint x: 321, startPoint y: 432, endPoint x: 425, endPoint y: 357, distance: 128.0
click at [425, 357] on table "Mon Tue Wed Thu Fri Sat Sun 29 30 1 2 3 4 5 6 7 8 9 10 11 12 13 14 15 16 17 18 …" at bounding box center [318, 454] width 278 height 229
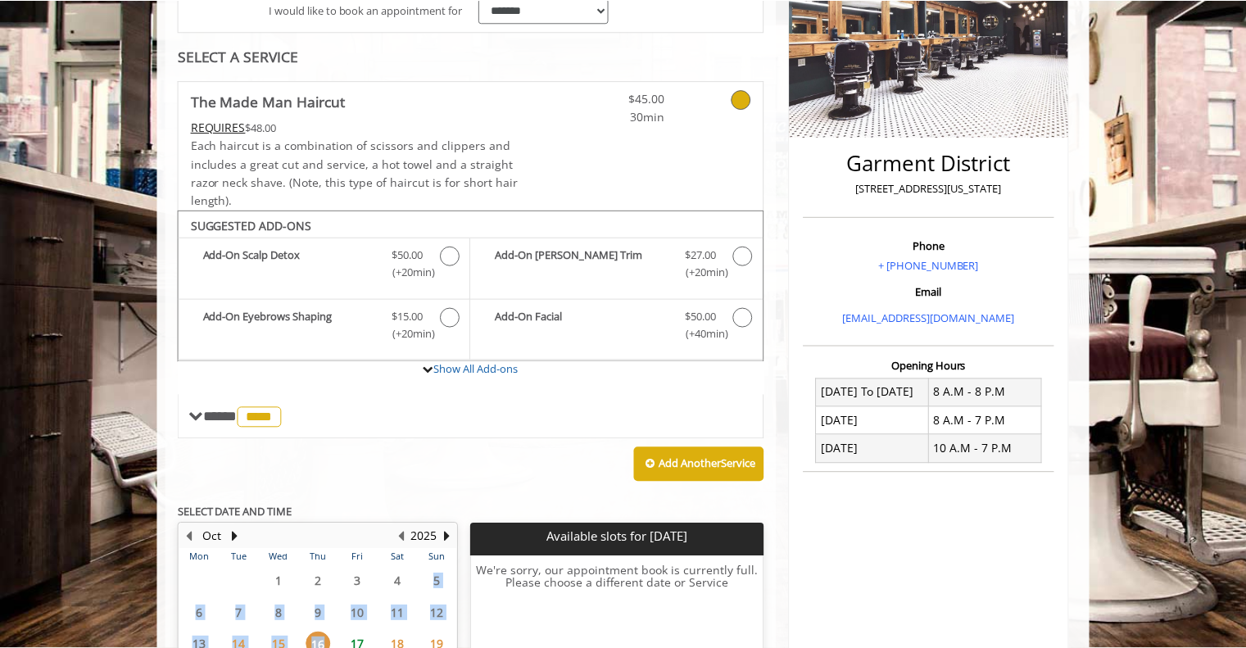
scroll to position [278, 0]
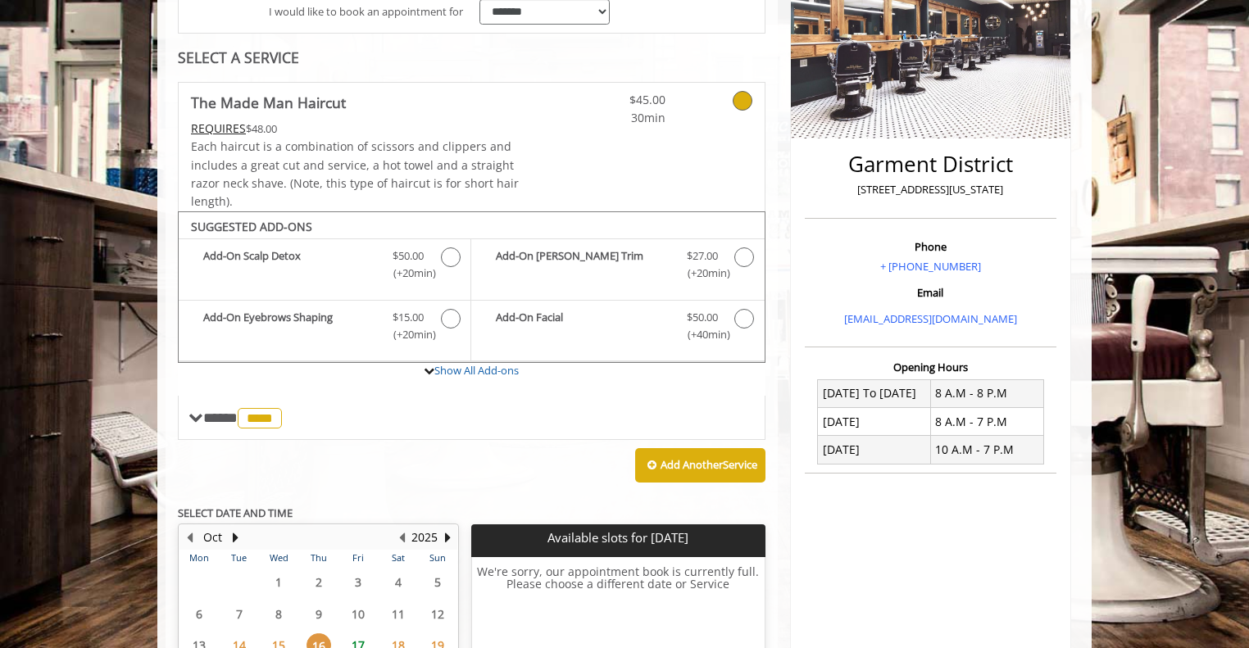
click at [737, 100] on icon at bounding box center [743, 101] width 20 height 20
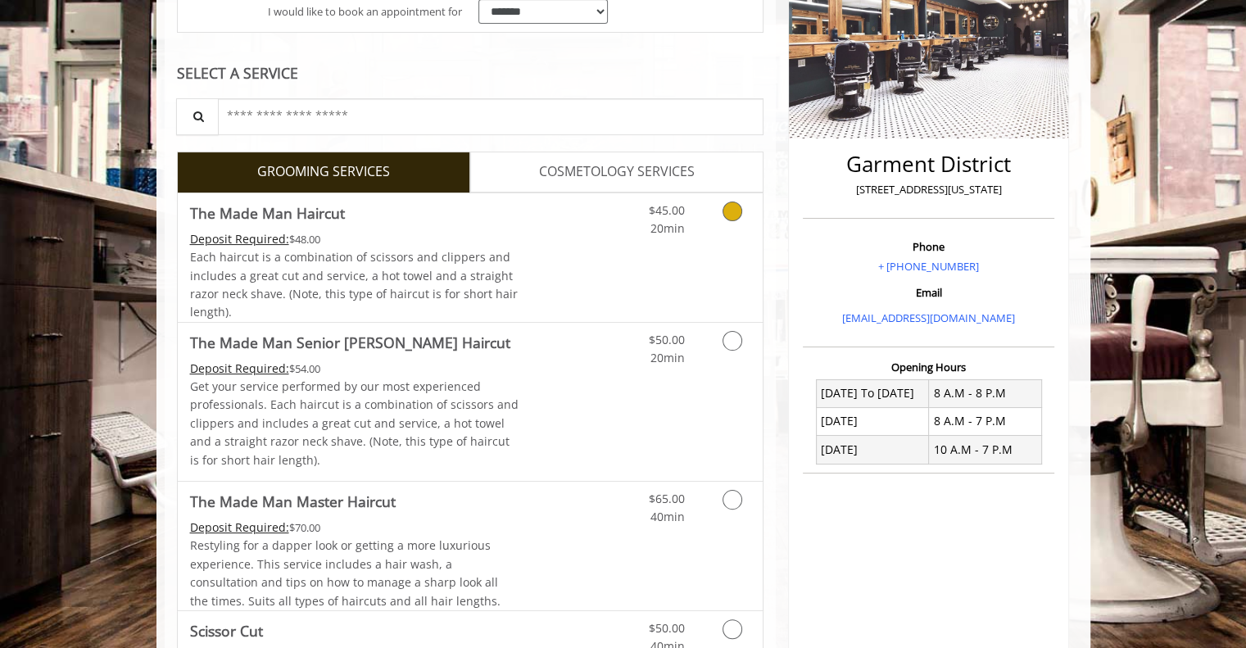
click at [727, 212] on icon "Grooming services" at bounding box center [733, 212] width 20 height 20
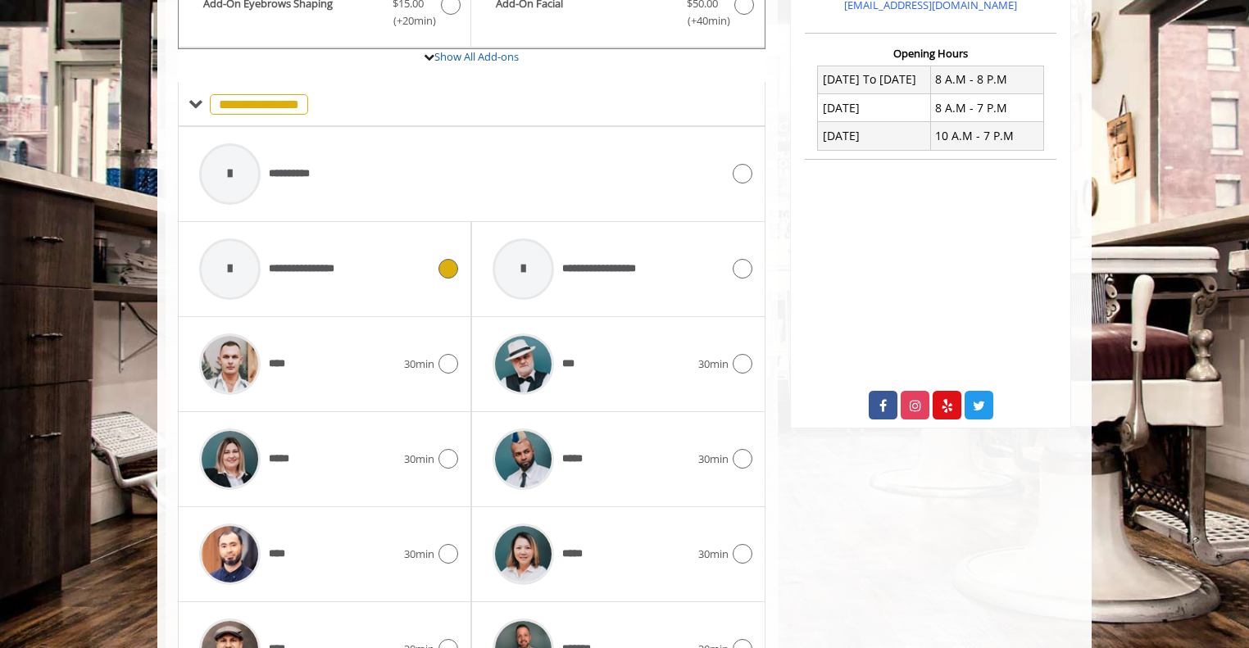
scroll to position [600, 0]
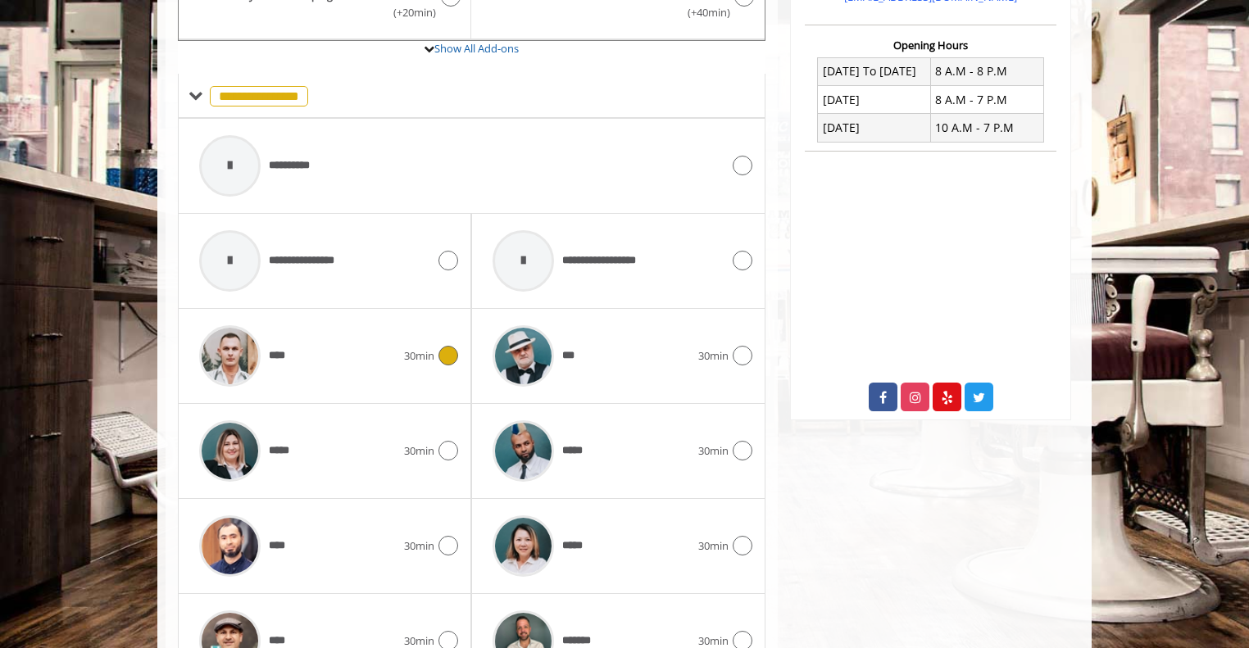
click at [449, 352] on icon at bounding box center [448, 356] width 20 height 20
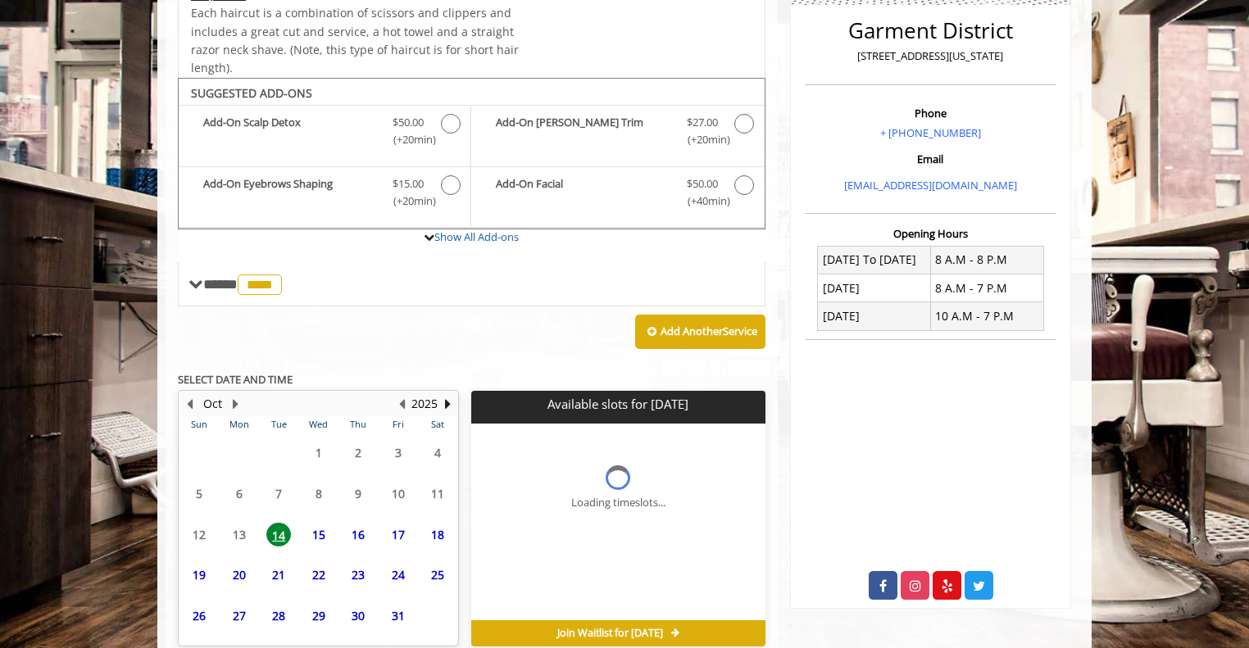
scroll to position [488, 0]
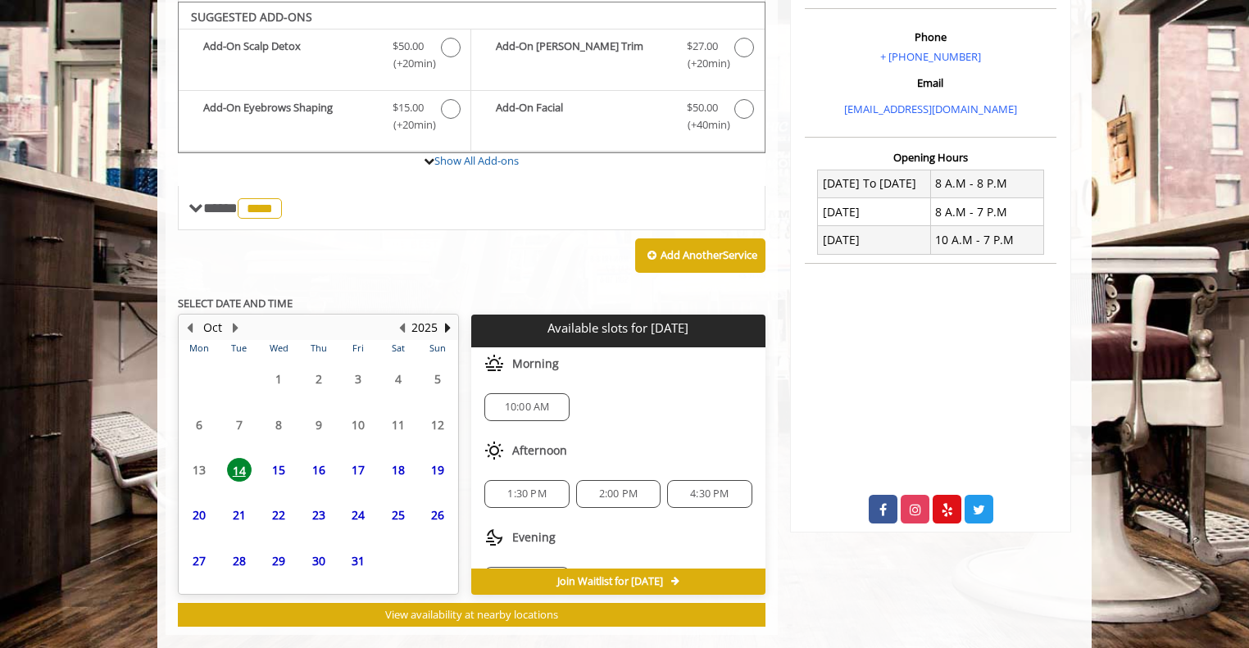
click at [320, 467] on span "16" at bounding box center [318, 470] width 25 height 24
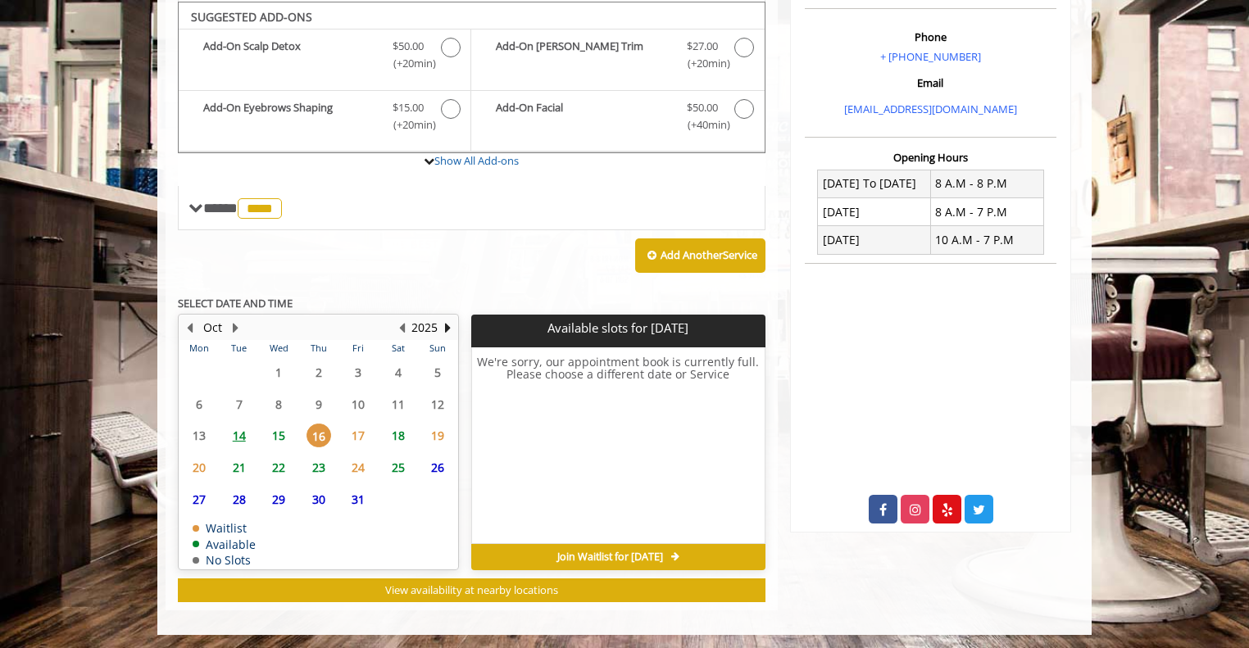
click at [281, 438] on span "15" at bounding box center [278, 436] width 25 height 24
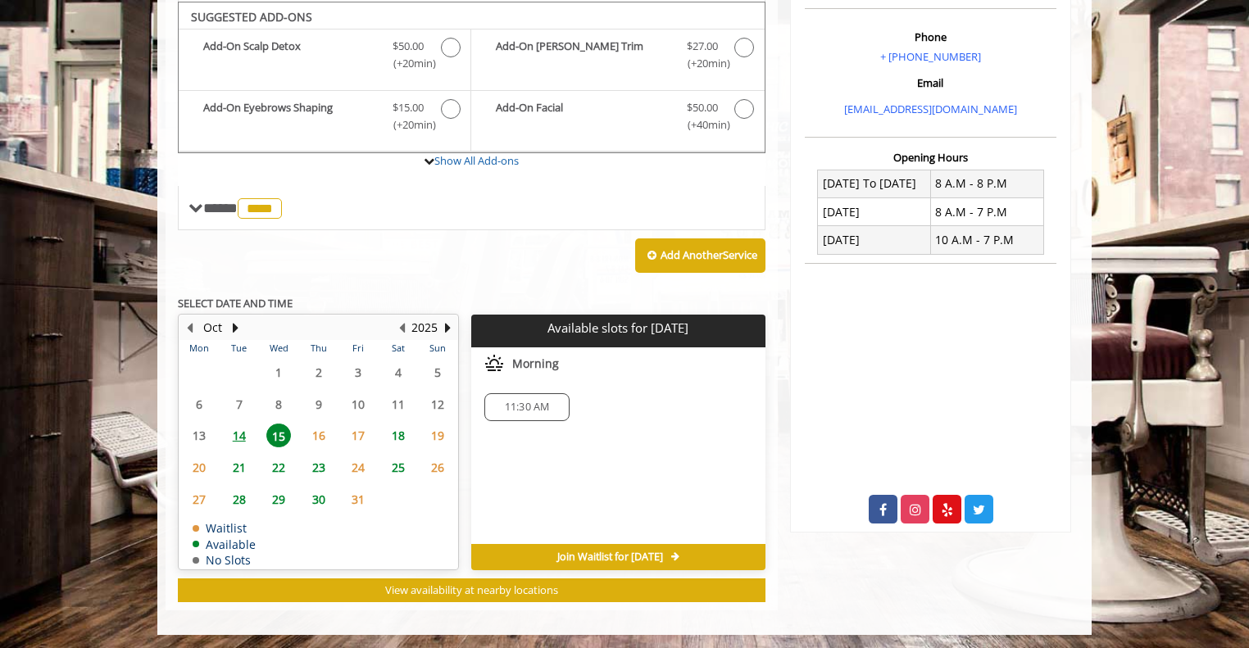
click at [321, 440] on span "16" at bounding box center [318, 436] width 25 height 24
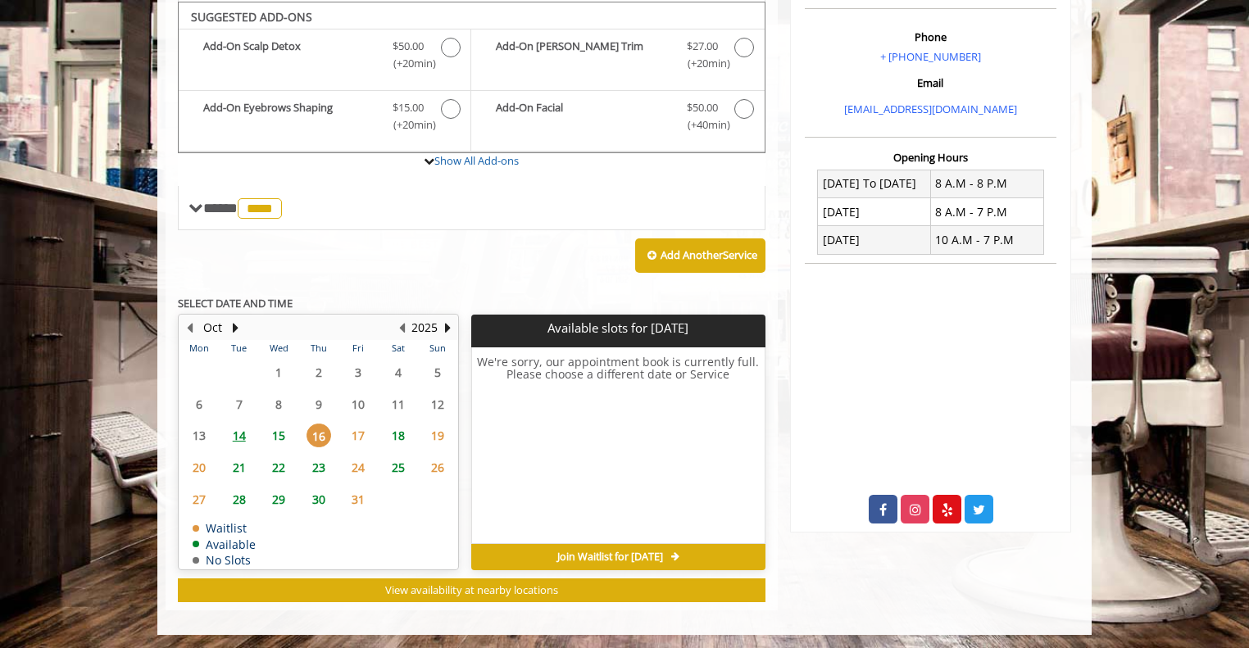
click at [347, 436] on span "17" at bounding box center [358, 436] width 25 height 24
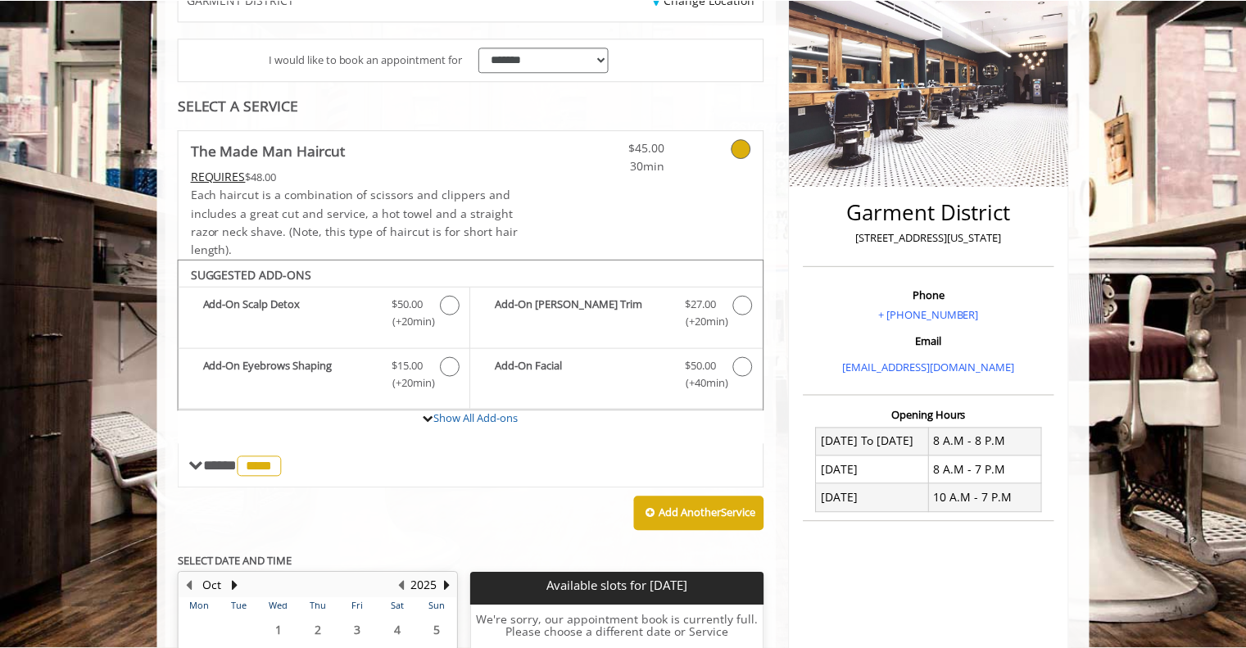
scroll to position [226, 0]
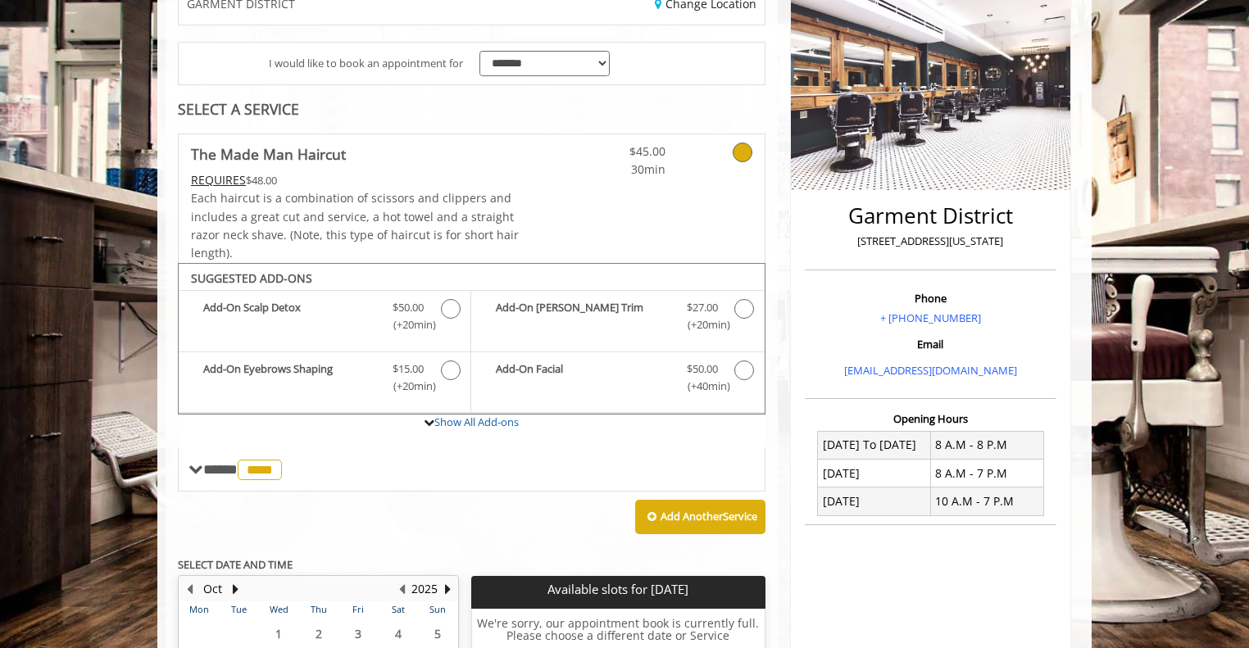
click at [741, 156] on icon at bounding box center [743, 153] width 20 height 20
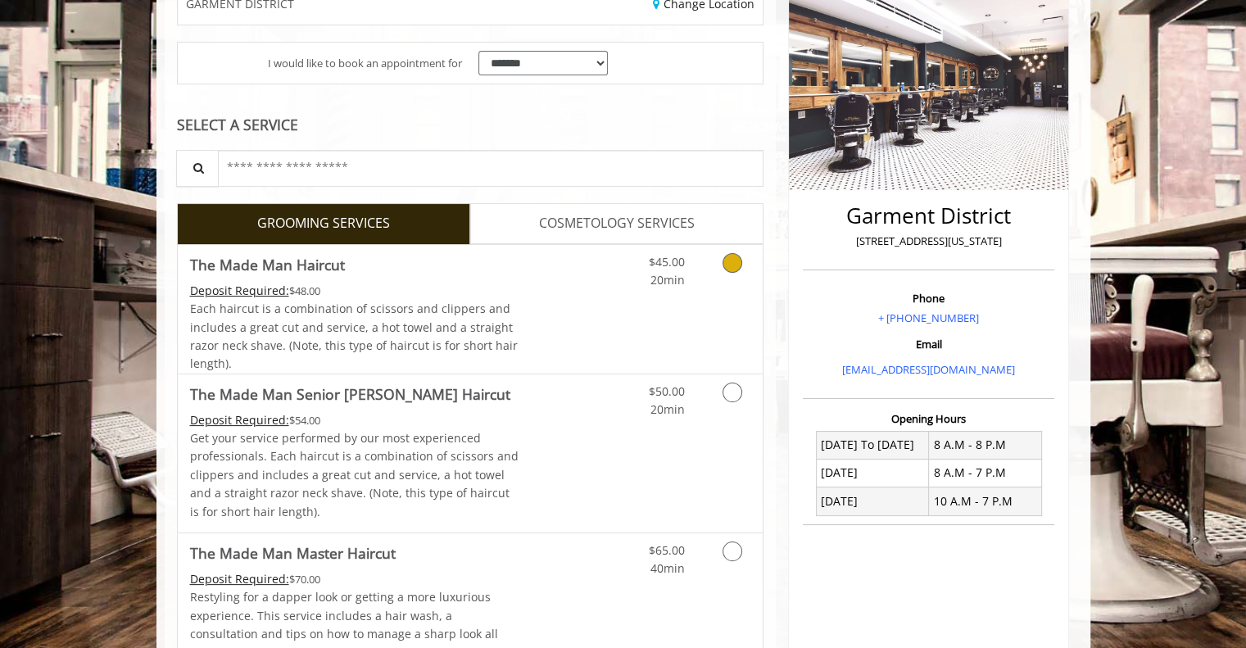
click at [733, 264] on icon "Grooming services" at bounding box center [733, 263] width 20 height 20
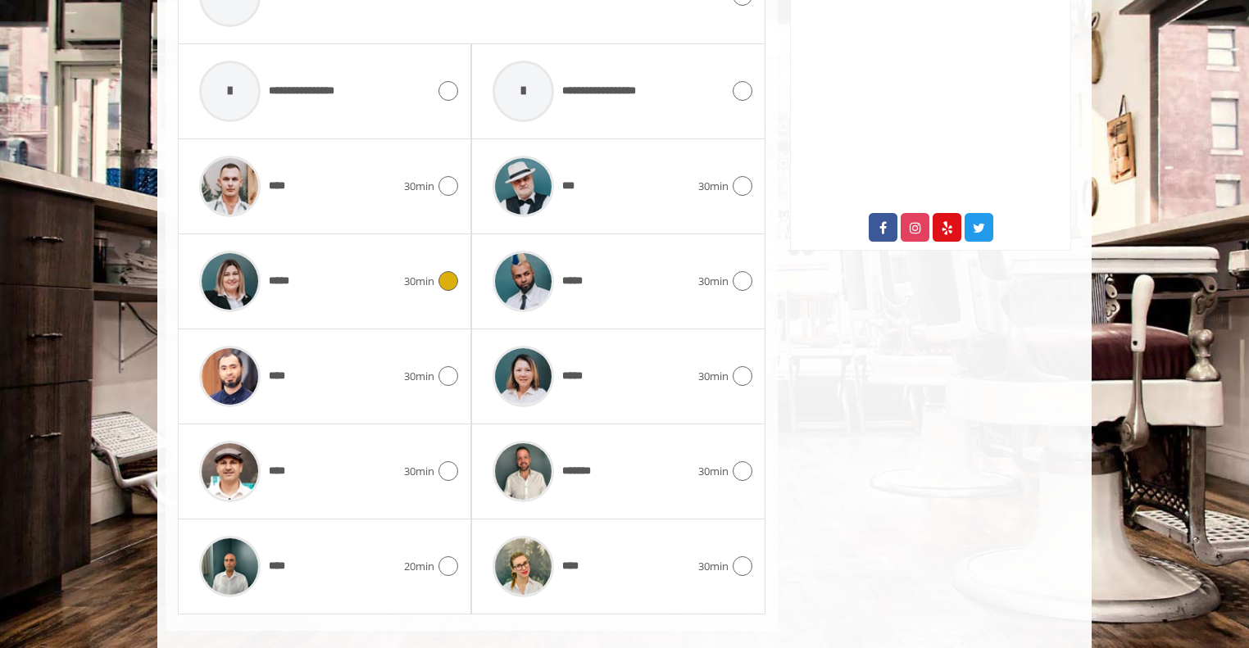
scroll to position [772, 0]
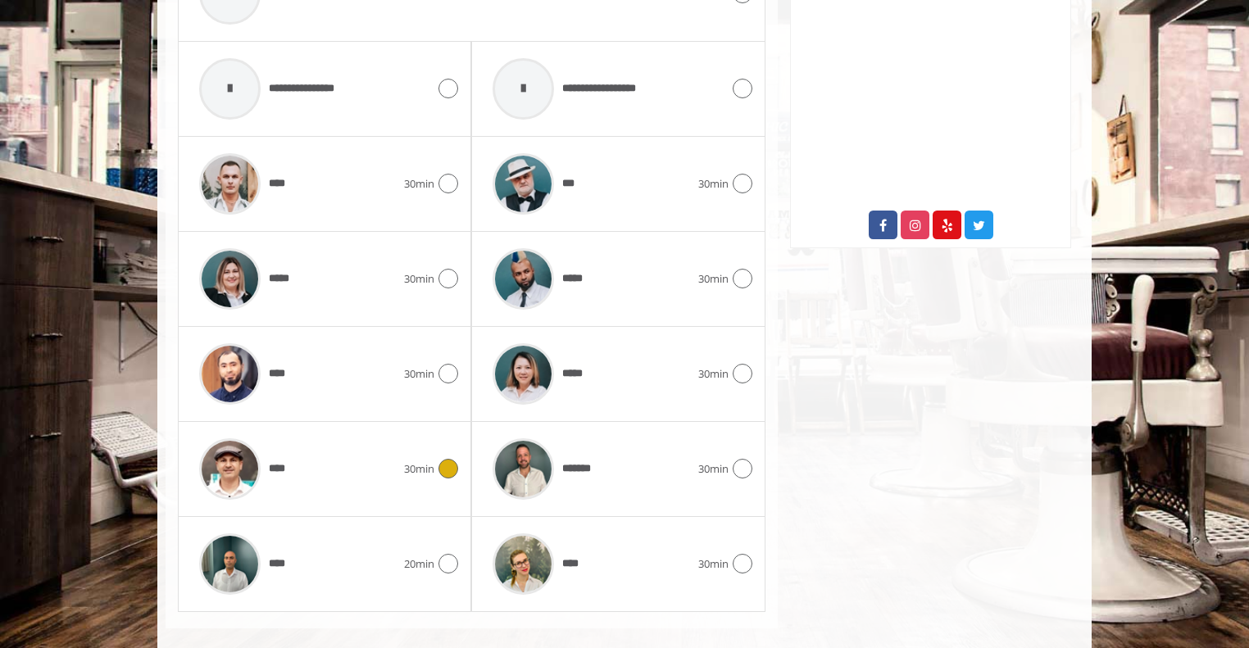
click at [452, 463] on icon at bounding box center [448, 469] width 20 height 20
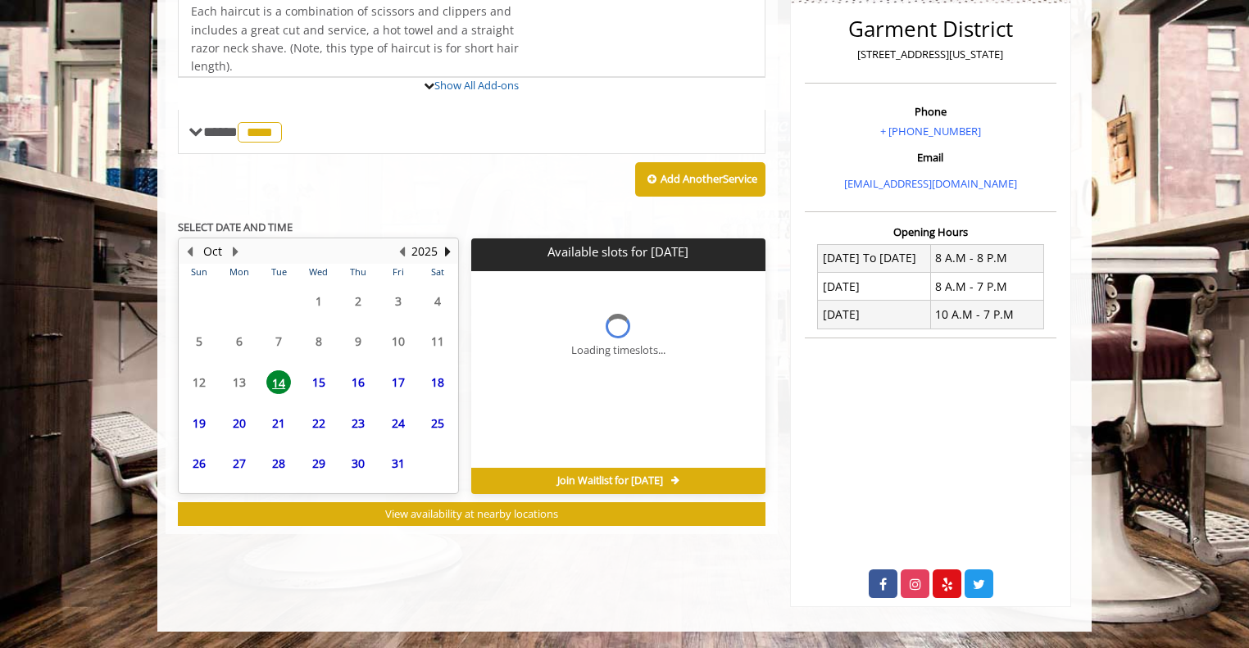
scroll to position [488, 0]
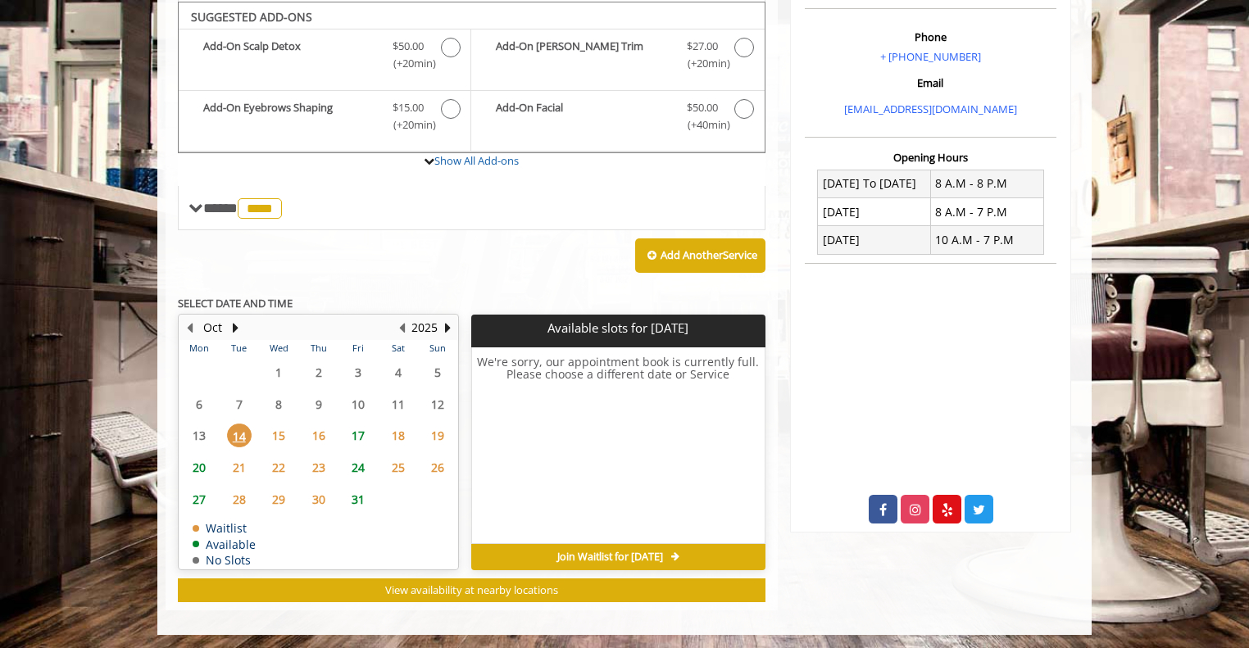
click at [320, 430] on span "16" at bounding box center [318, 436] width 25 height 24
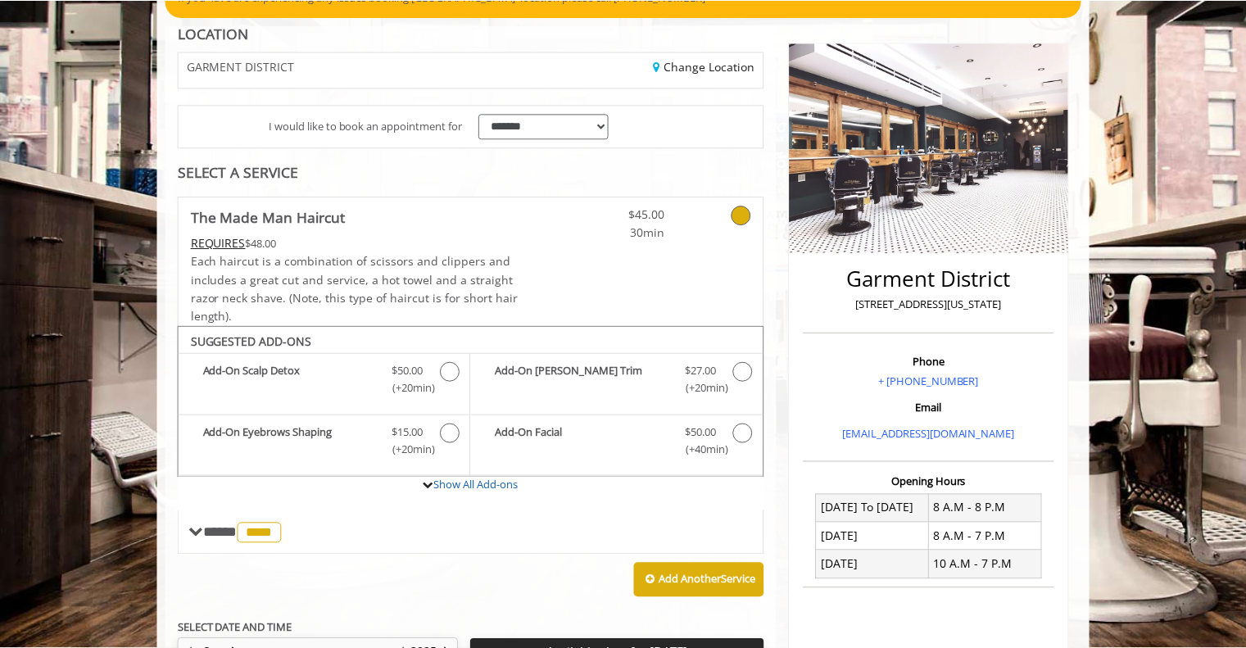
scroll to position [157, 0]
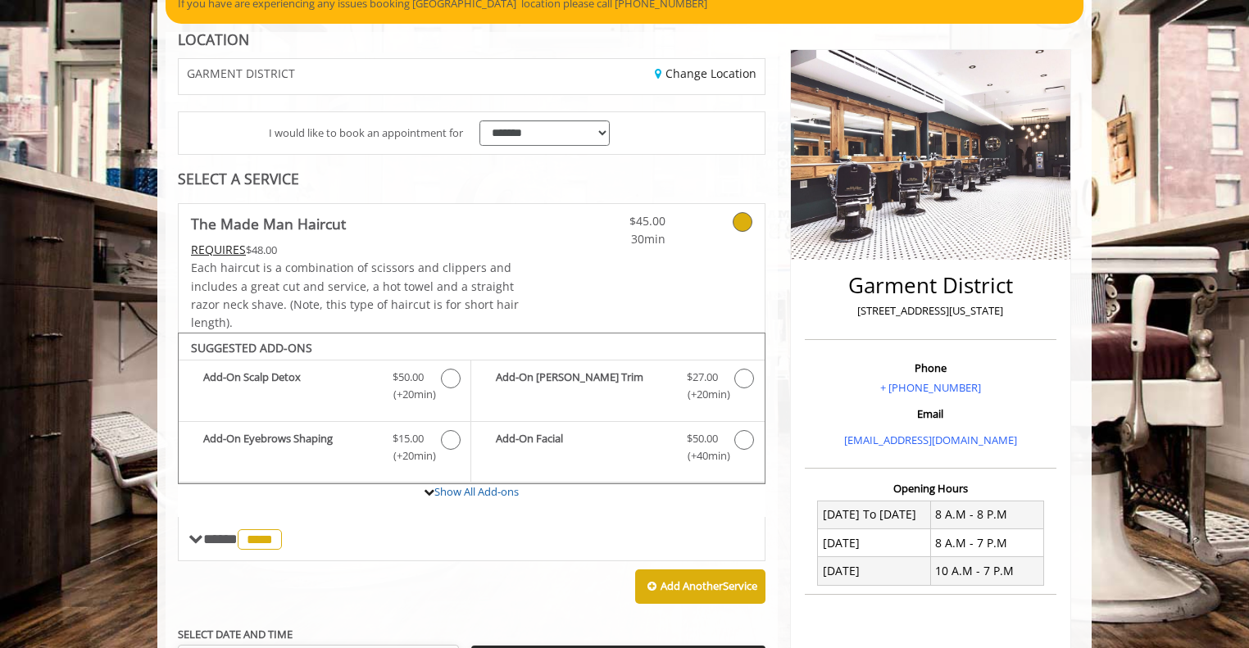
click at [738, 218] on icon at bounding box center [743, 222] width 20 height 20
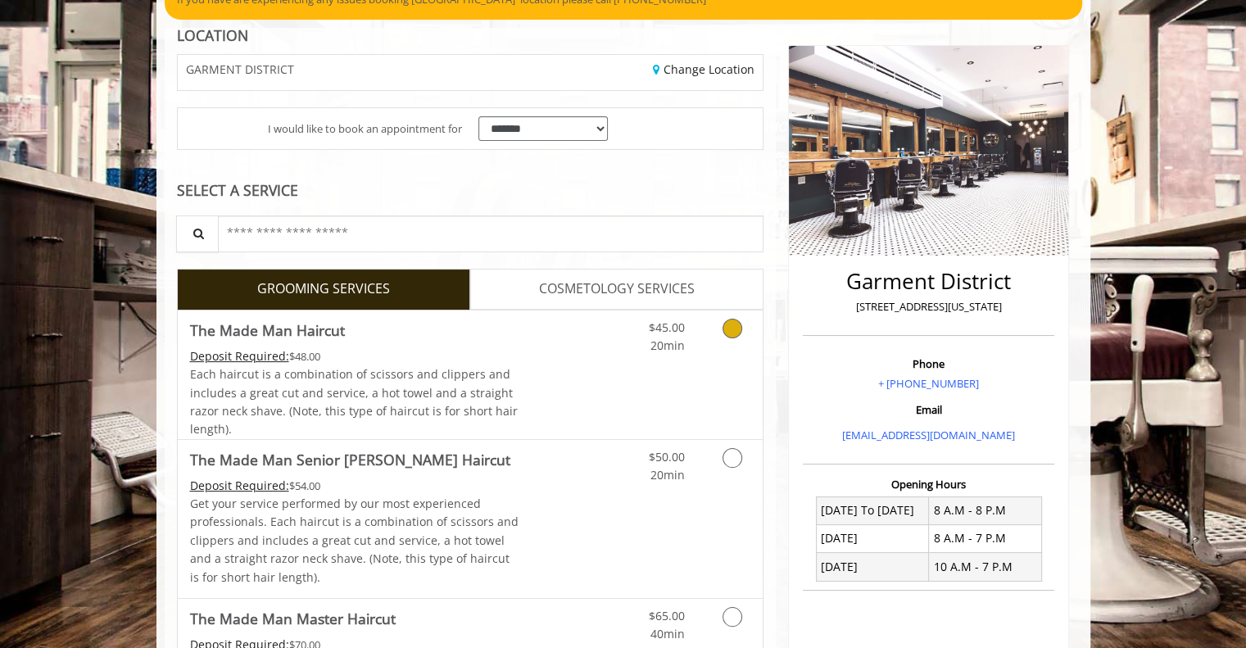
scroll to position [146, 0]
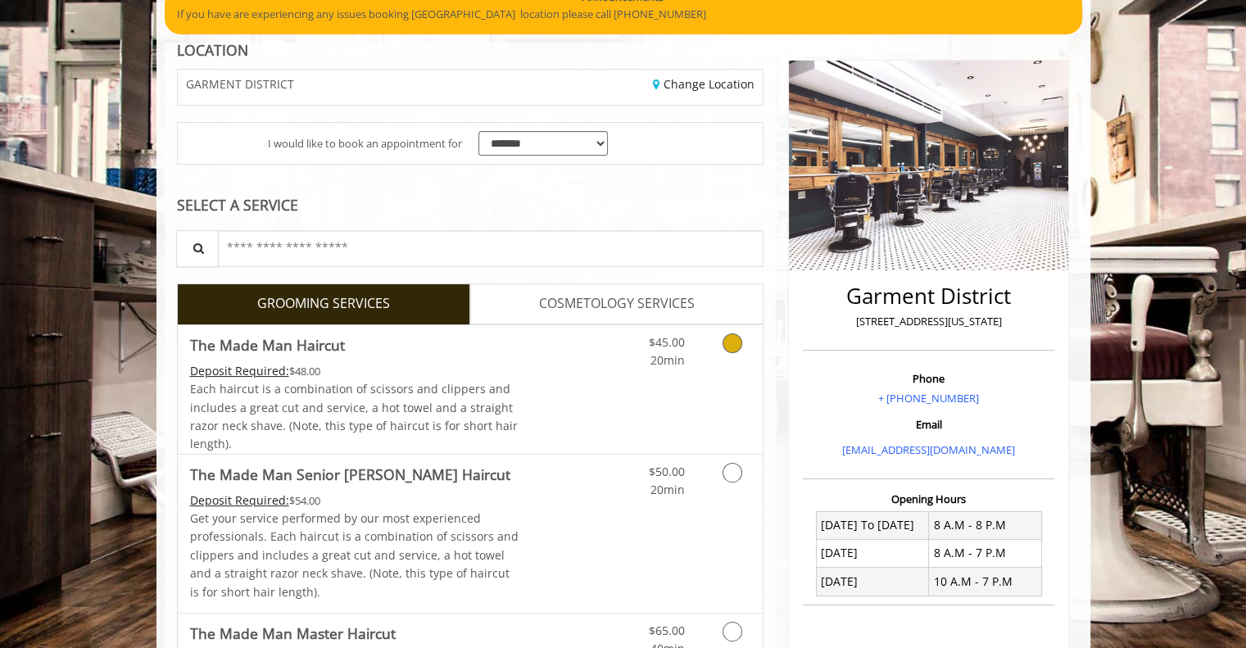
click at [729, 338] on icon "Grooming services" at bounding box center [733, 344] width 20 height 20
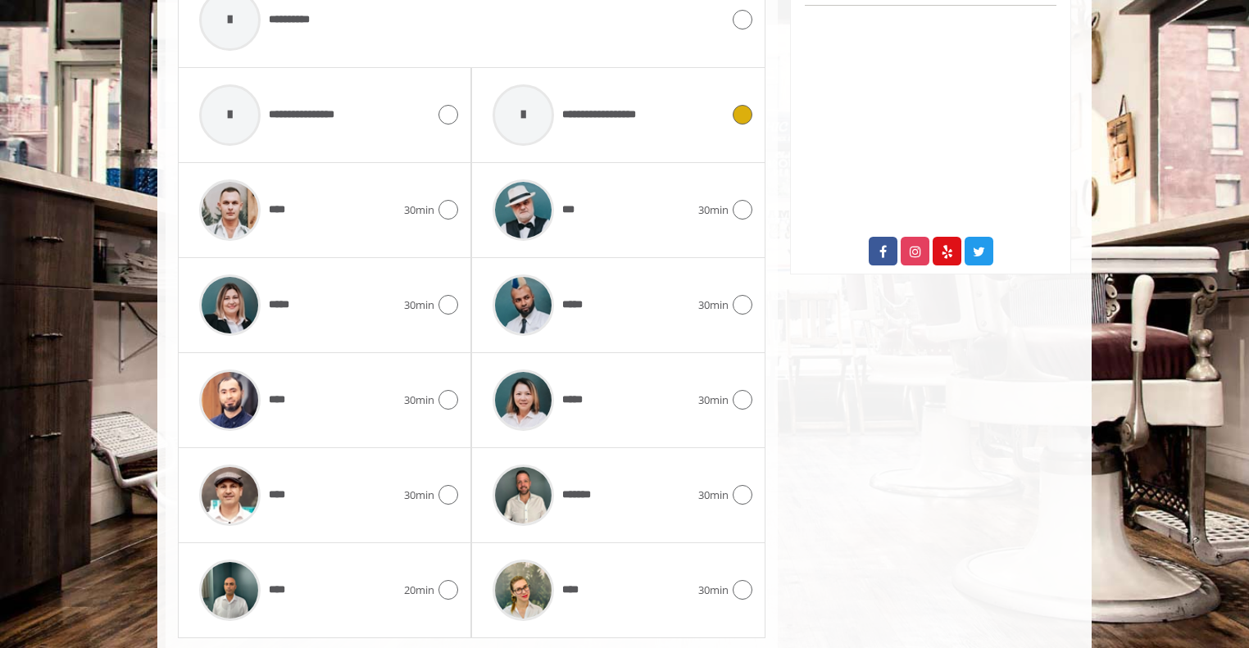
scroll to position [754, 0]
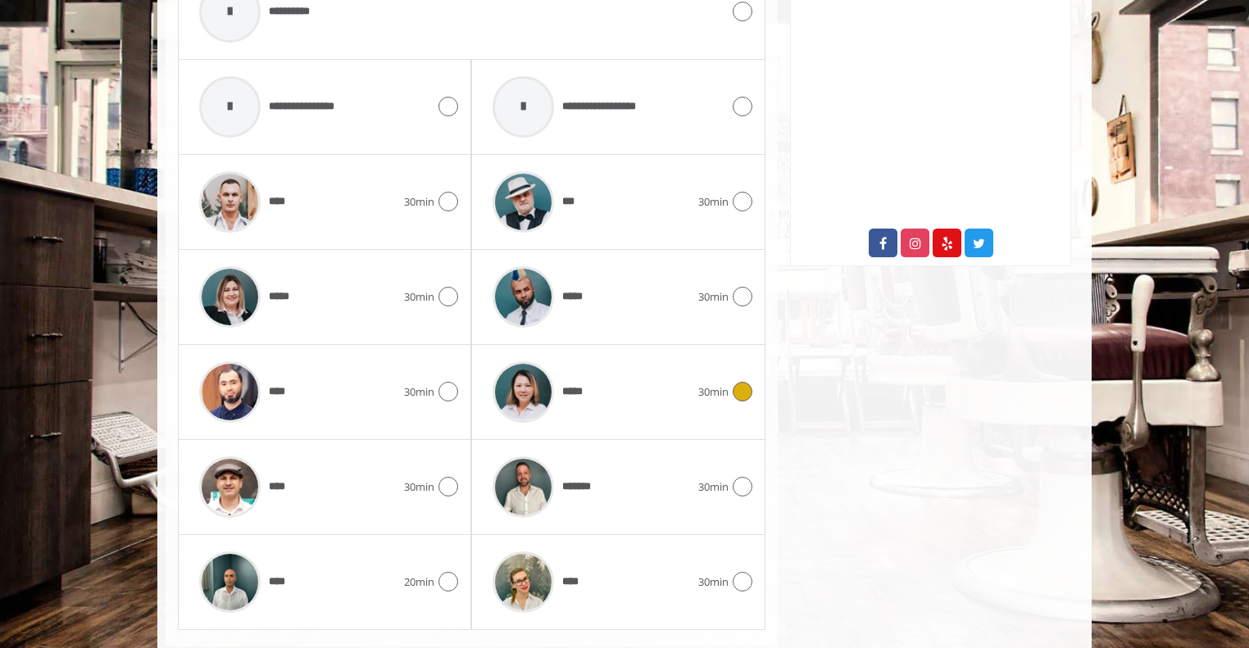
click at [743, 382] on icon at bounding box center [743, 392] width 20 height 20
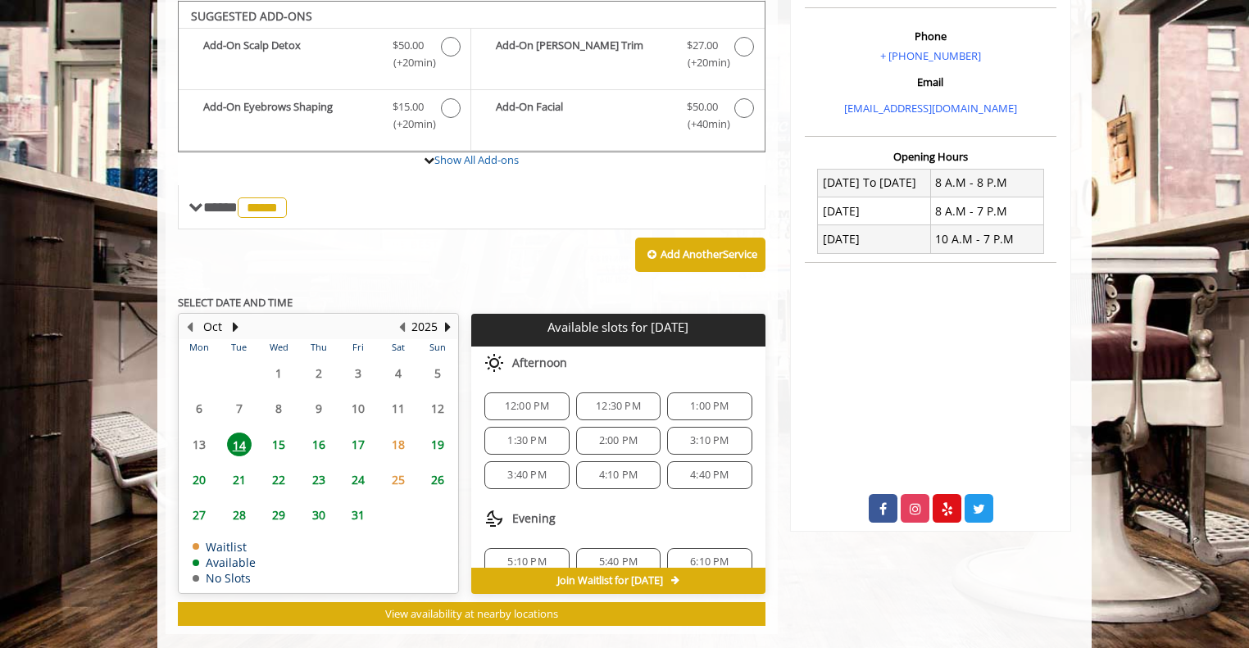
scroll to position [488, 0]
click at [316, 439] on span "16" at bounding box center [318, 445] width 25 height 24
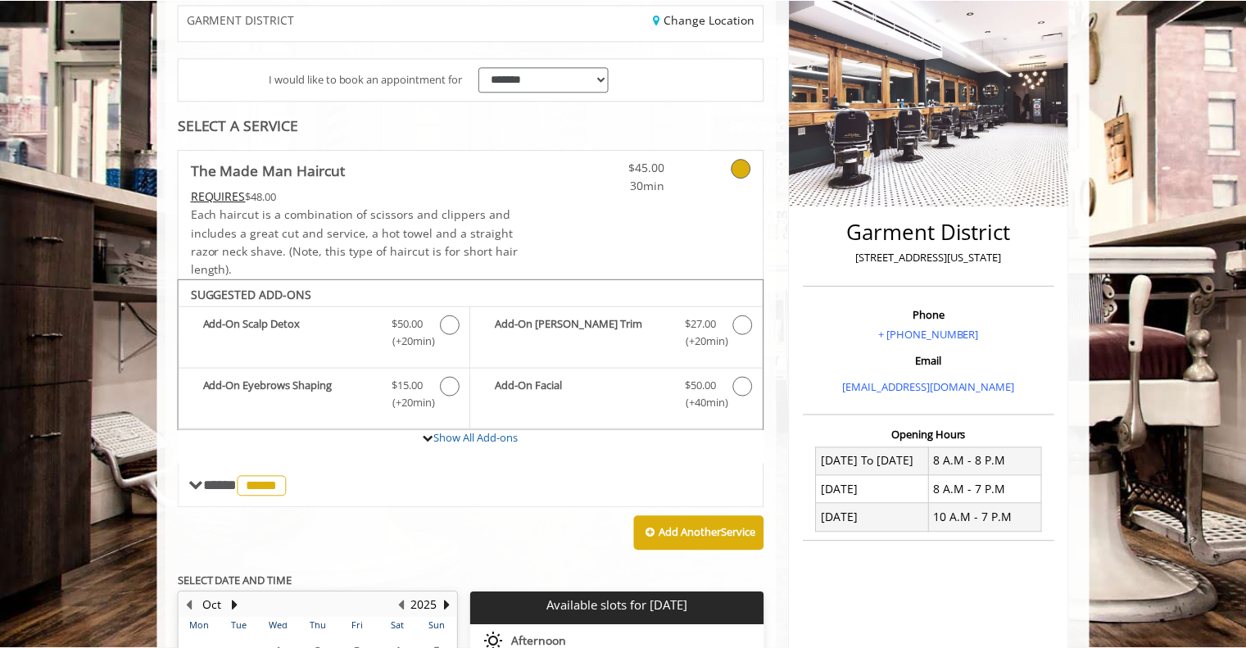
scroll to position [207, 0]
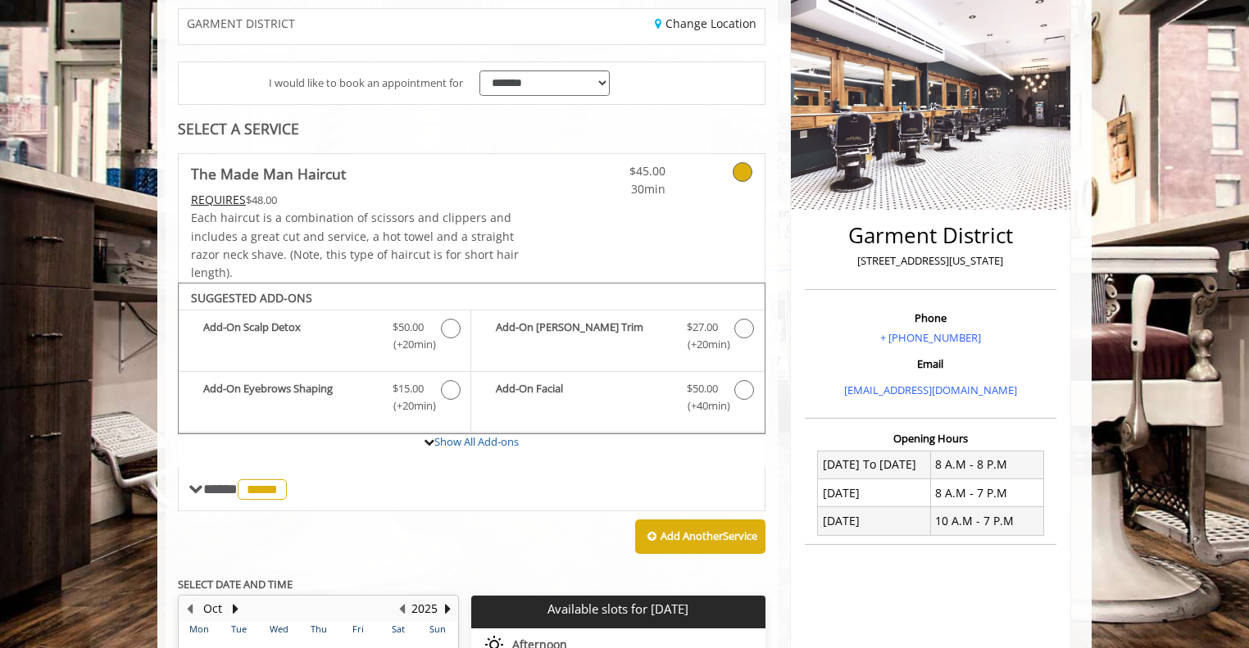
click at [751, 172] on icon at bounding box center [743, 172] width 20 height 20
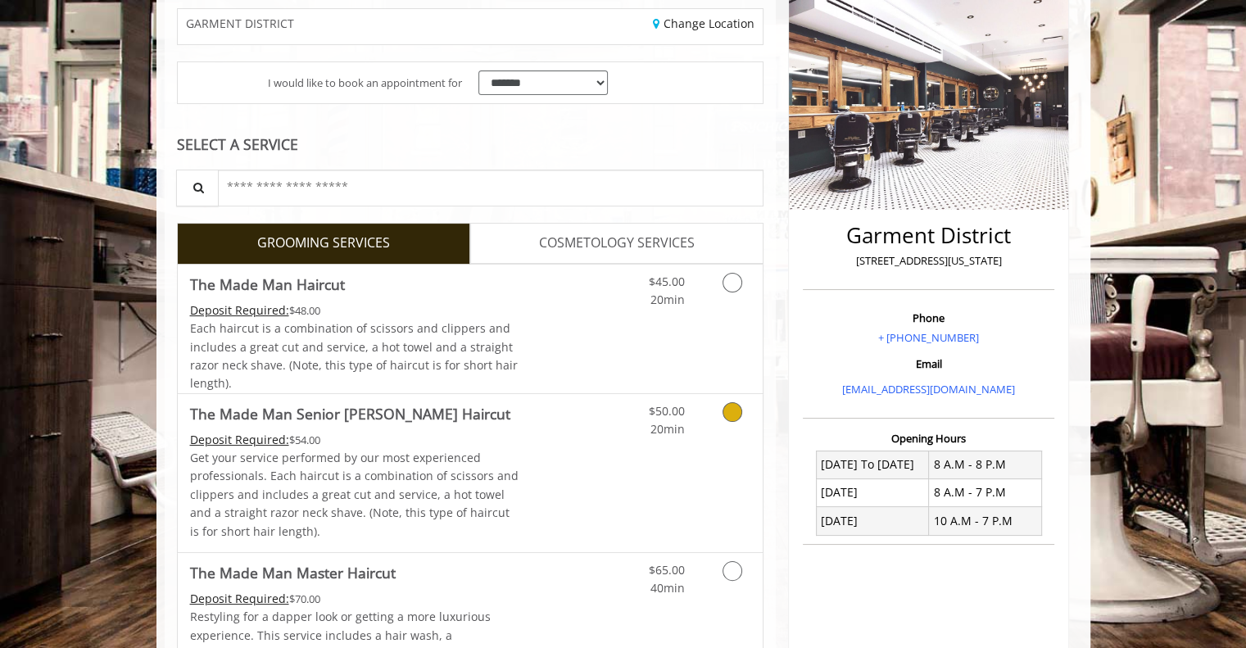
click at [731, 414] on icon "Grooming services" at bounding box center [733, 412] width 20 height 20
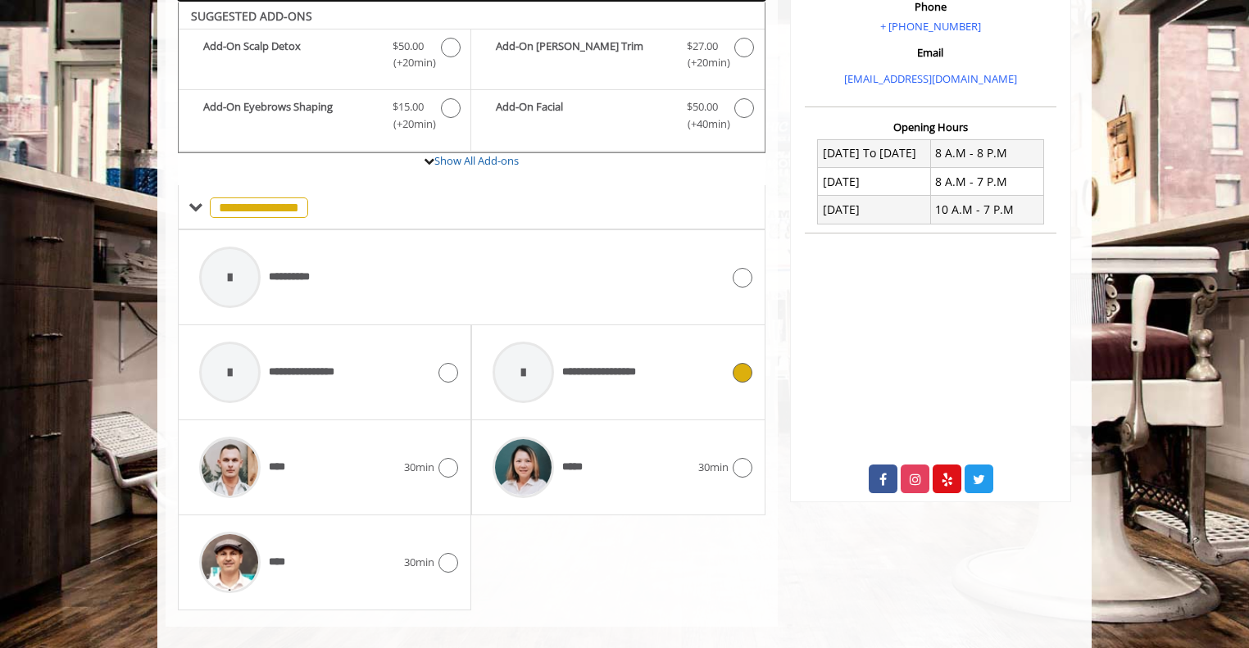
scroll to position [534, 0]
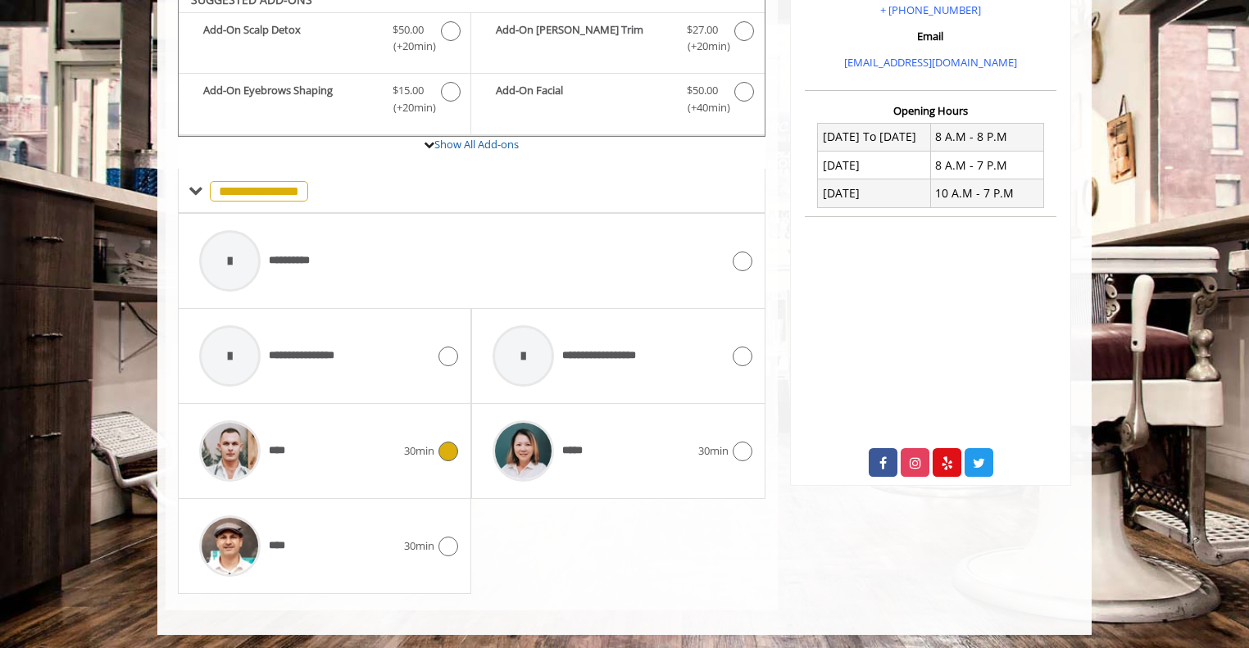
click at [448, 455] on icon at bounding box center [448, 452] width 20 height 20
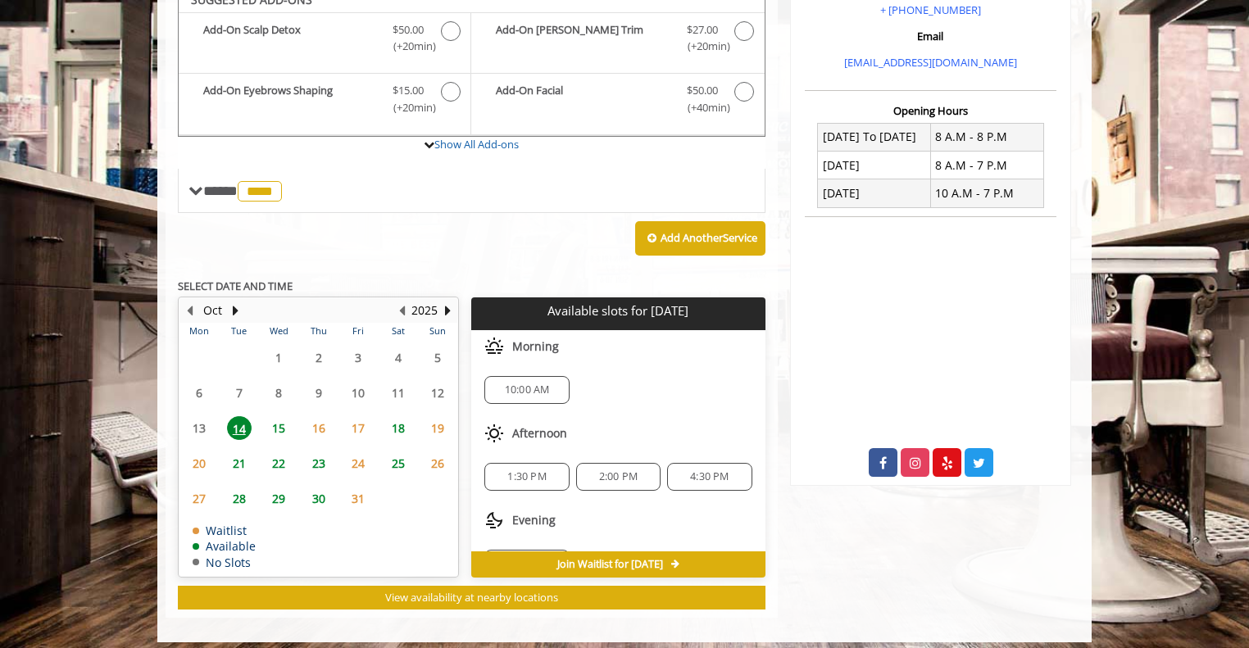
click at [322, 419] on td "16" at bounding box center [317, 428] width 39 height 35
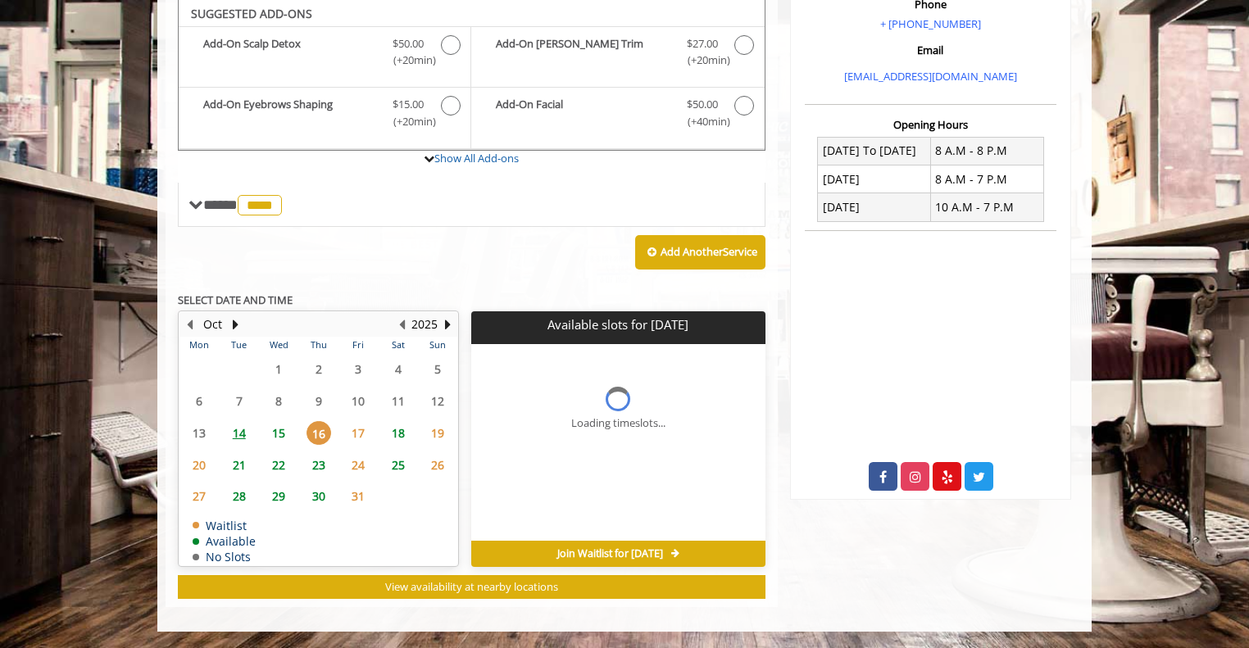
scroll to position [518, 0]
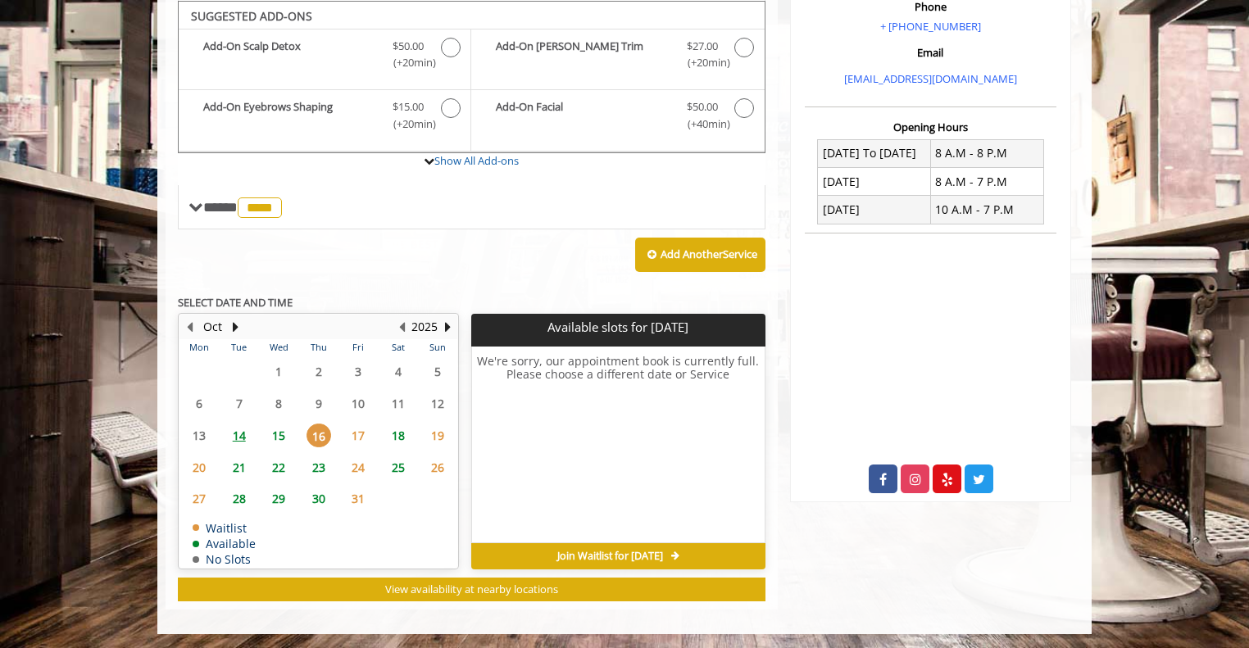
click at [243, 424] on span "14" at bounding box center [239, 436] width 25 height 24
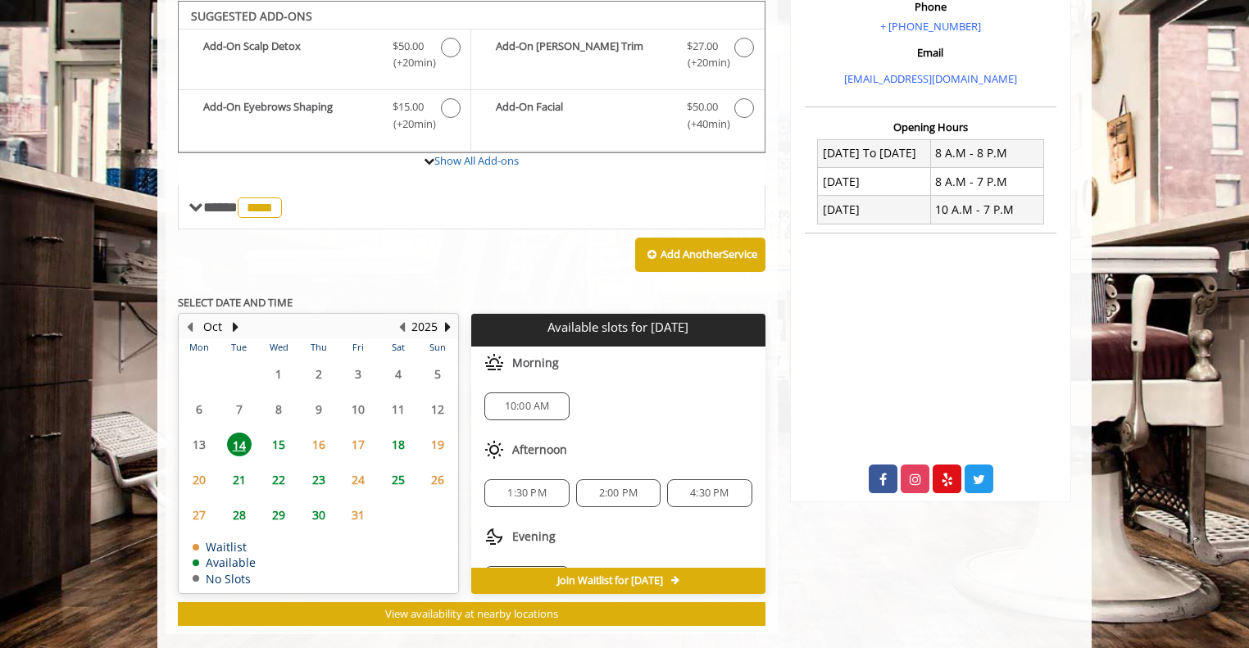
scroll to position [542, 0]
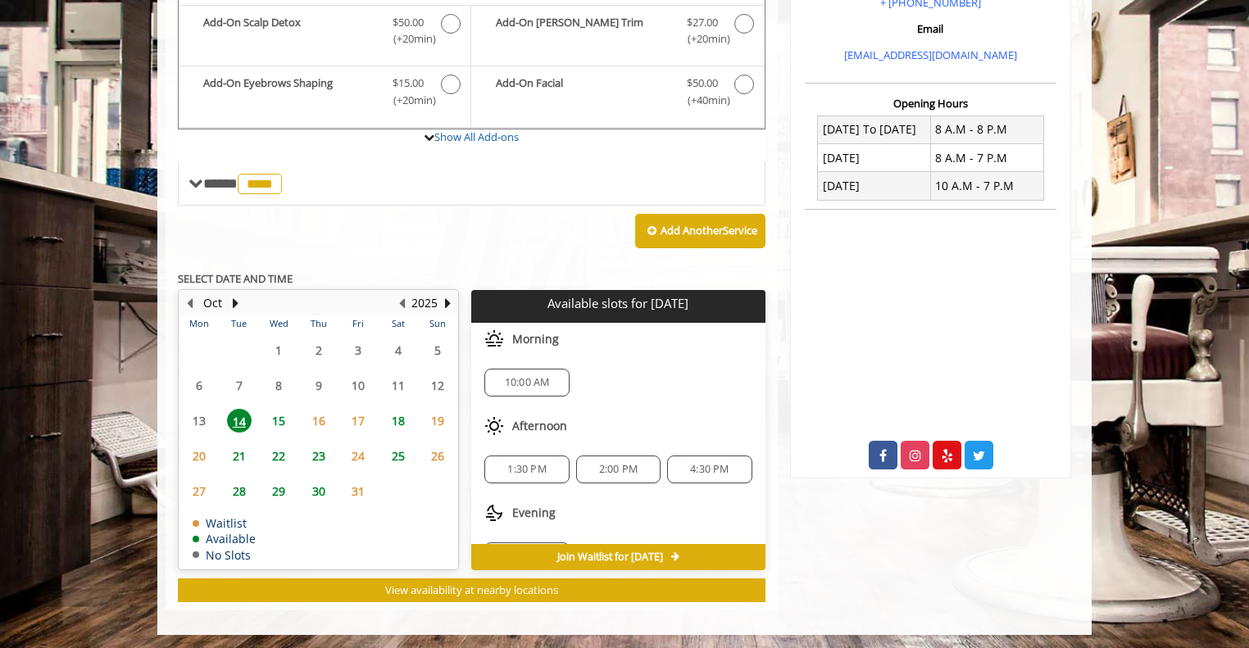
click at [280, 419] on span "15" at bounding box center [278, 421] width 25 height 24
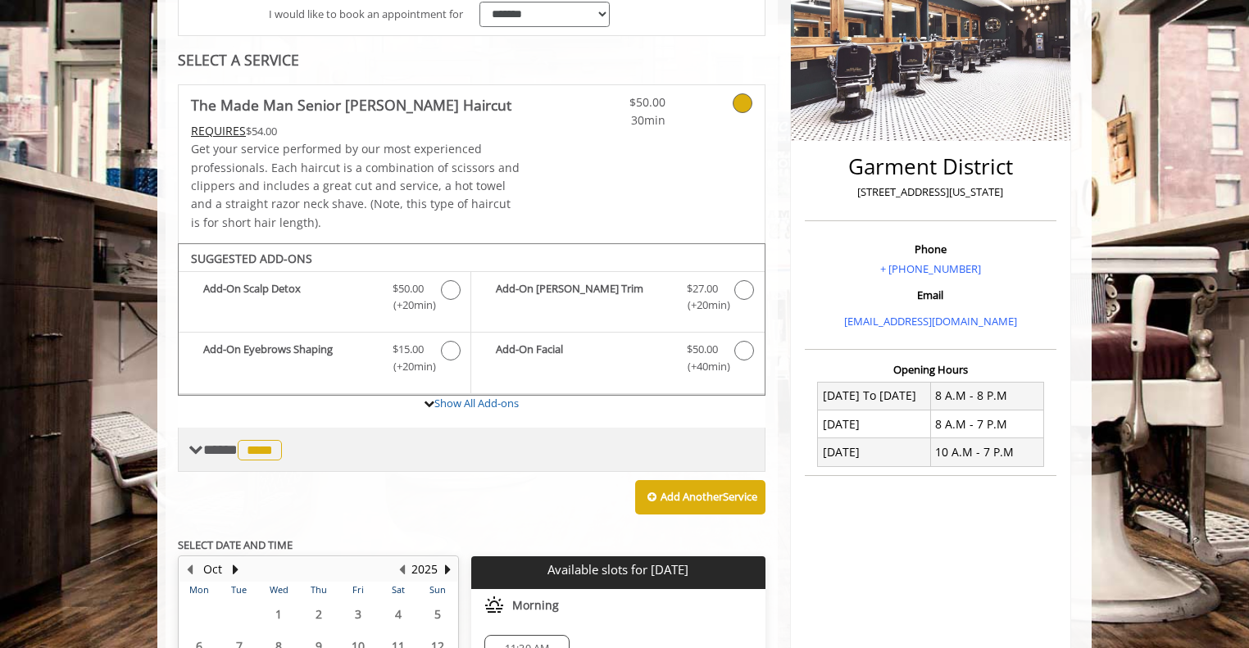
scroll to position [268, 0]
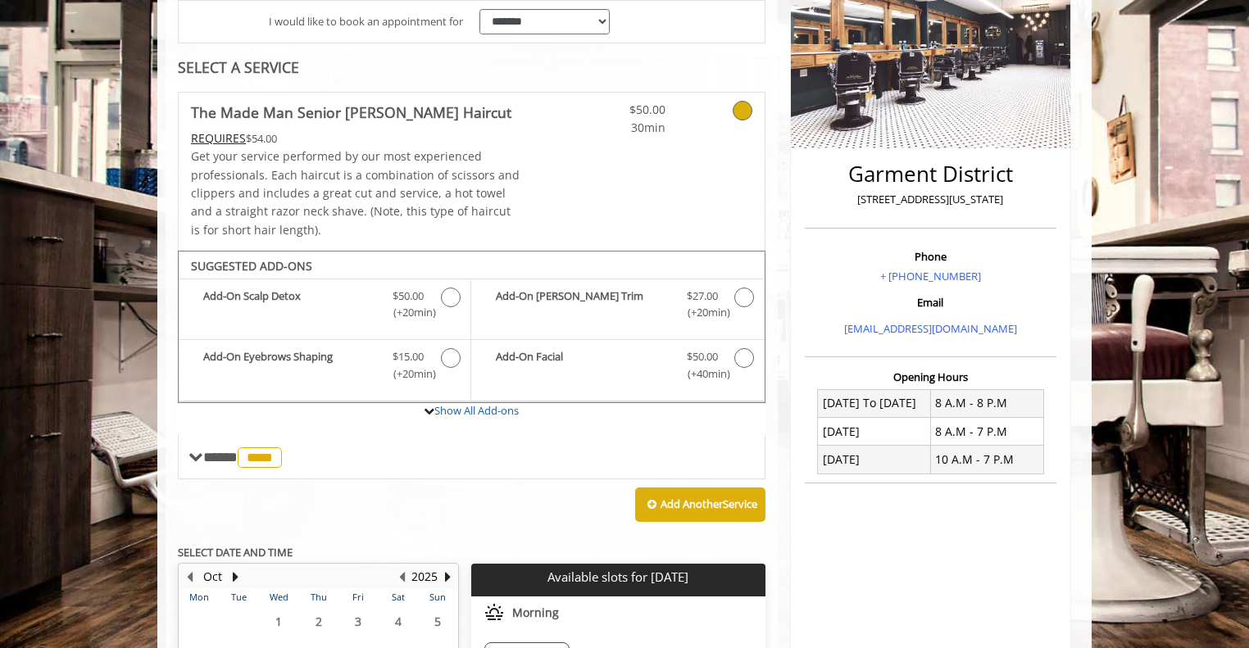
click at [747, 114] on icon at bounding box center [743, 111] width 20 height 20
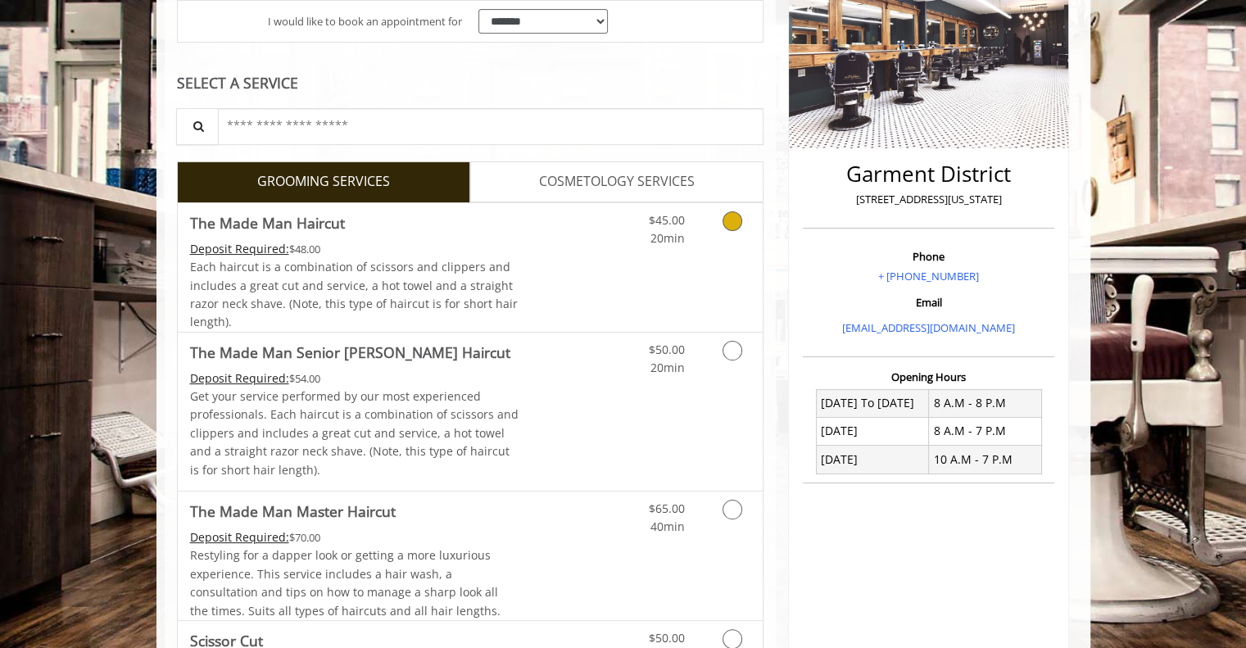
click at [733, 216] on icon "Grooming services" at bounding box center [733, 221] width 20 height 20
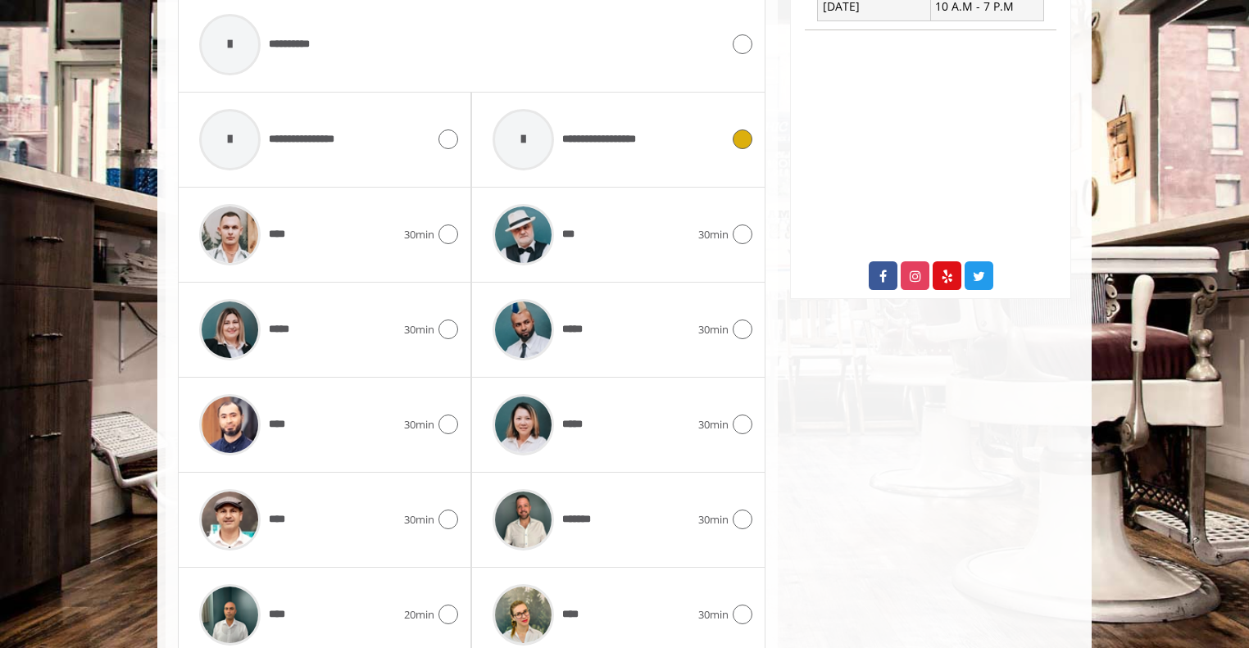
scroll to position [723, 0]
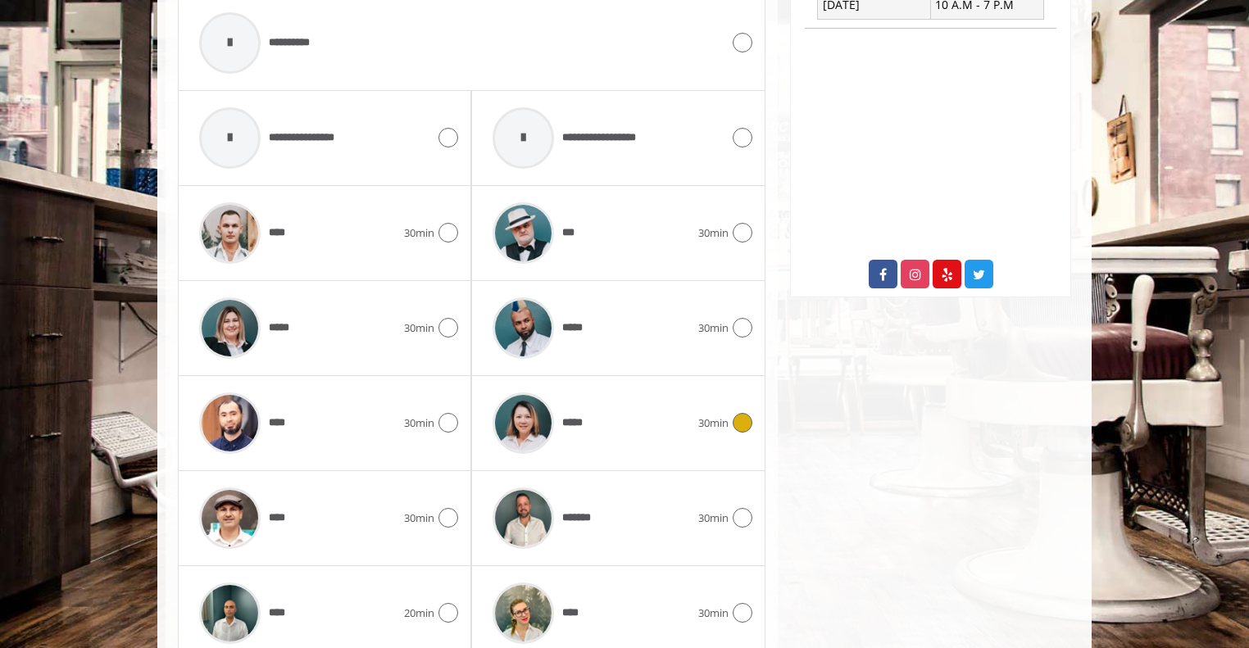
click at [747, 416] on icon at bounding box center [743, 423] width 20 height 20
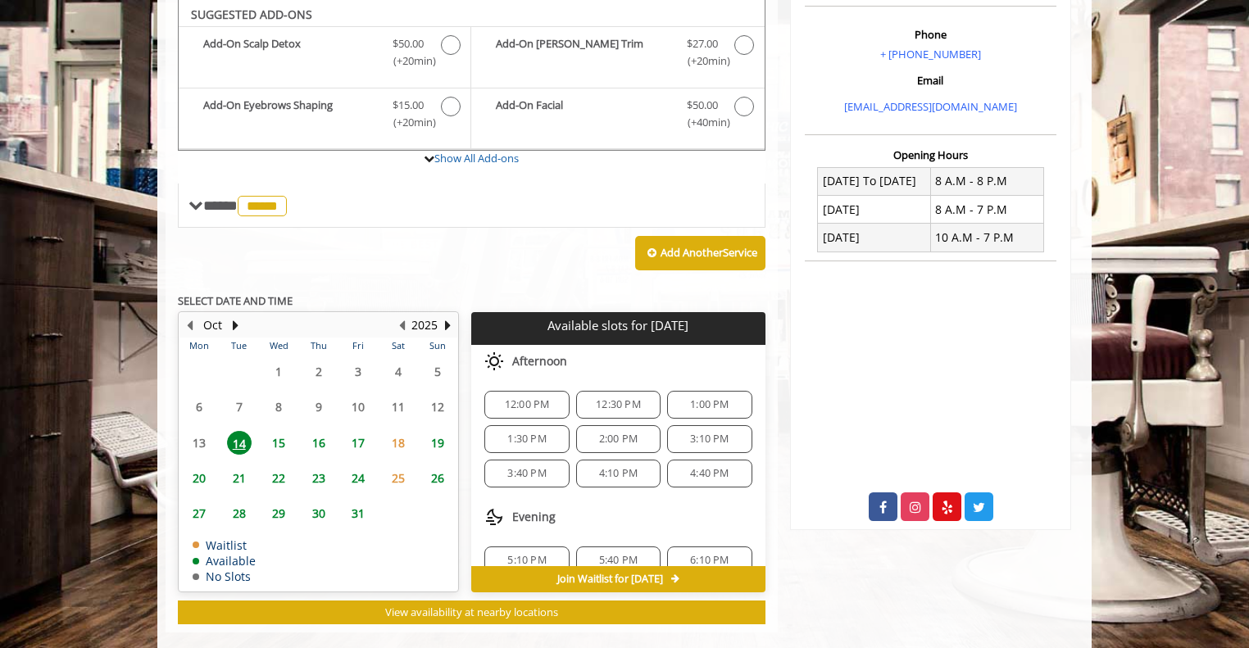
scroll to position [488, 0]
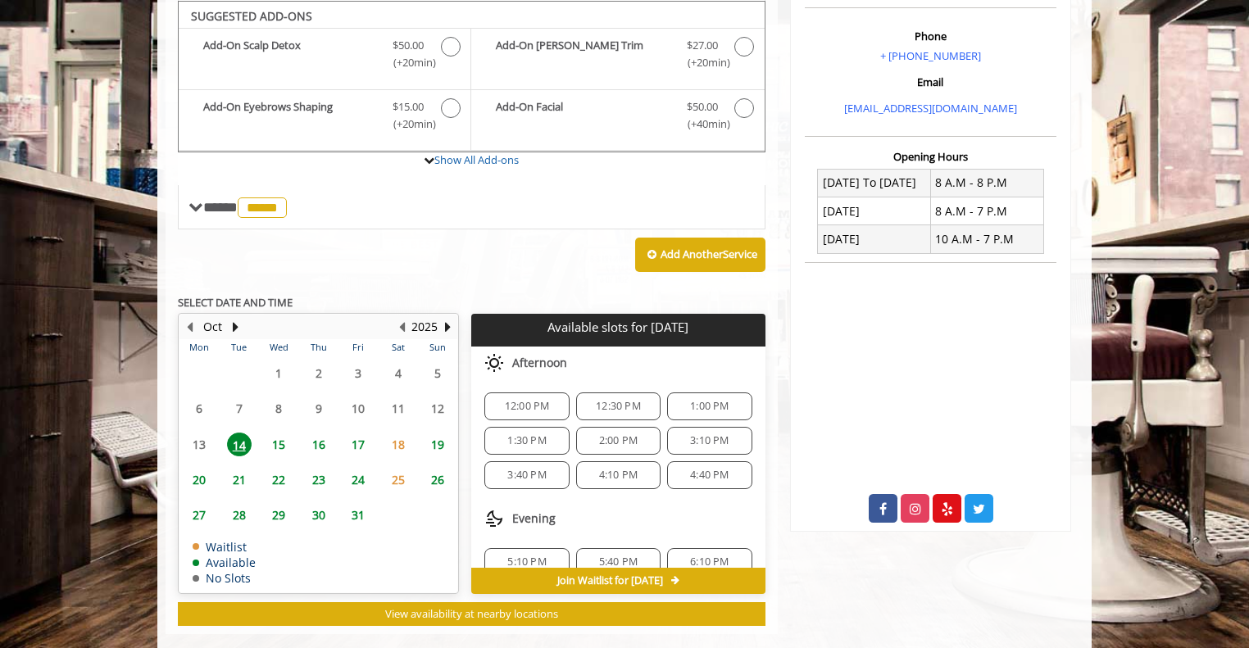
click at [279, 439] on span "15" at bounding box center [278, 445] width 25 height 24
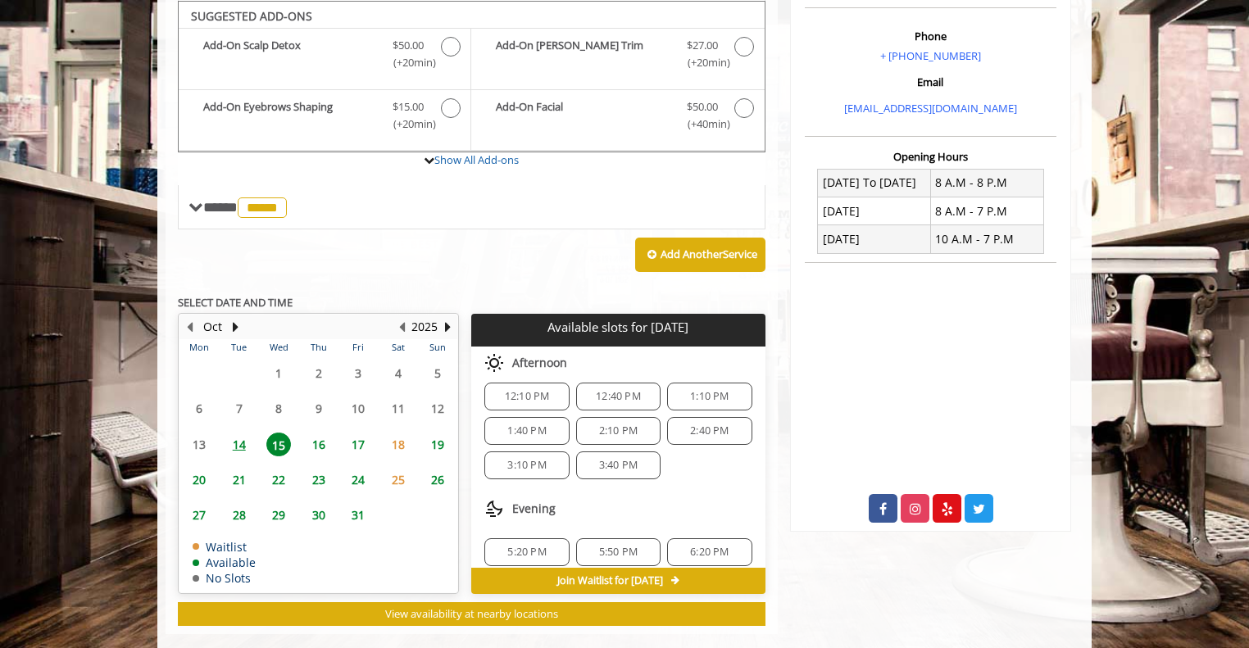
click at [324, 439] on span "16" at bounding box center [318, 445] width 25 height 24
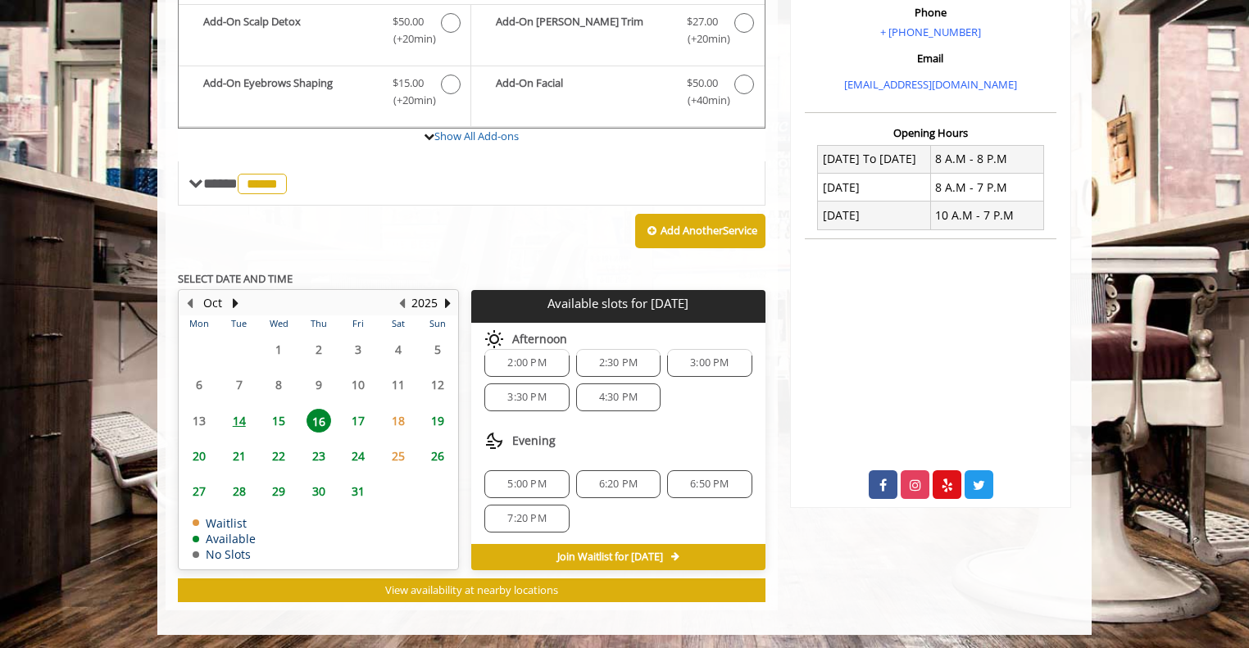
scroll to position [0, 0]
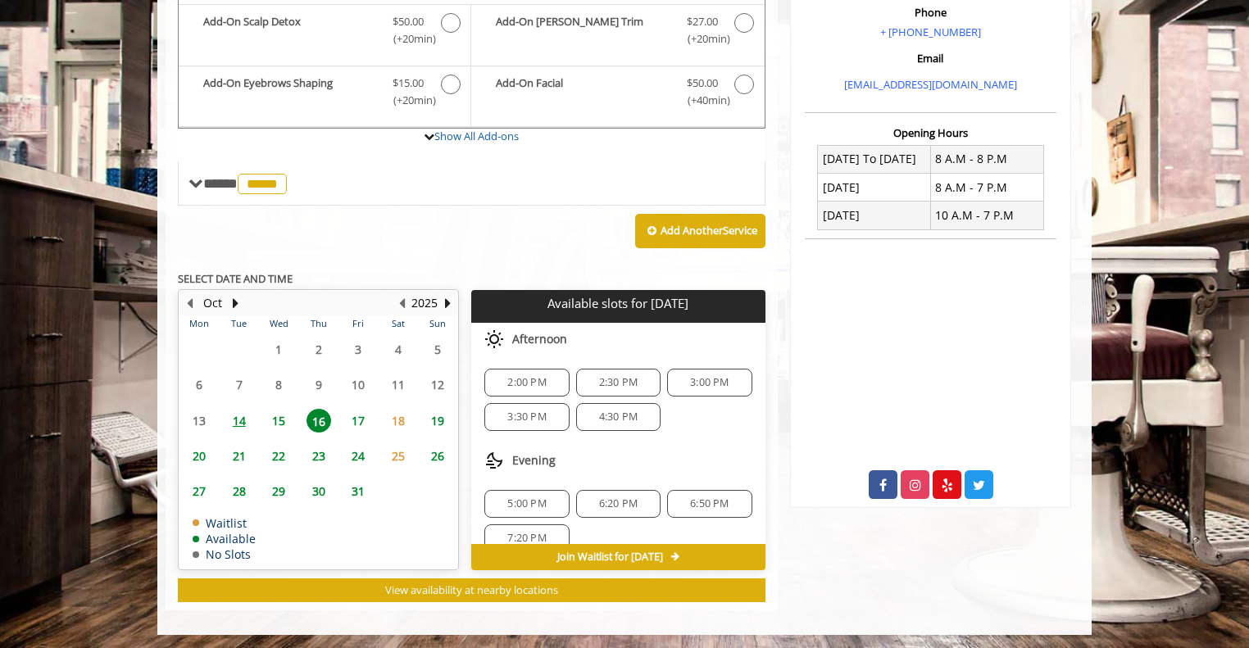
click at [535, 377] on span "2:00 PM" at bounding box center [526, 382] width 39 height 13
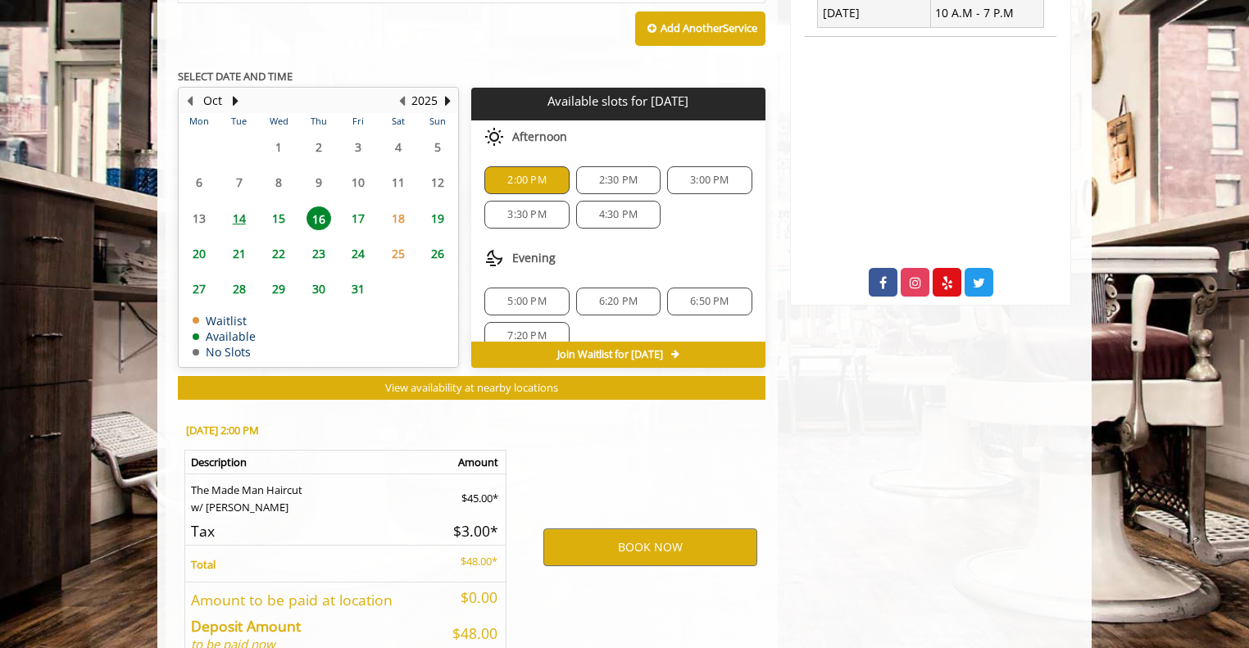
scroll to position [807, 0]
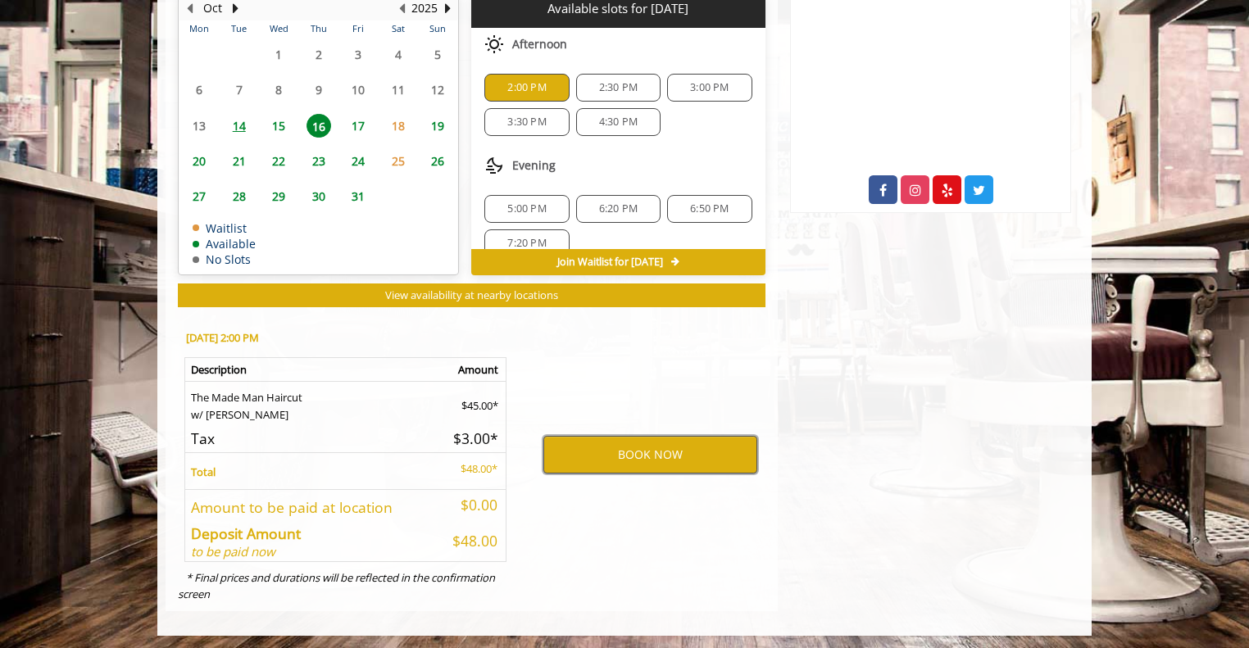
click at [574, 440] on button "BOOK NOW" at bounding box center [650, 455] width 214 height 38
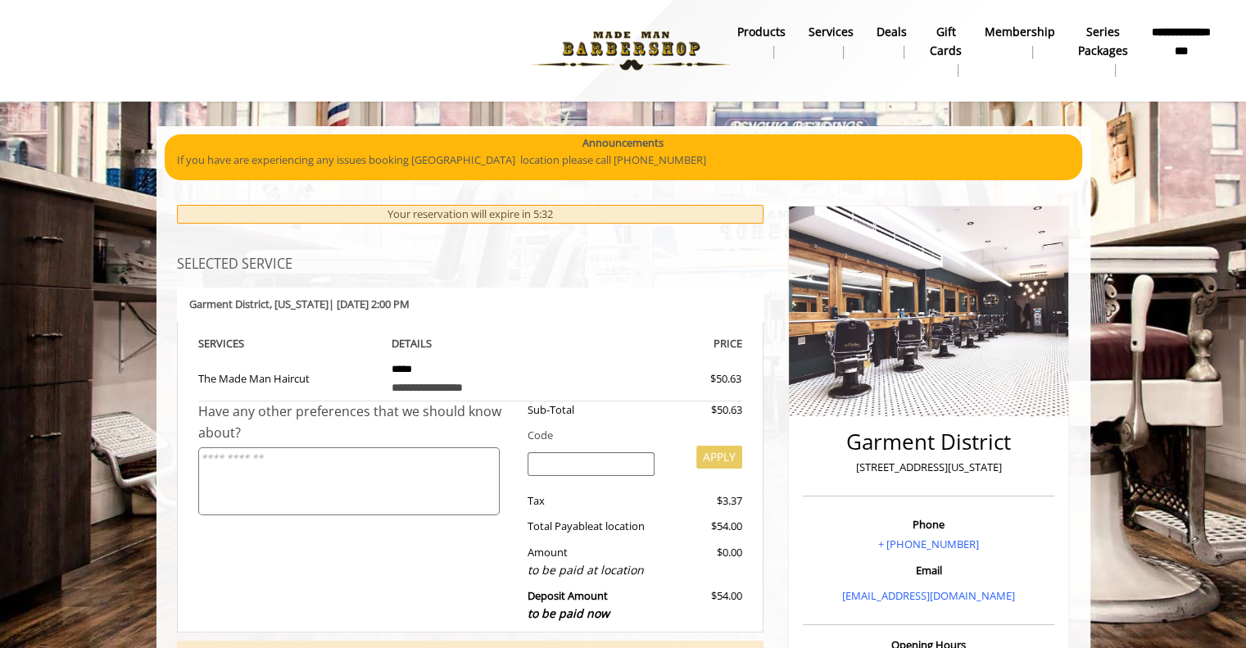
scroll to position [411, 0]
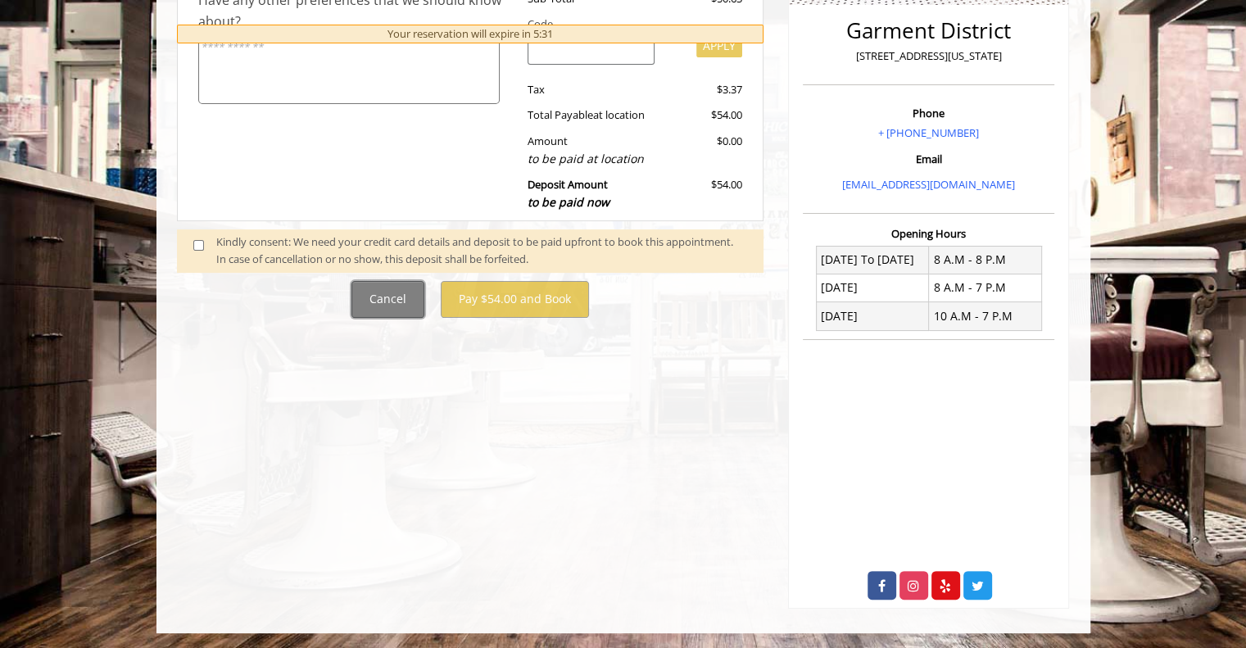
click at [393, 297] on button "Cancel" at bounding box center [388, 299] width 73 height 37
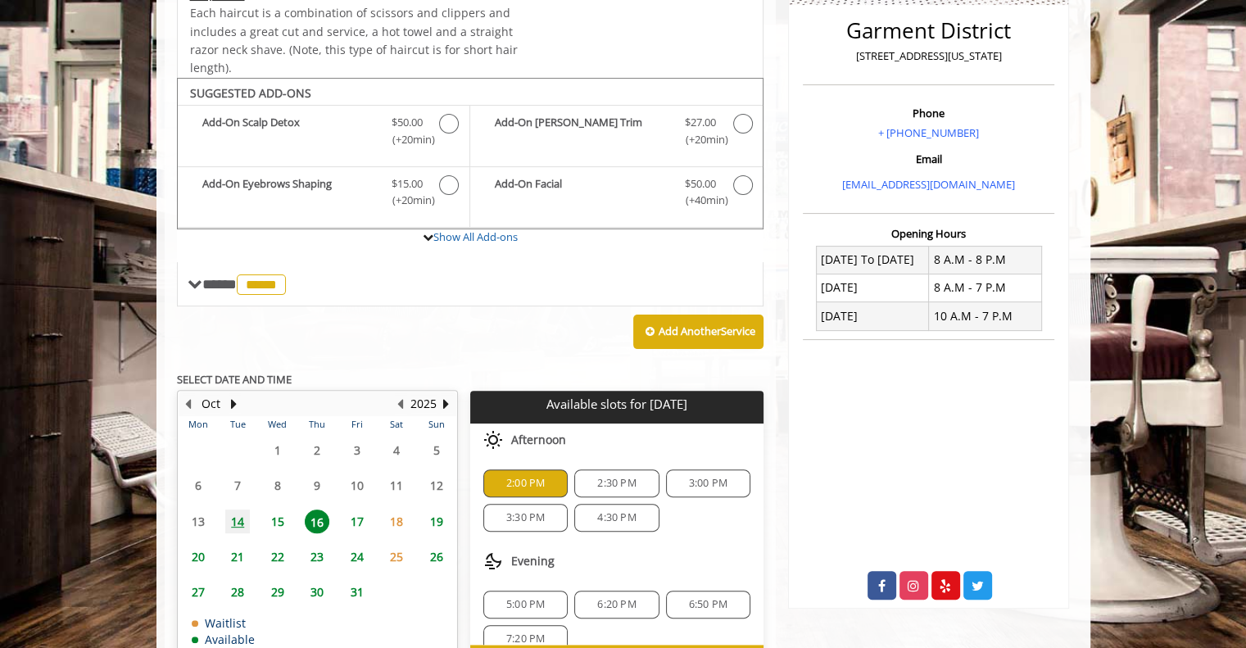
scroll to position [776, 0]
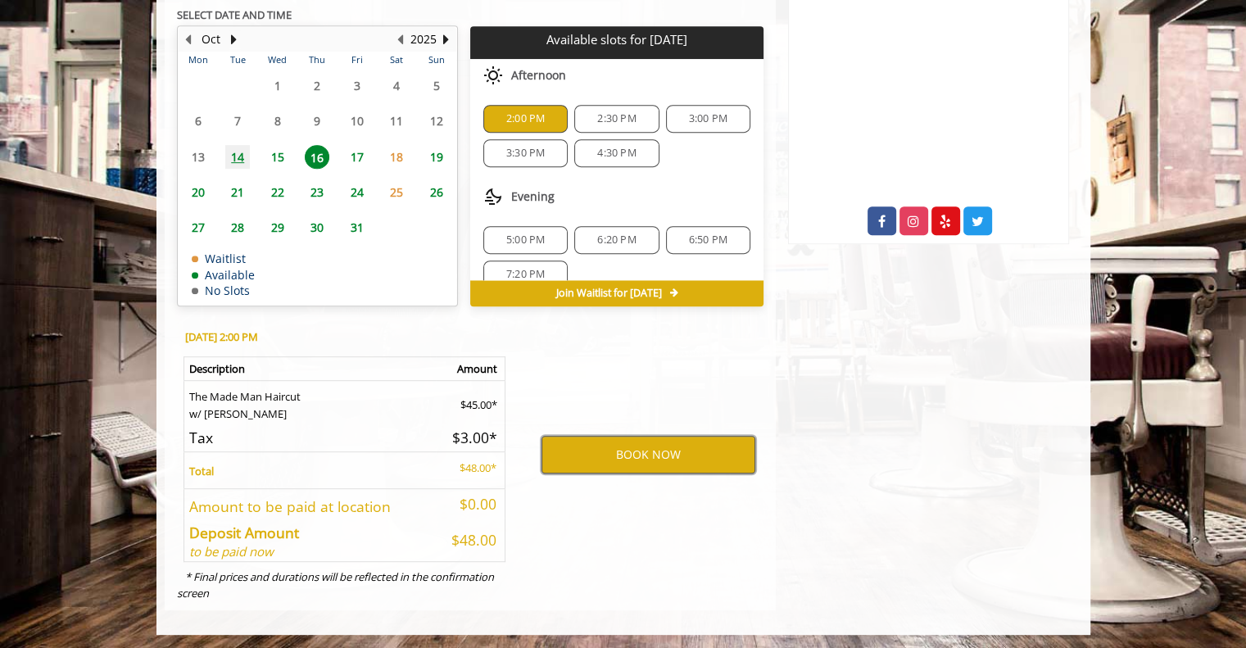
click at [587, 452] on button "BOOK NOW" at bounding box center [649, 455] width 214 height 38
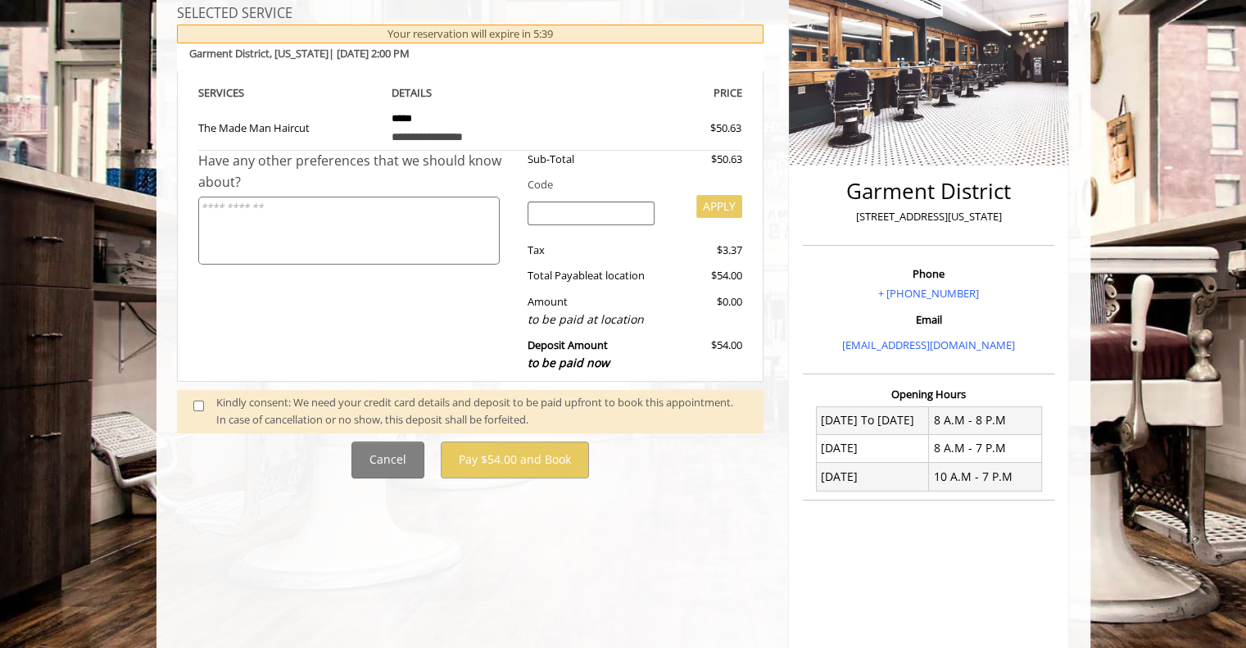
scroll to position [175, 0]
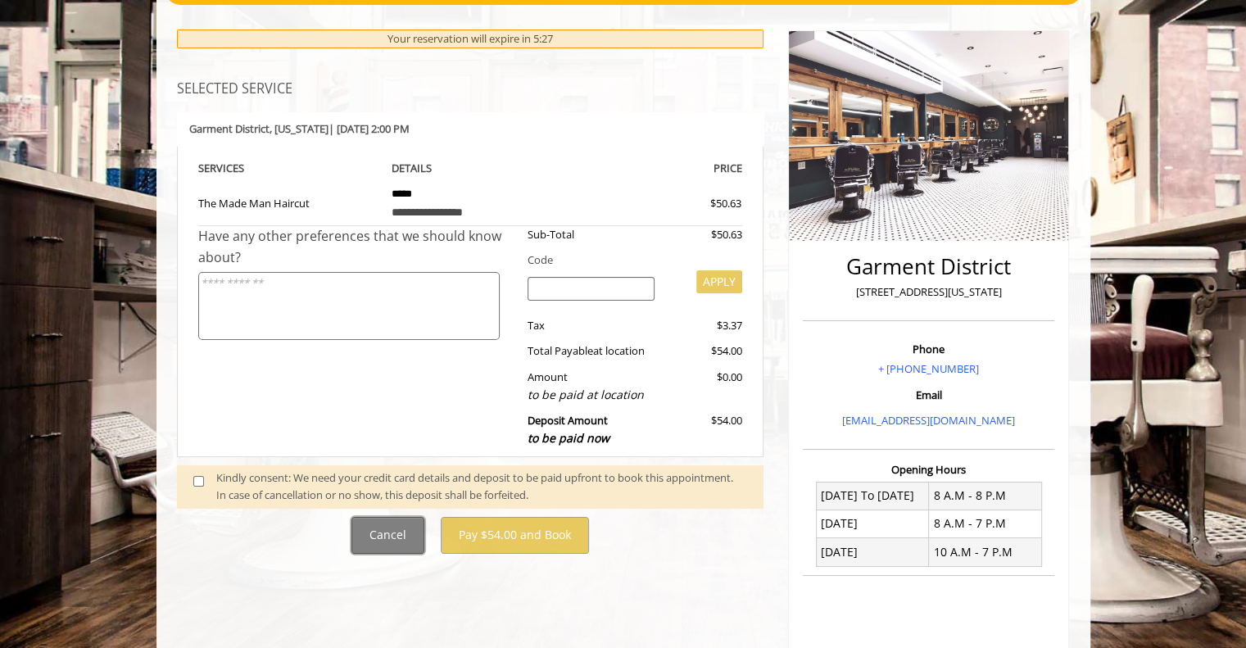
click at [417, 543] on button "Cancel" at bounding box center [388, 535] width 73 height 37
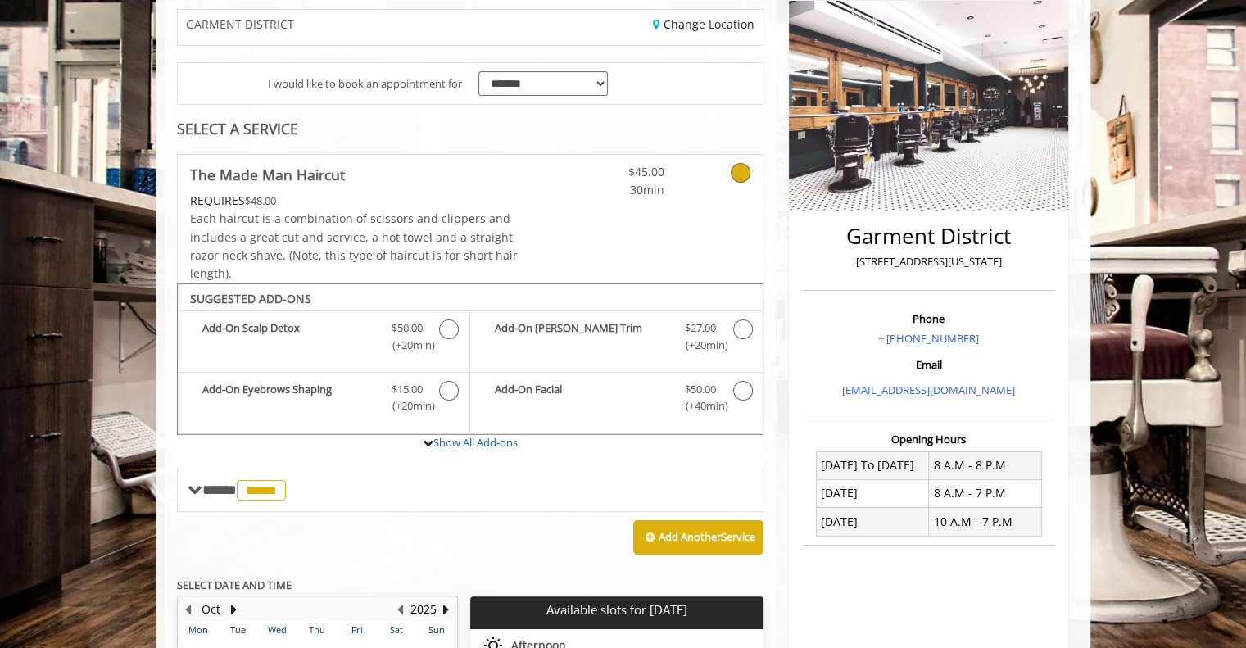
scroll to position [202, 0]
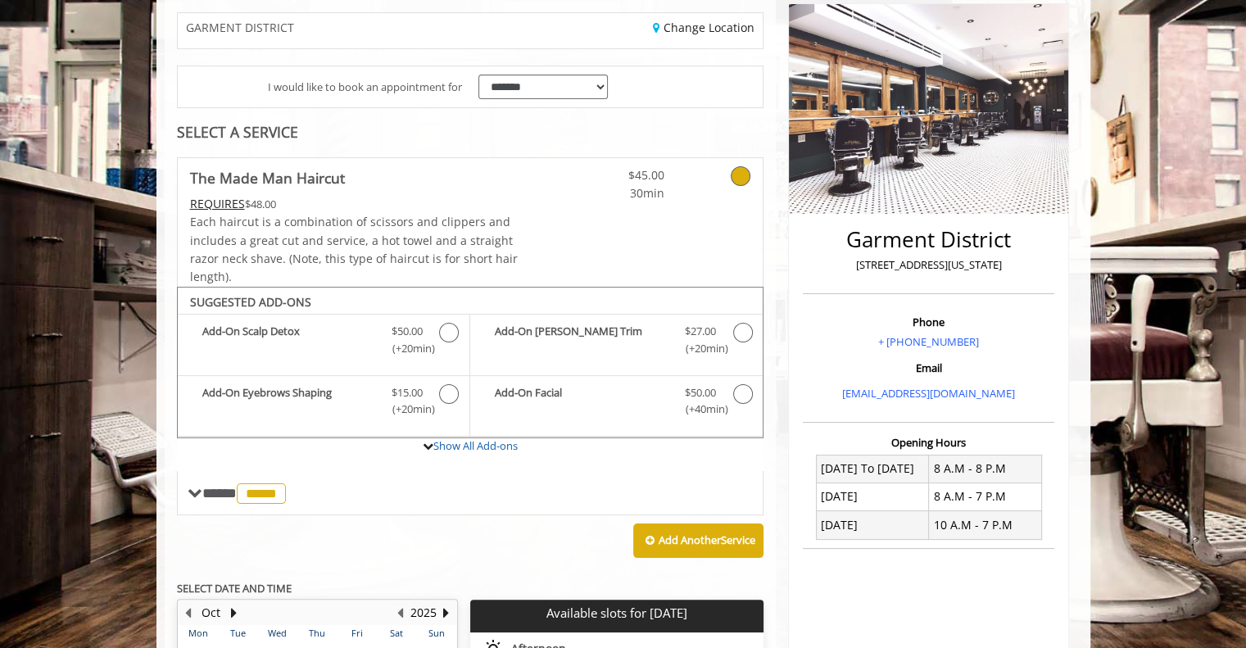
click at [732, 177] on icon at bounding box center [741, 176] width 20 height 20
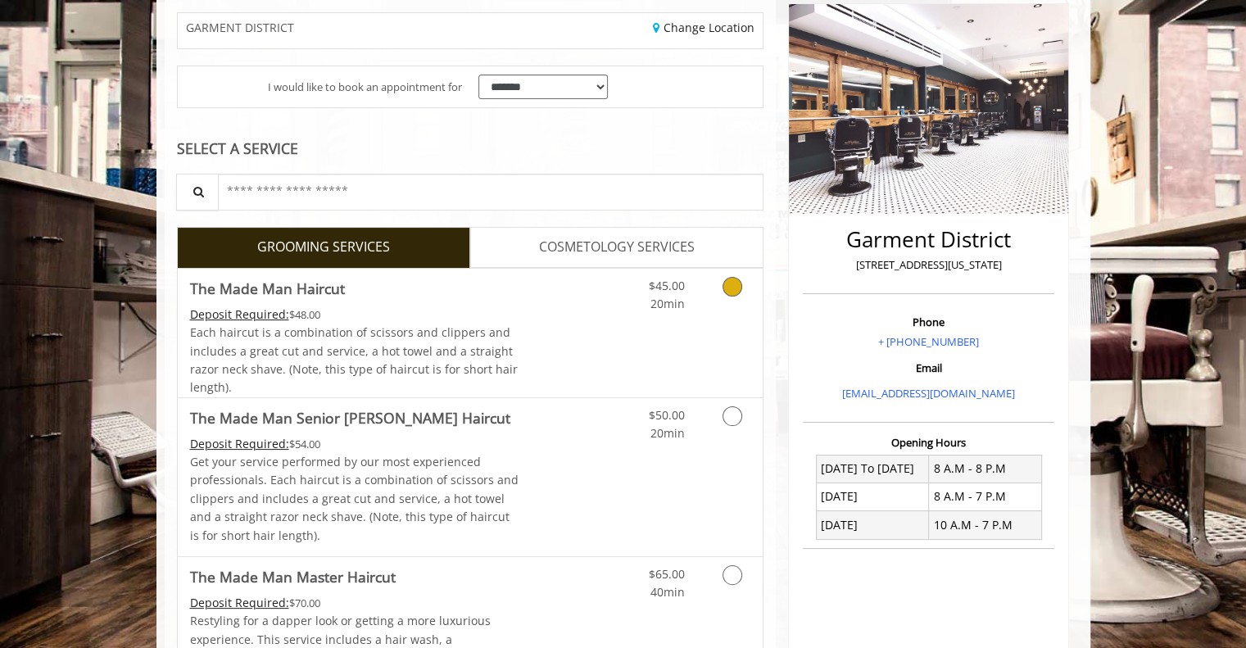
click at [731, 282] on icon "Grooming services" at bounding box center [733, 287] width 20 height 20
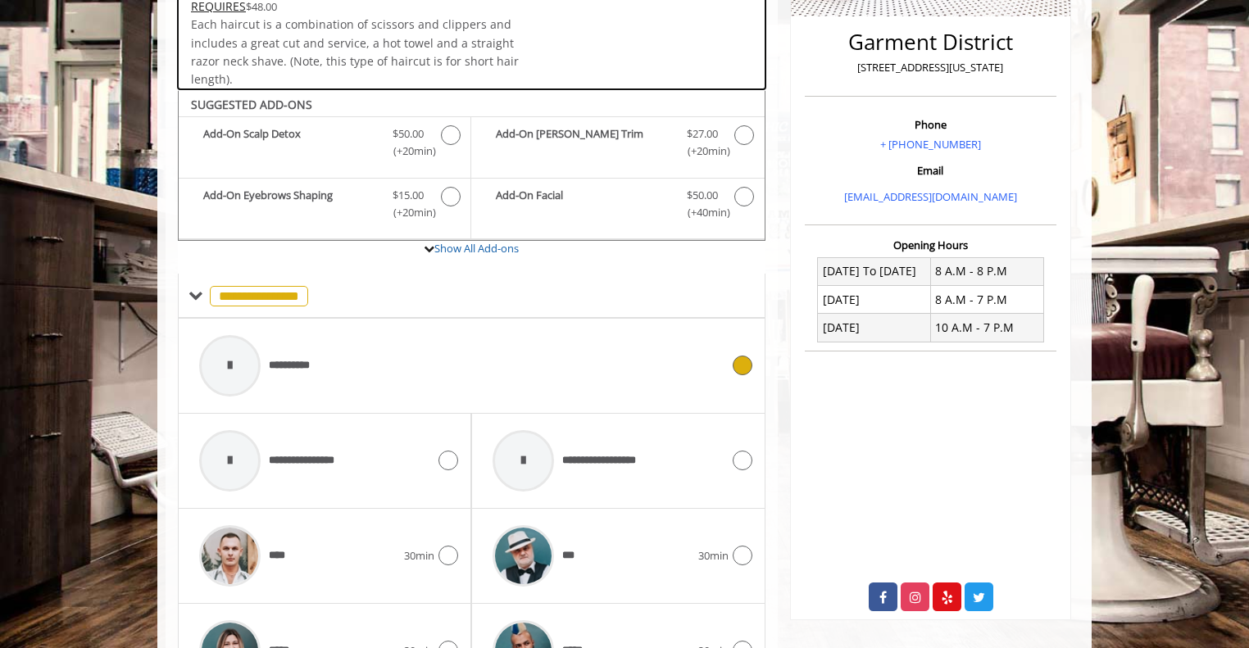
scroll to position [400, 0]
click at [741, 366] on icon at bounding box center [743, 366] width 20 height 20
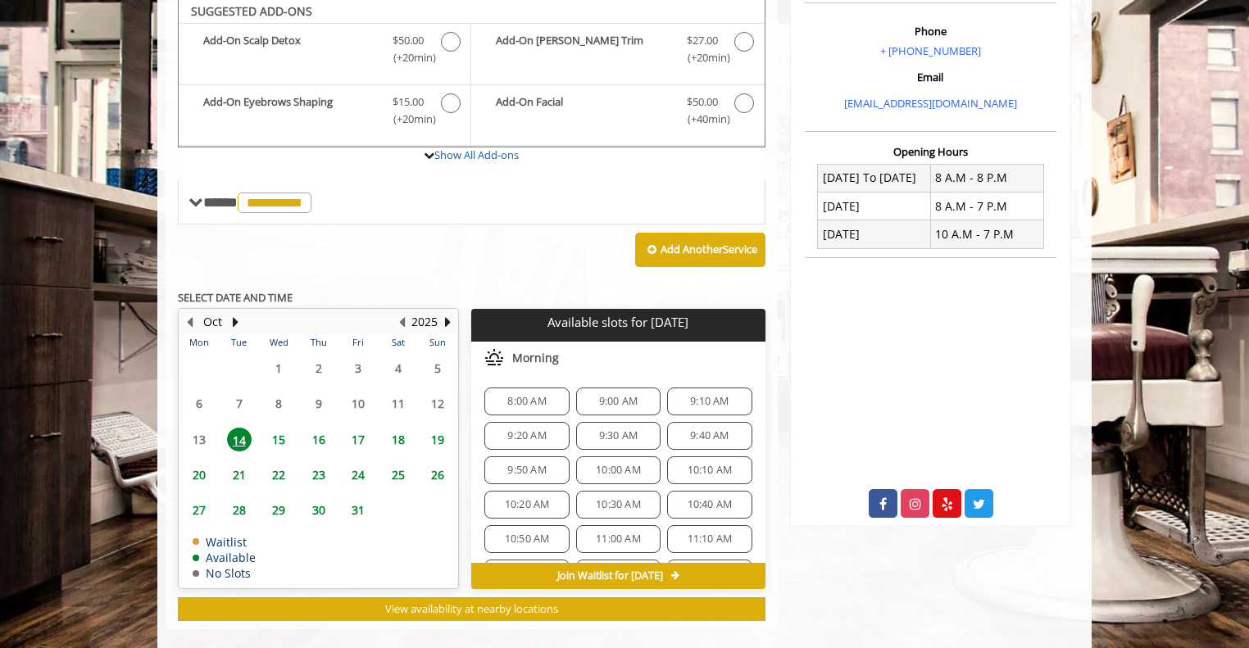
scroll to position [488, 0]
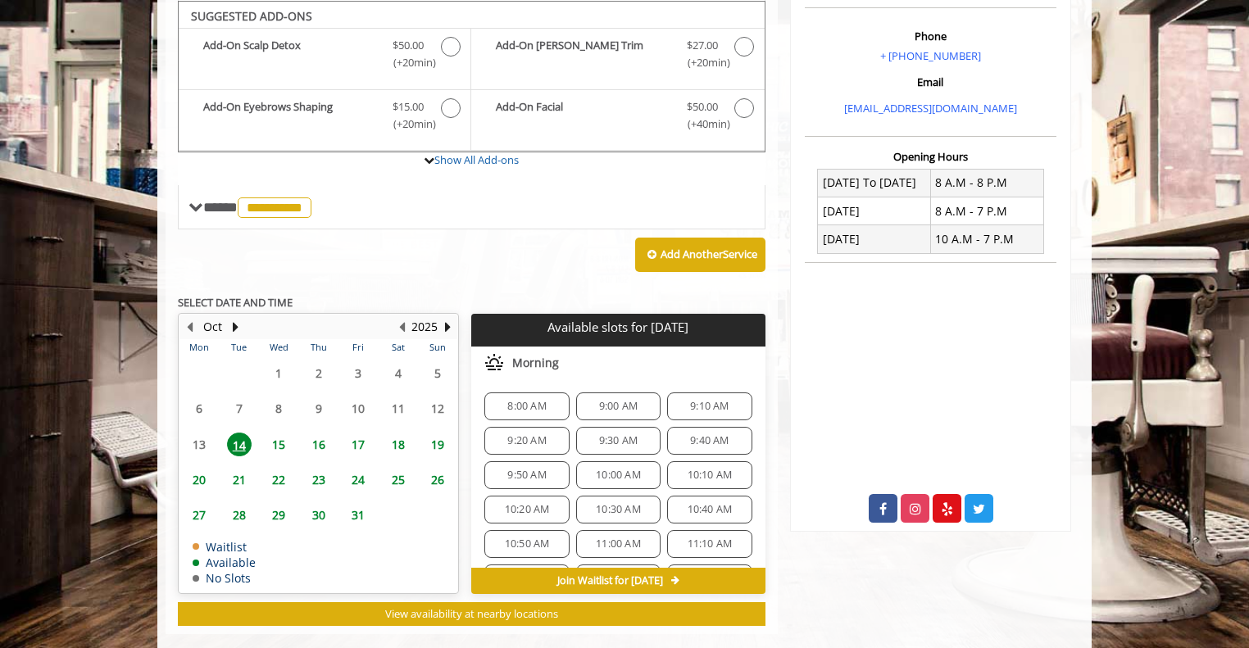
click at [320, 441] on span "16" at bounding box center [318, 445] width 25 height 24
click at [528, 504] on span "9:30 AM" at bounding box center [526, 509] width 39 height 13
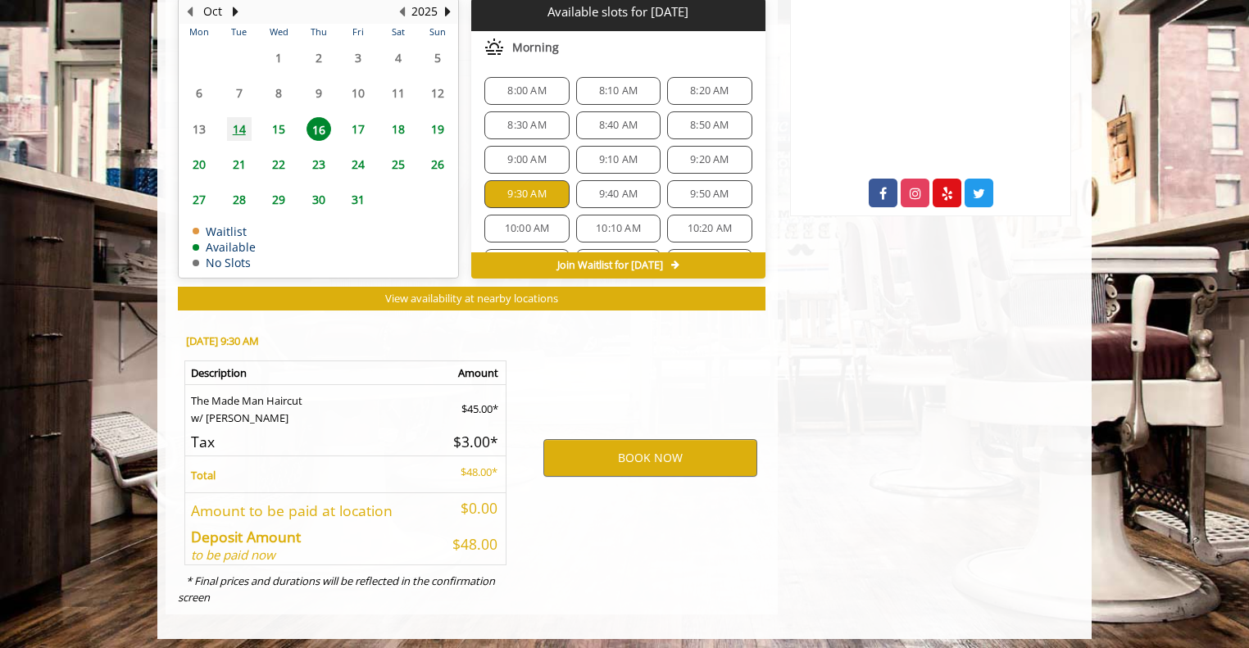
scroll to position [807, 0]
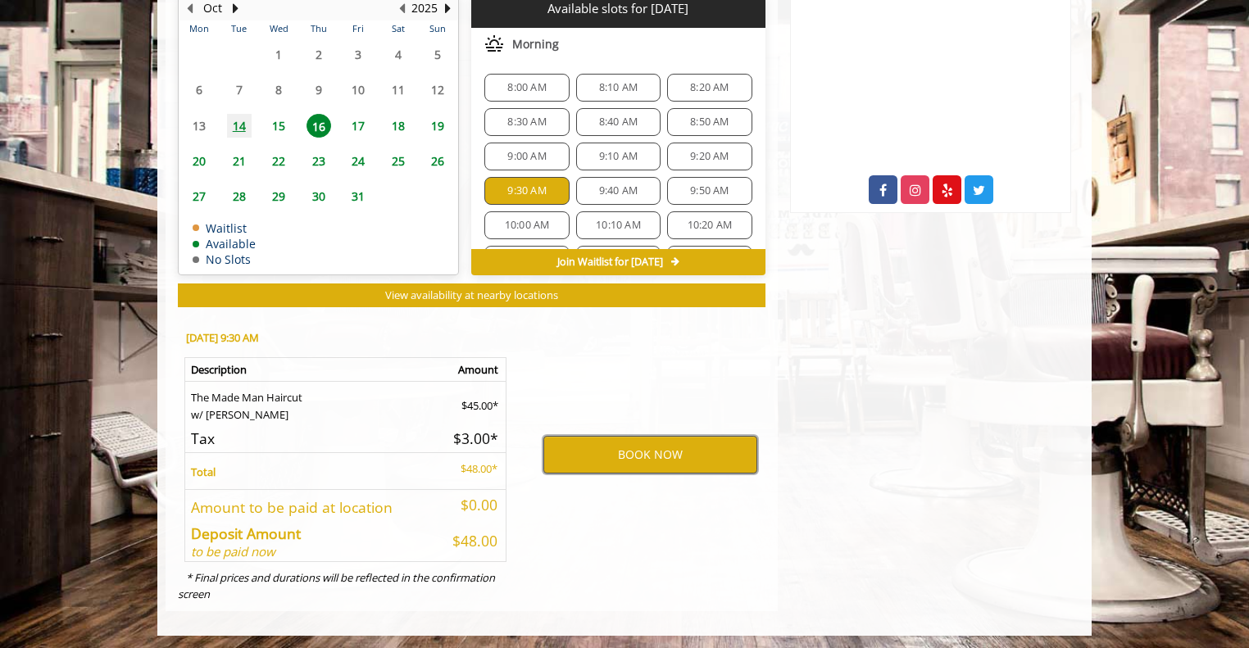
click at [585, 460] on button "BOOK NOW" at bounding box center [650, 455] width 214 height 38
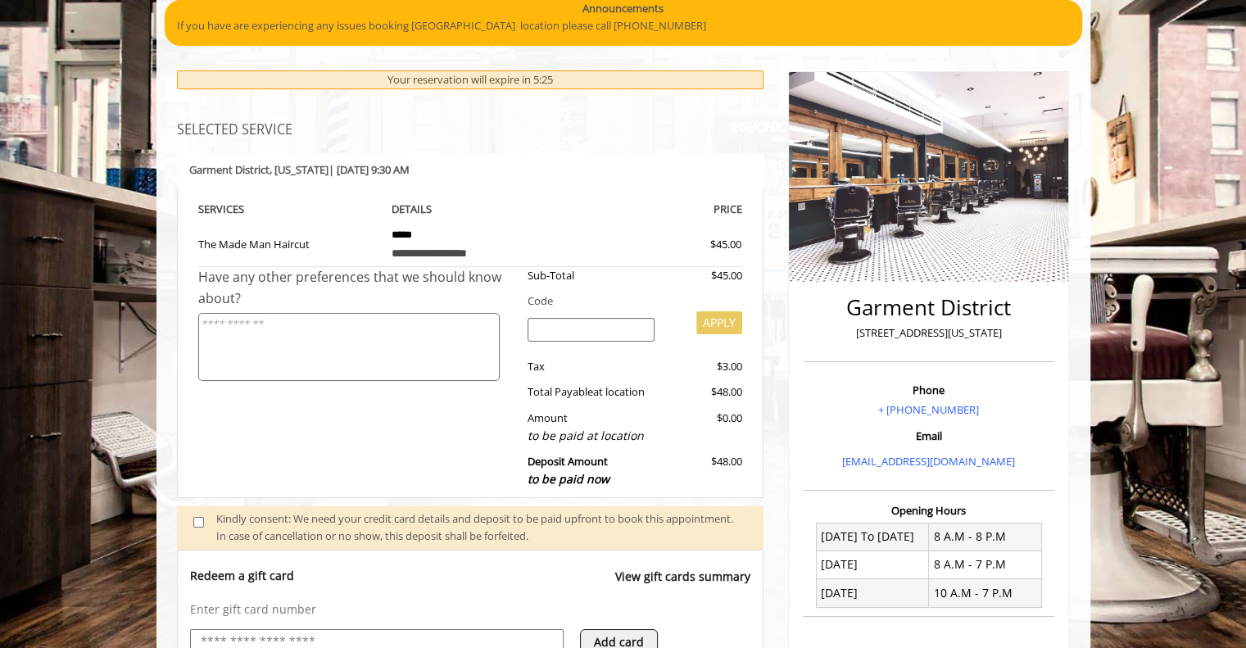
scroll to position [136, 0]
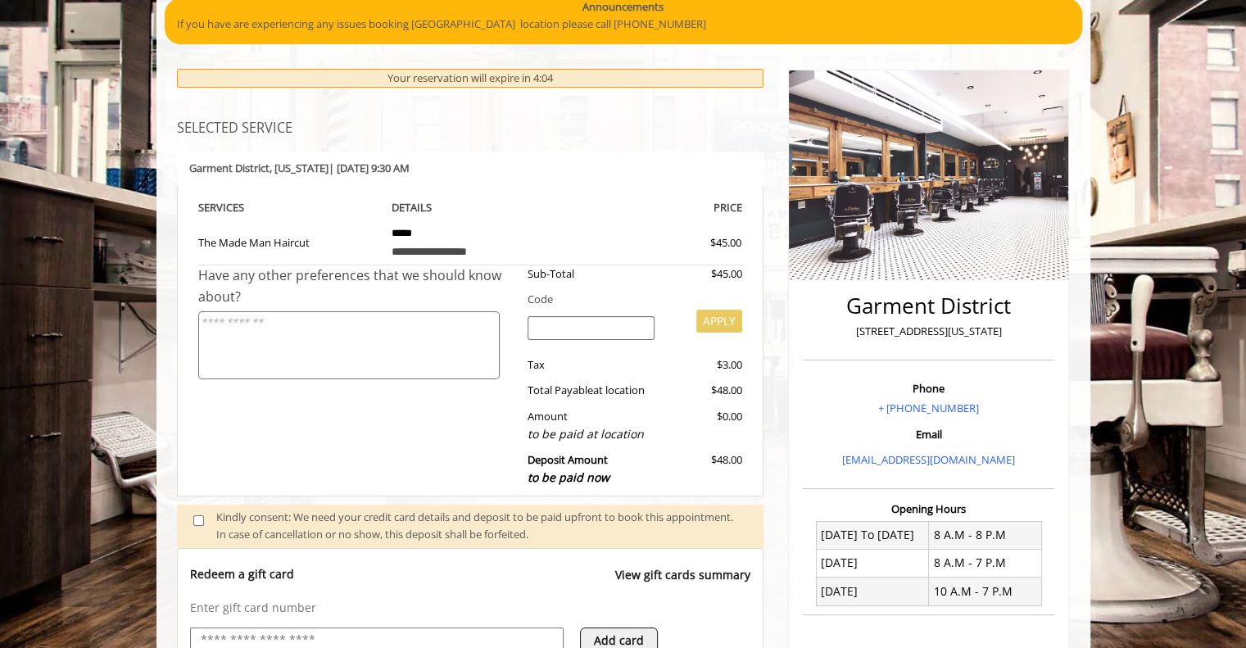
click at [595, 330] on input "search" at bounding box center [591, 328] width 127 height 25
paste input "*********"
type input "*********"
click at [716, 323] on button "APPLY" at bounding box center [720, 321] width 46 height 23
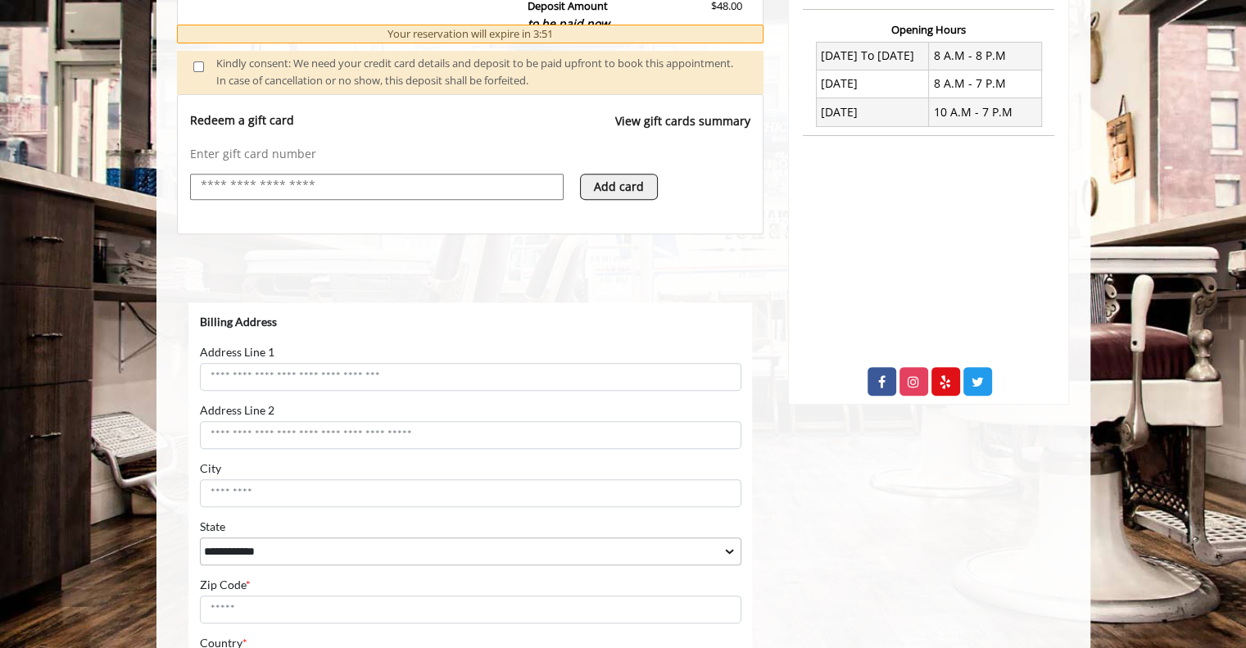
scroll to position [616, 0]
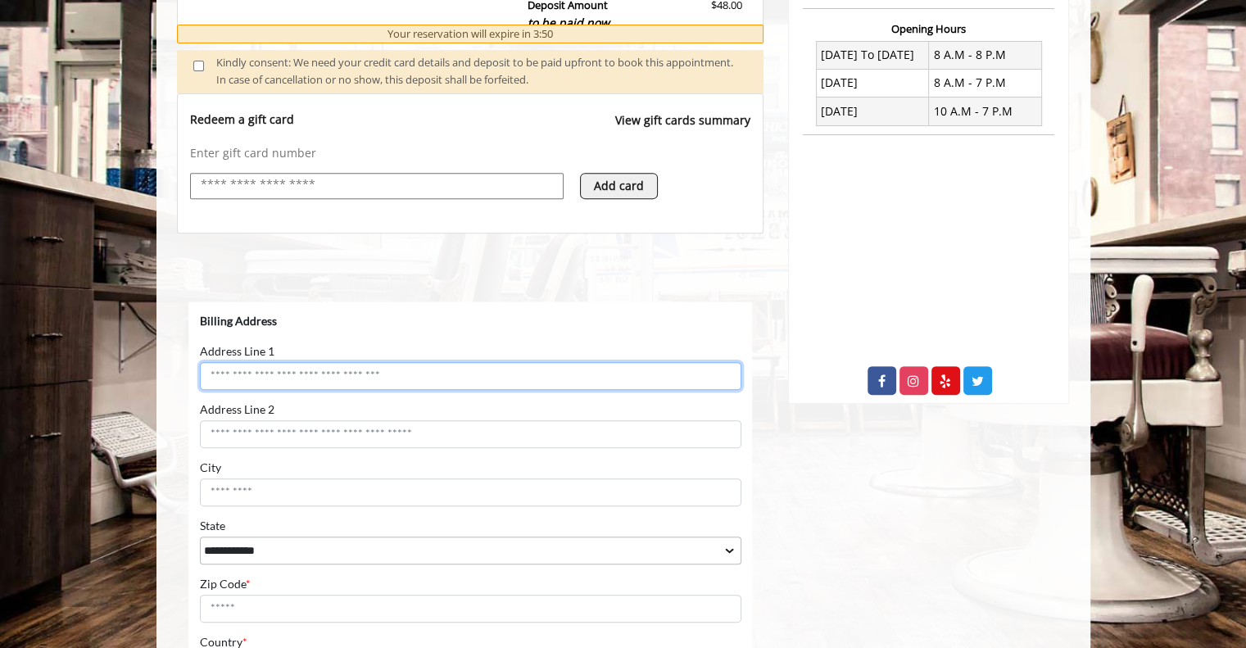
click at [389, 376] on input "Address Line 1" at bounding box center [470, 375] width 542 height 28
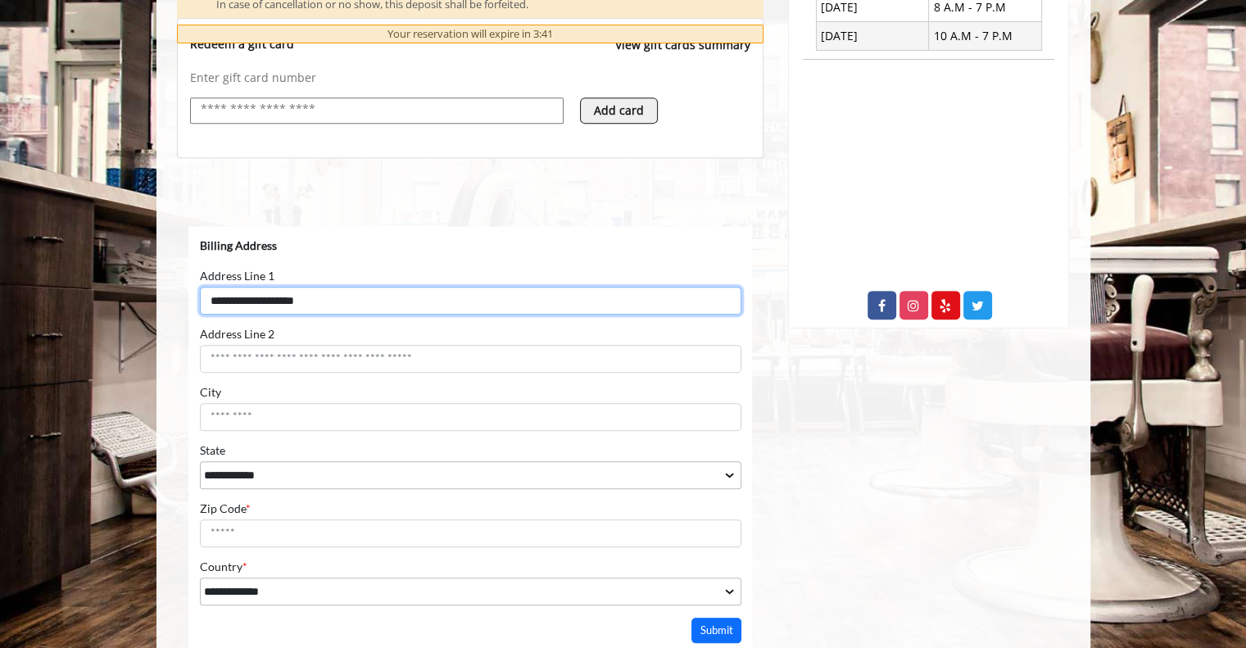
scroll to position [705, 0]
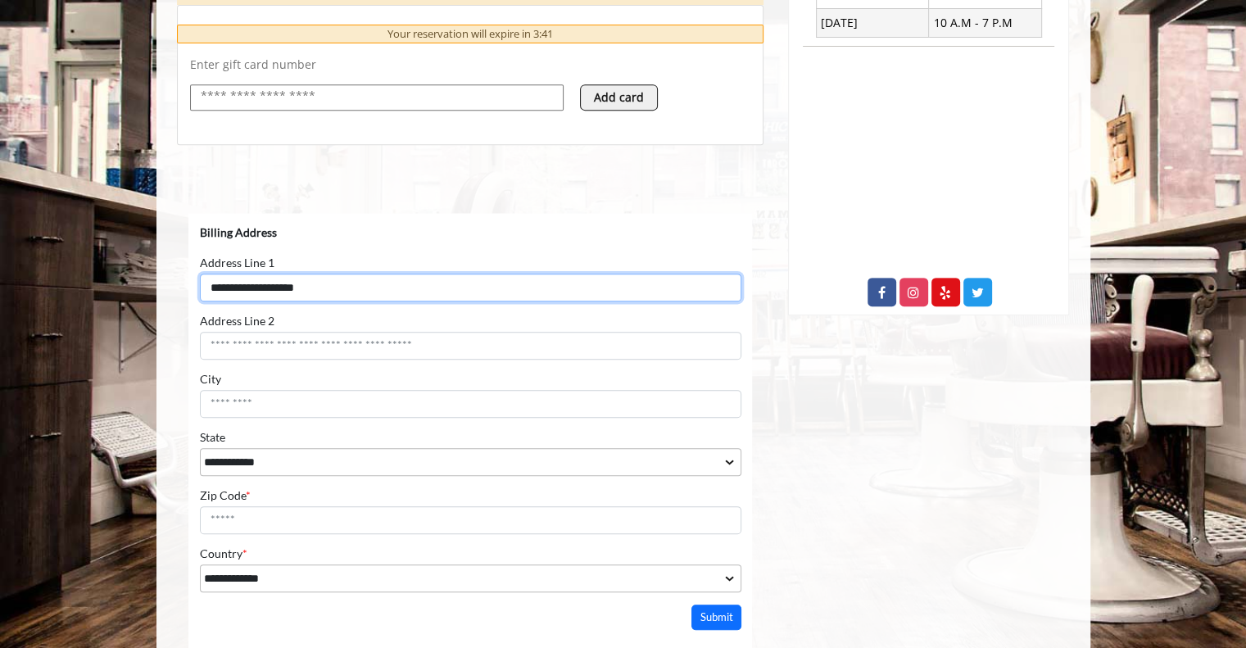
type input "**********"
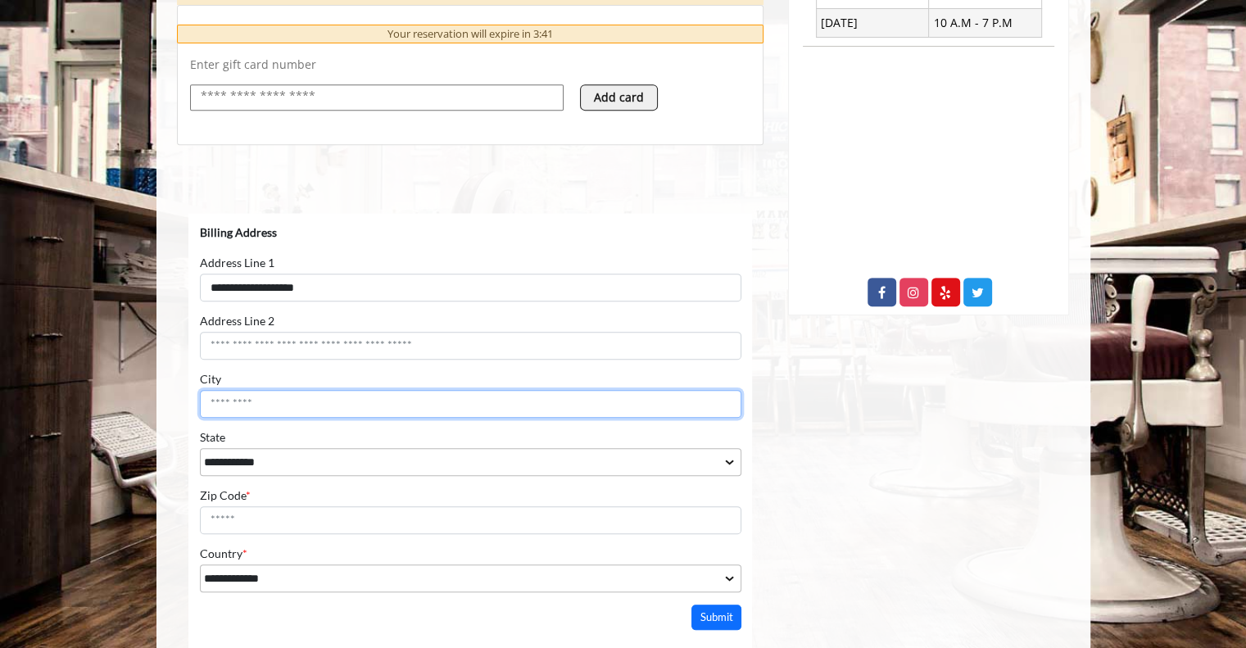
click at [378, 405] on input "City" at bounding box center [470, 403] width 542 height 28
type input "**********"
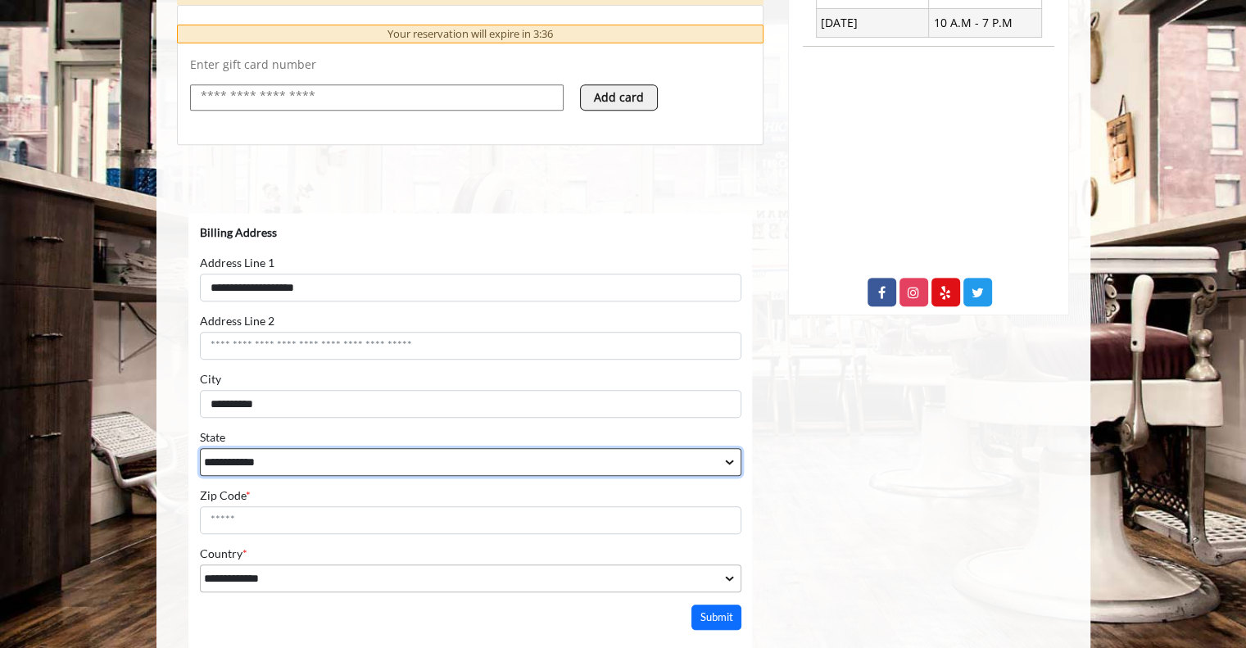
click at [404, 466] on select "**********" at bounding box center [470, 461] width 542 height 28
select select "**"
click at [199, 447] on select "**********" at bounding box center [470, 461] width 542 height 28
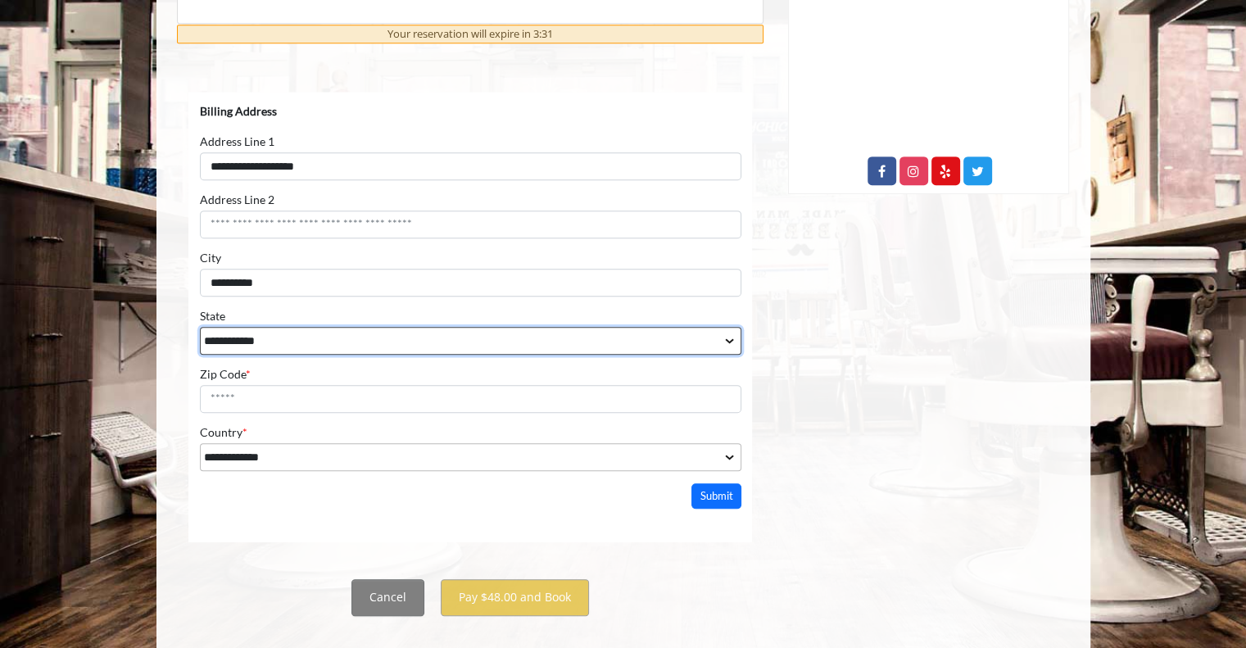
scroll to position [826, 0]
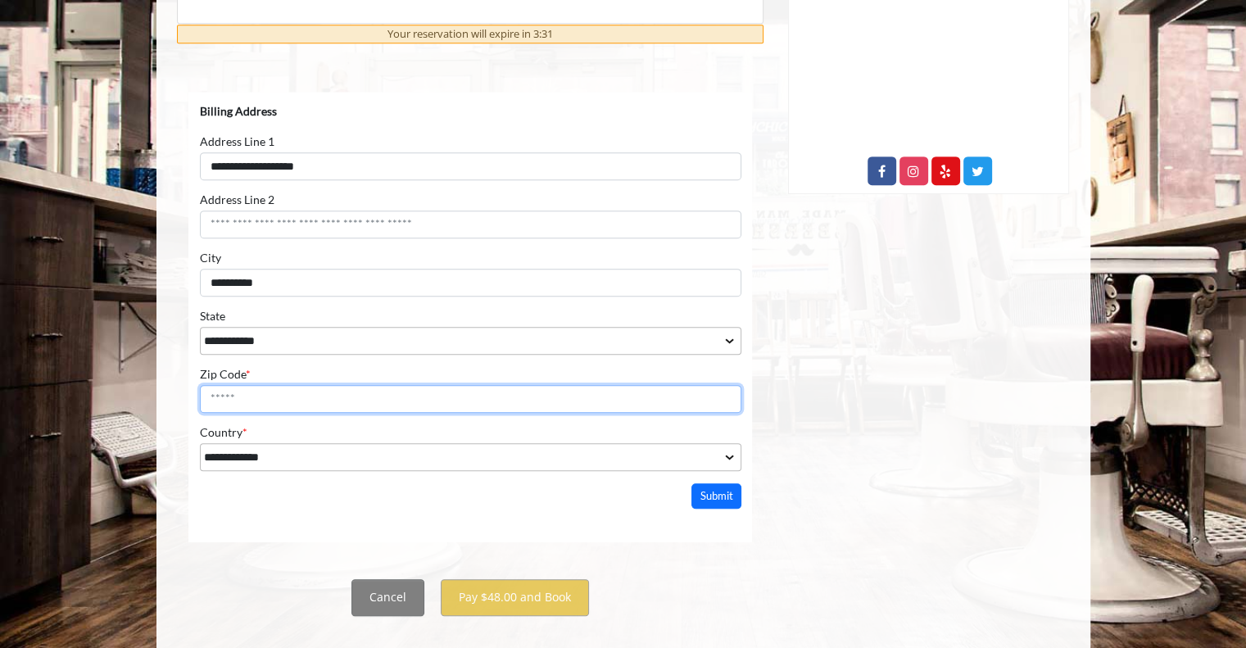
click at [445, 397] on input "Zip Code *" at bounding box center [470, 398] width 542 height 28
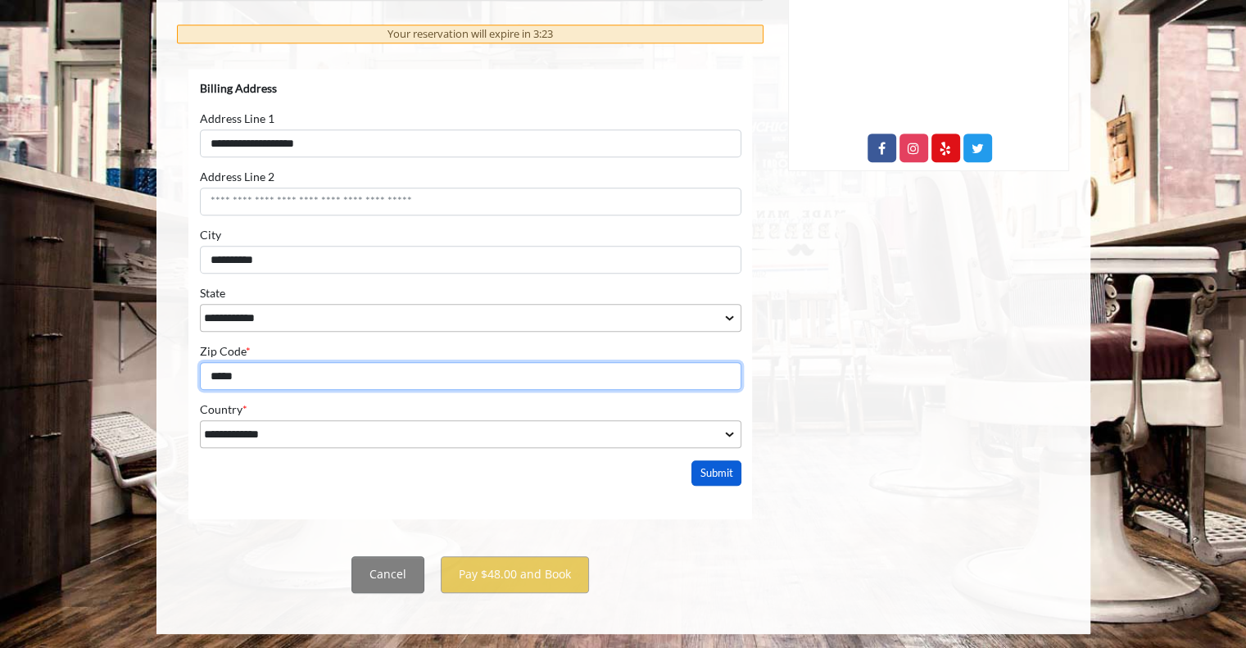
type input "*****"
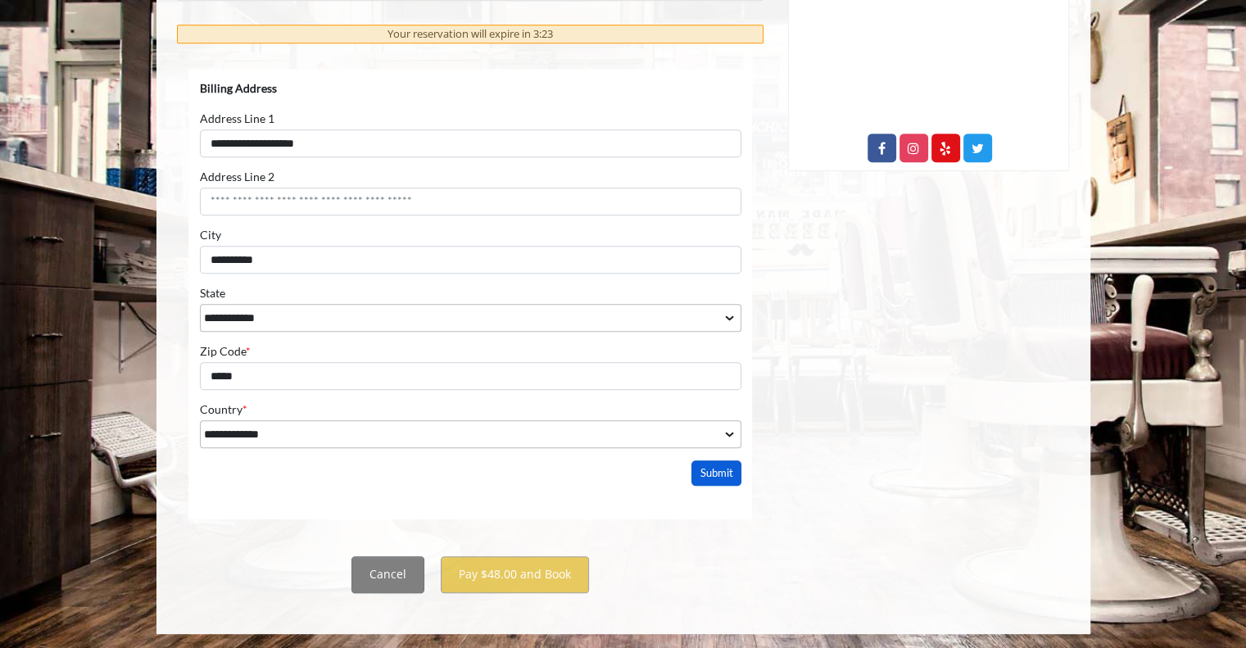
click at [710, 479] on button "Submit" at bounding box center [716, 472] width 51 height 25
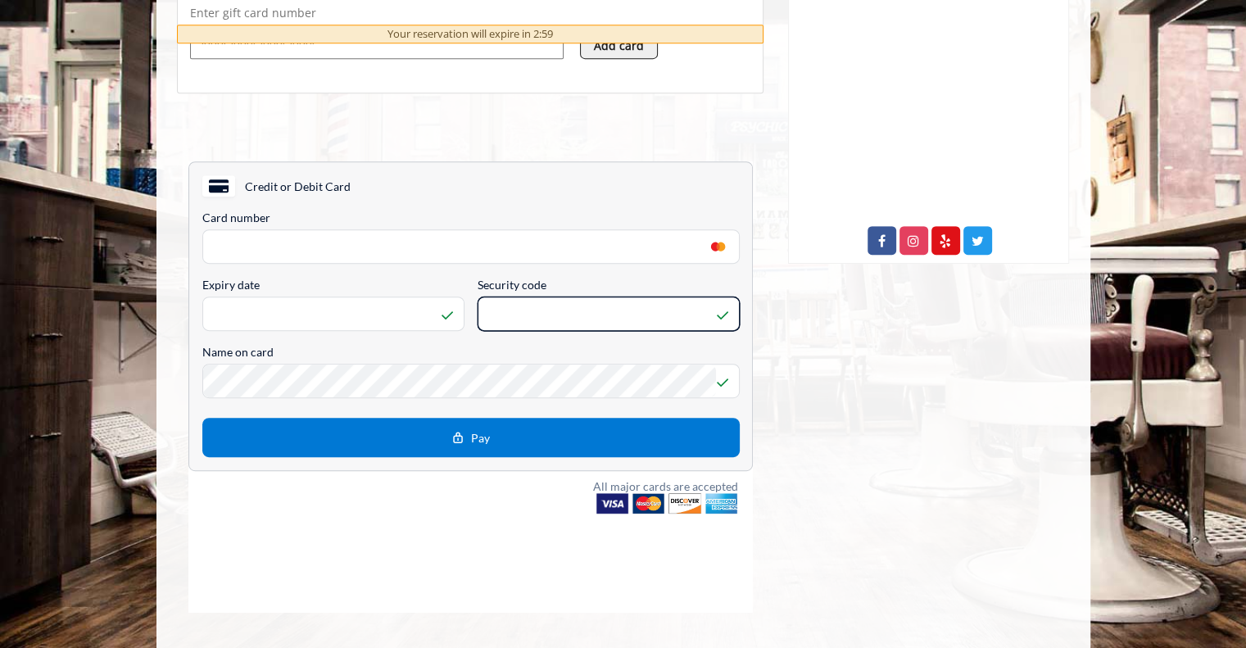
scroll to position [757, 0]
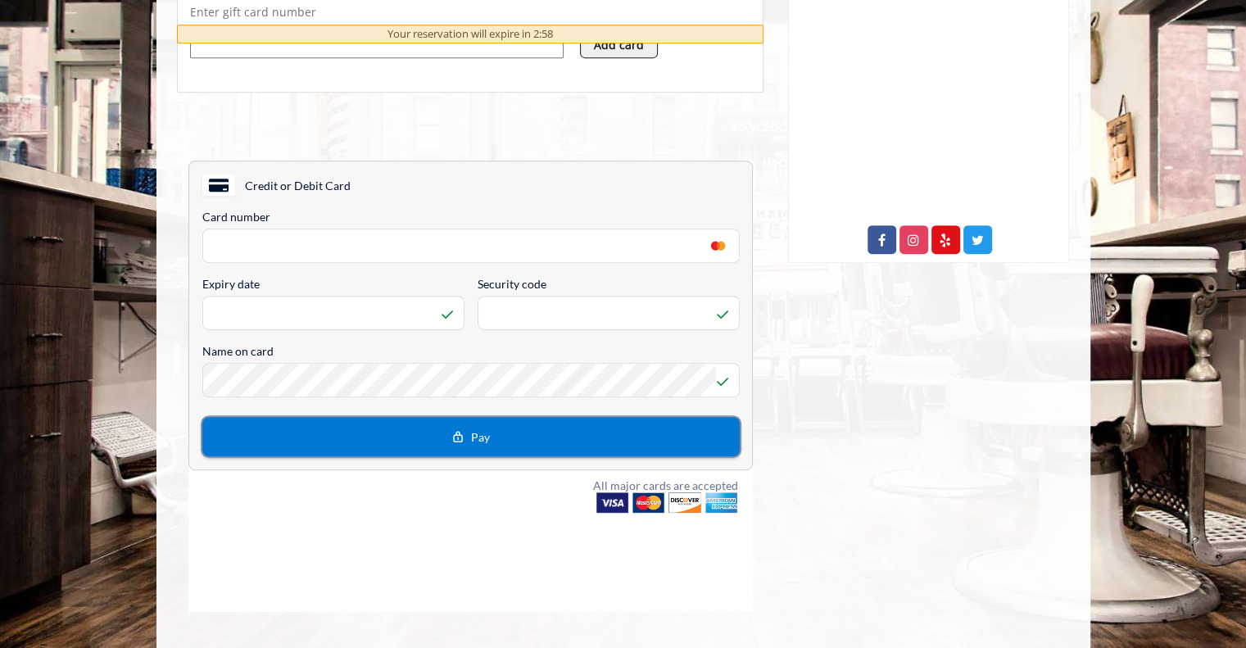
click at [470, 450] on button "Pay" at bounding box center [471, 435] width 538 height 39
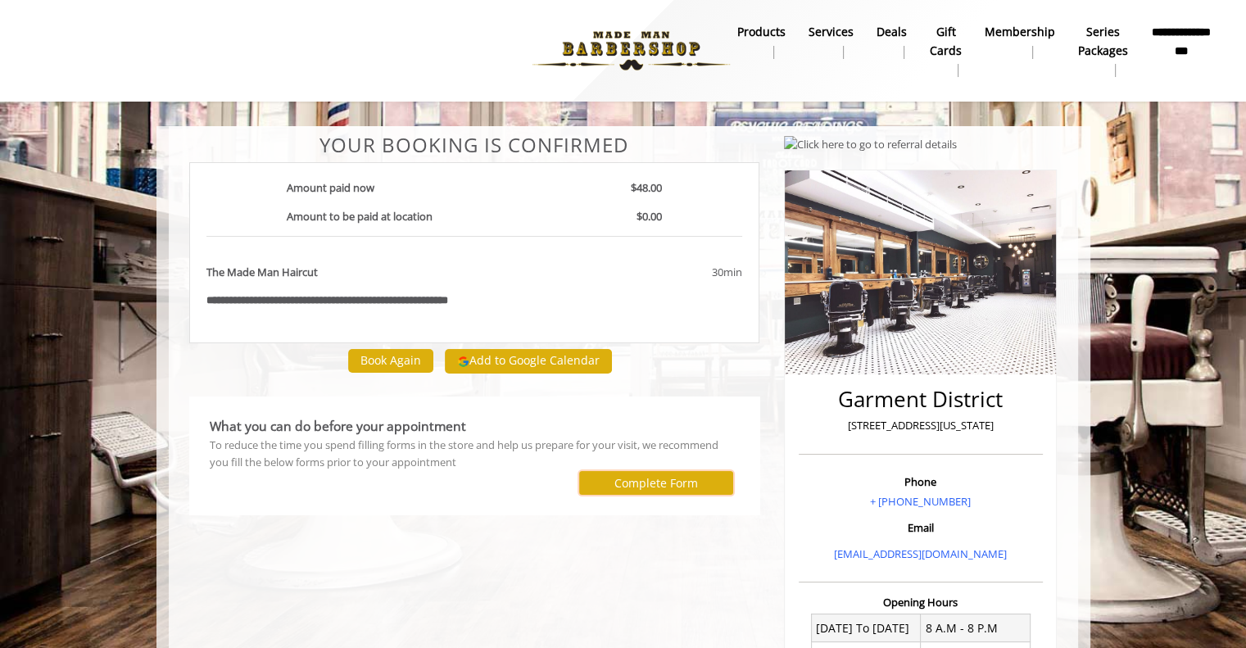
click at [611, 487] on button "Complete Form" at bounding box center [656, 483] width 154 height 24
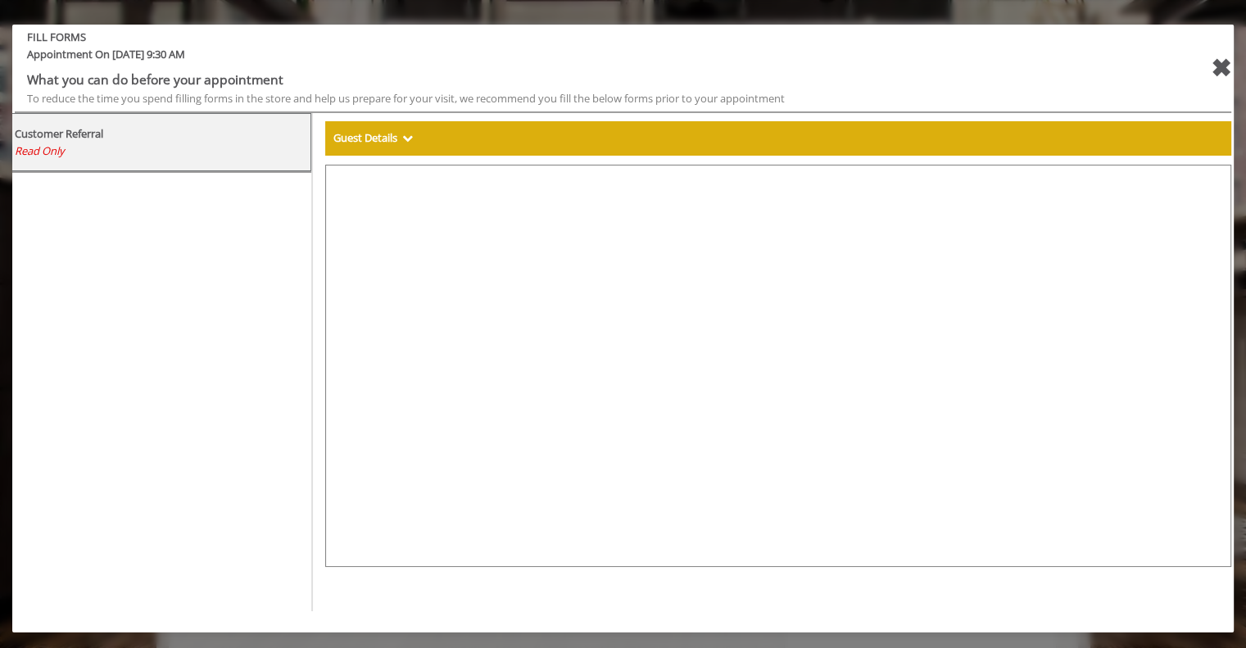
scroll to position [72, 0]
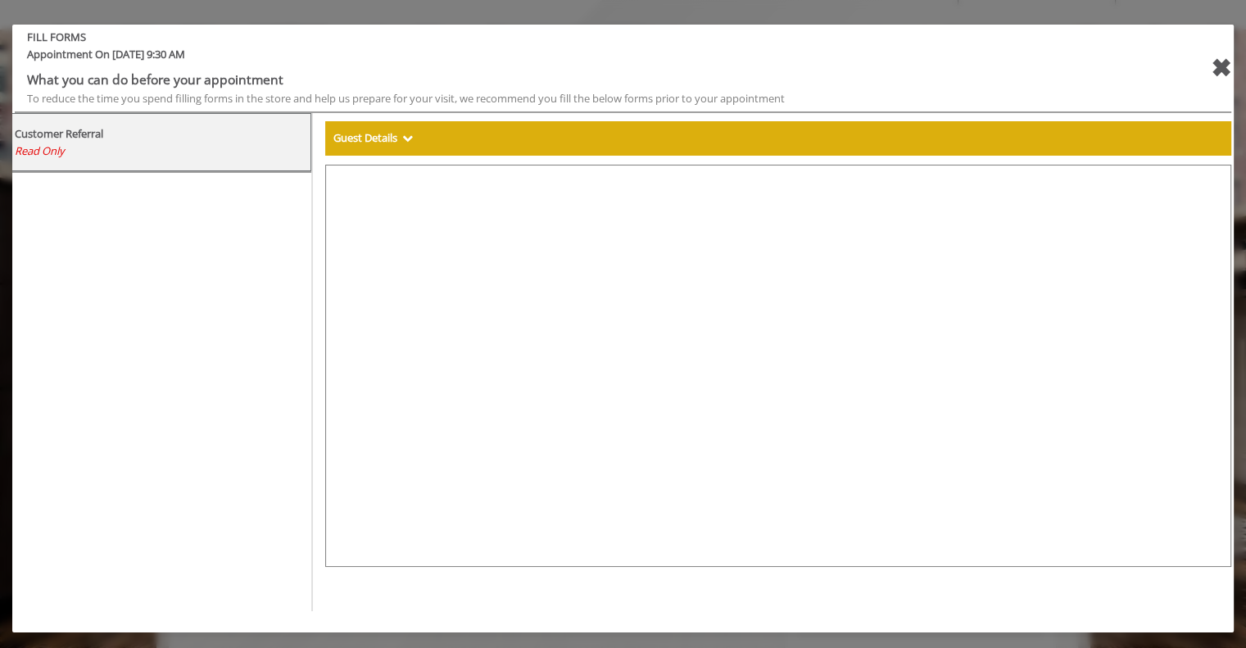
click at [752, 150] on div "Guest Details" at bounding box center [778, 138] width 906 height 34
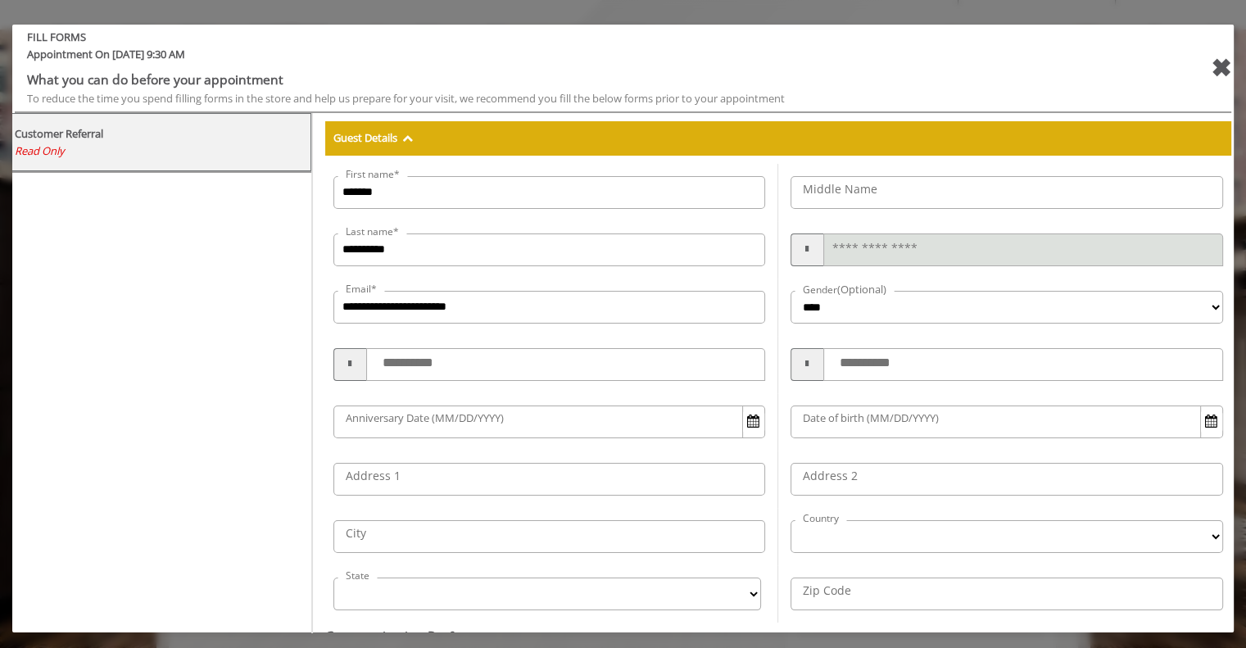
scroll to position [293, 0]
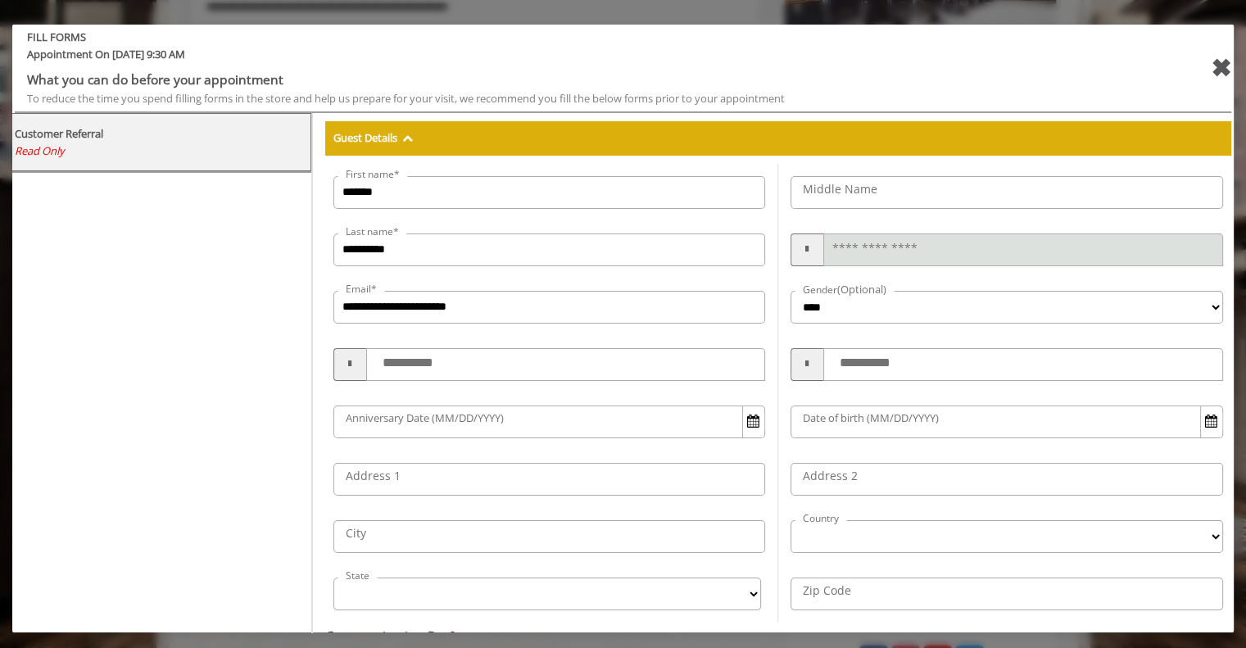
select select
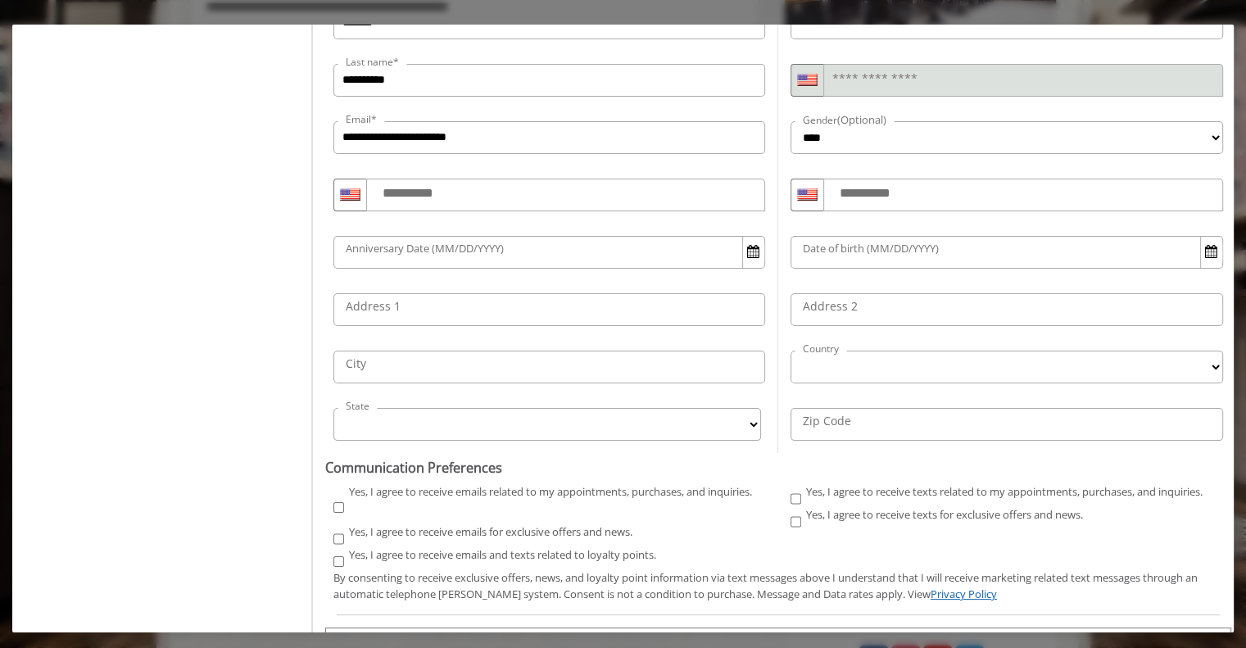
scroll to position [196, 0]
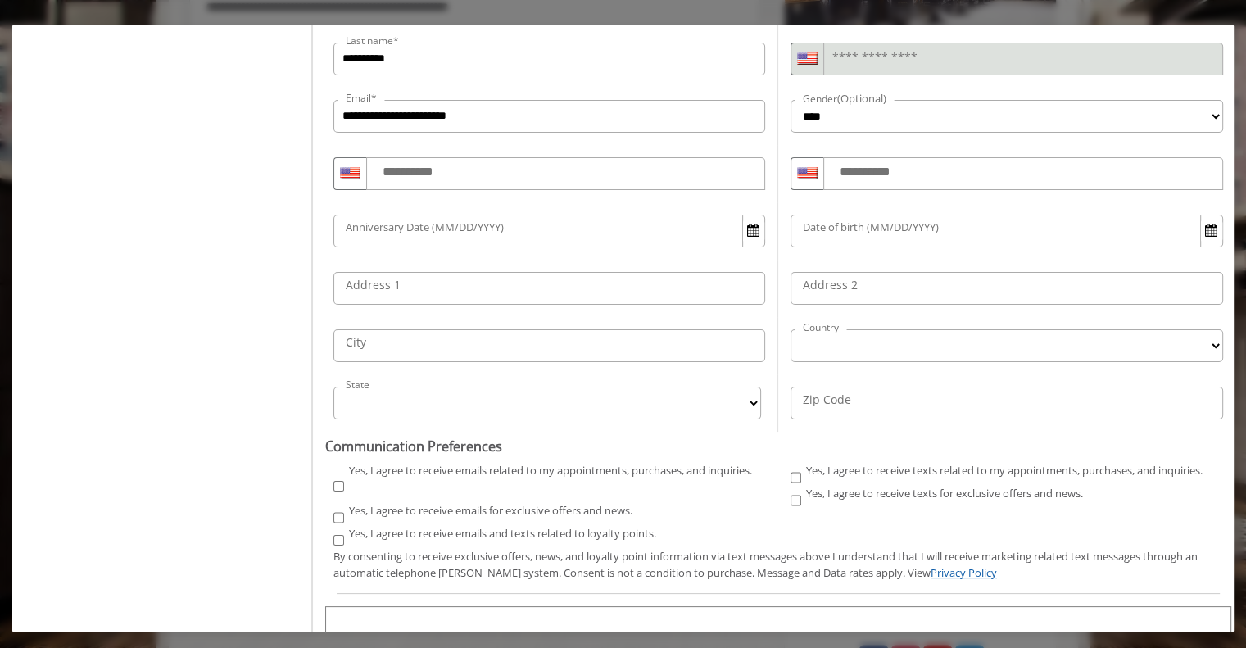
select select "***"
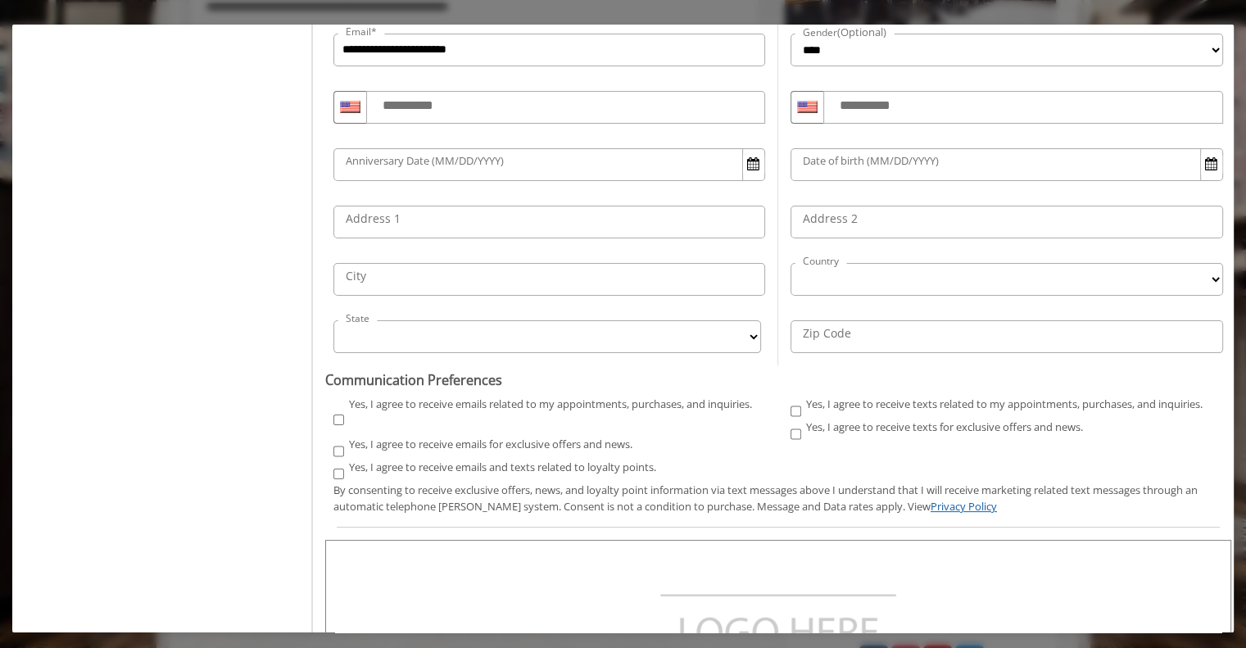
scroll to position [319, 0]
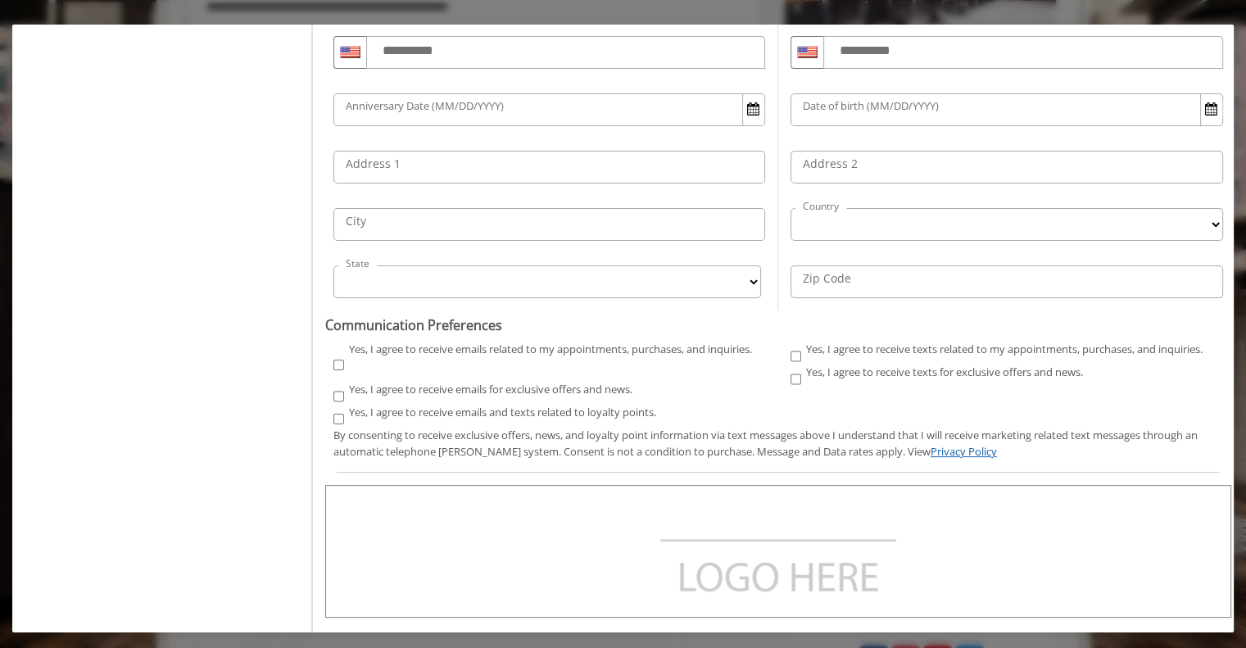
click at [832, 391] on div "Yes, I agree to receive texts related to my appointments, purchases, and inquir…" at bounding box center [1007, 383] width 457 height 85
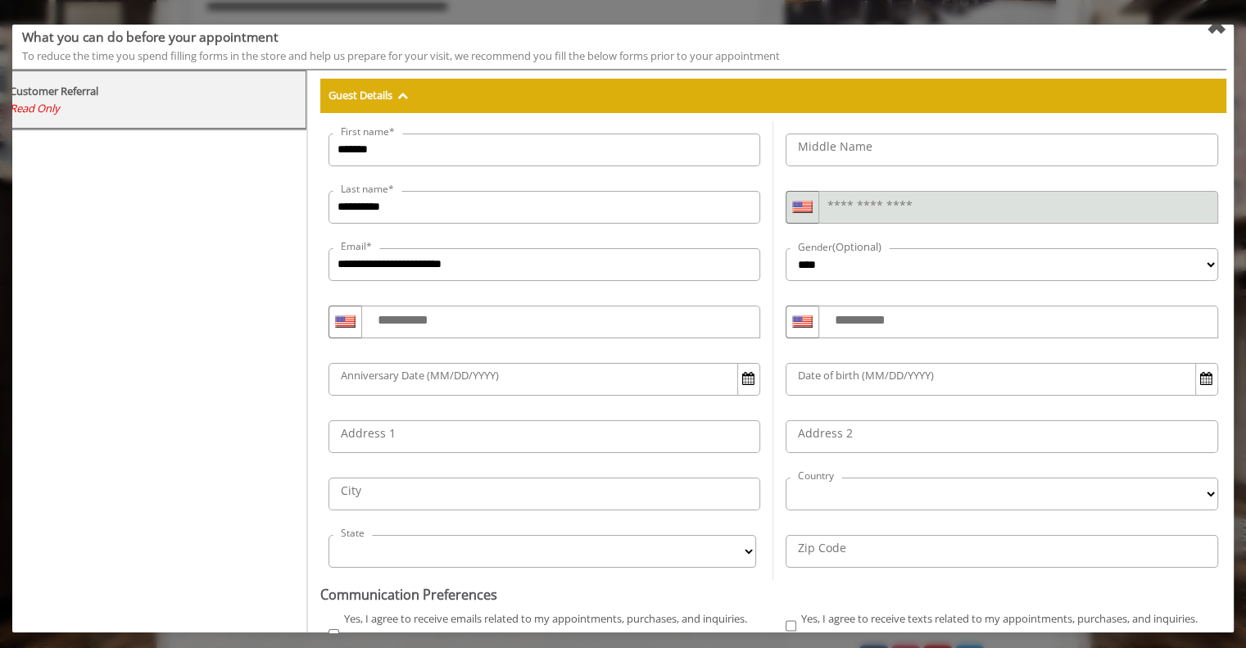
scroll to position [0, 0]
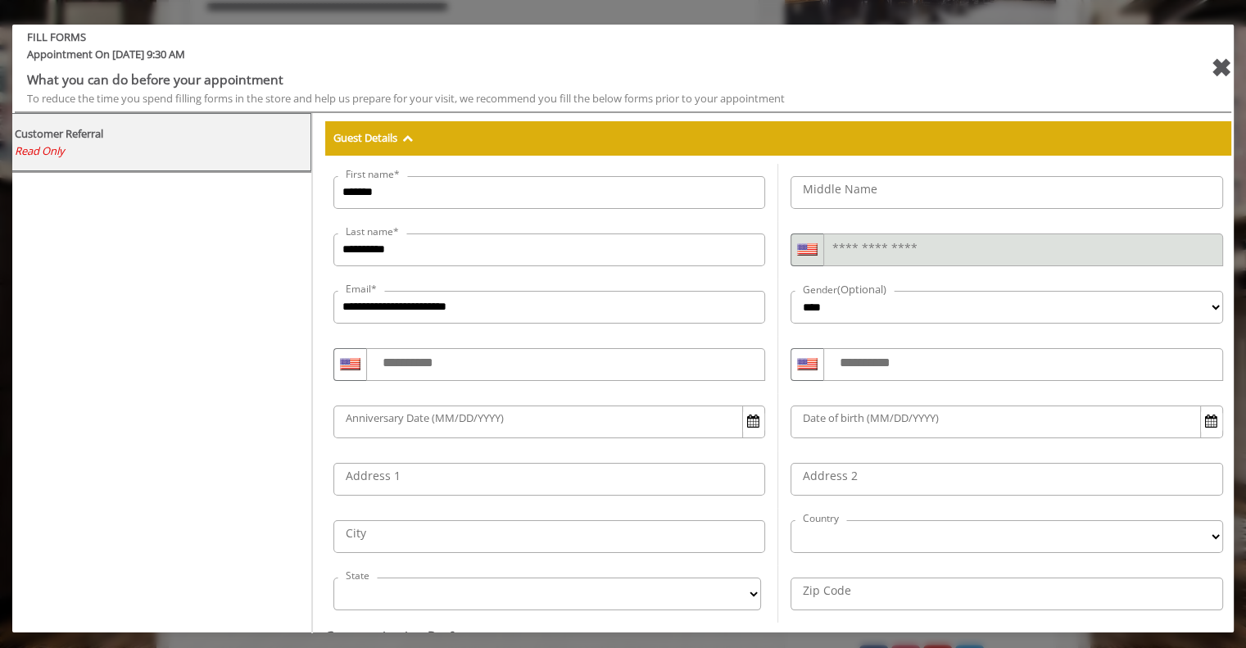
click at [1211, 75] on div "✖" at bounding box center [1221, 67] width 20 height 39
